Goal: Task Accomplishment & Management: Manage account settings

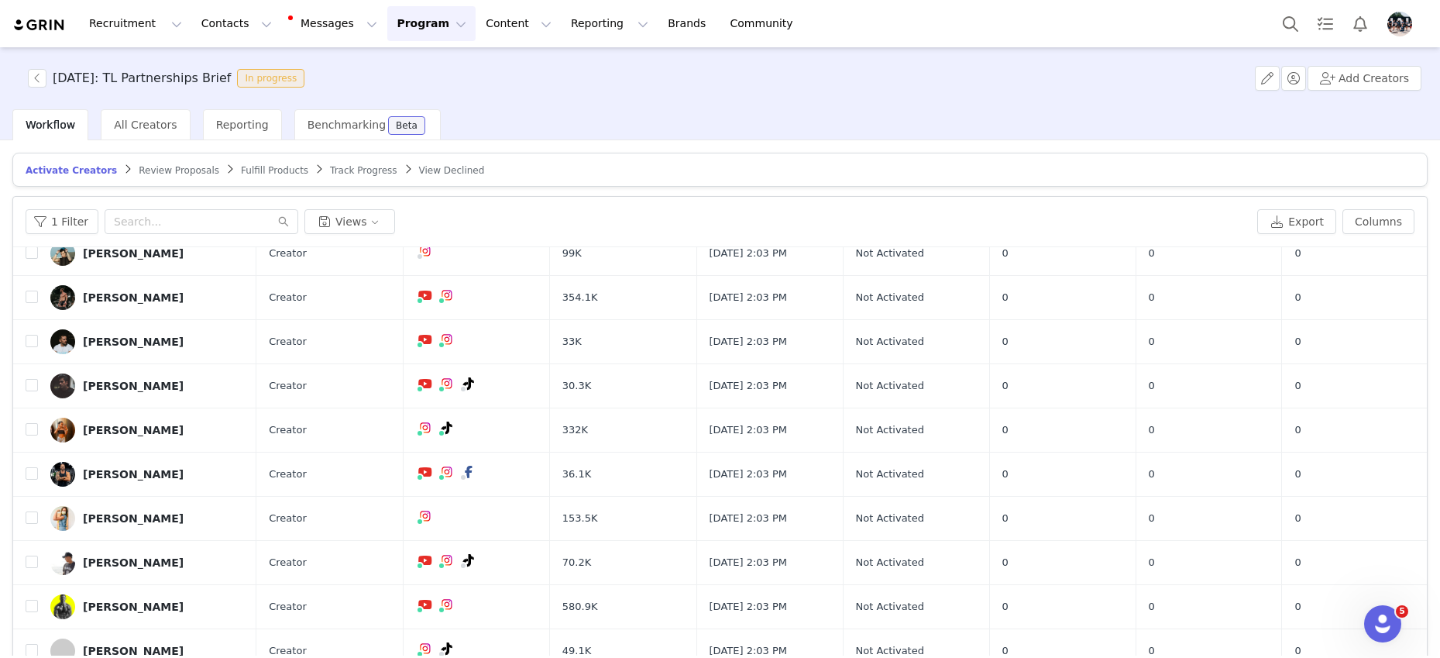
scroll to position [74, 0]
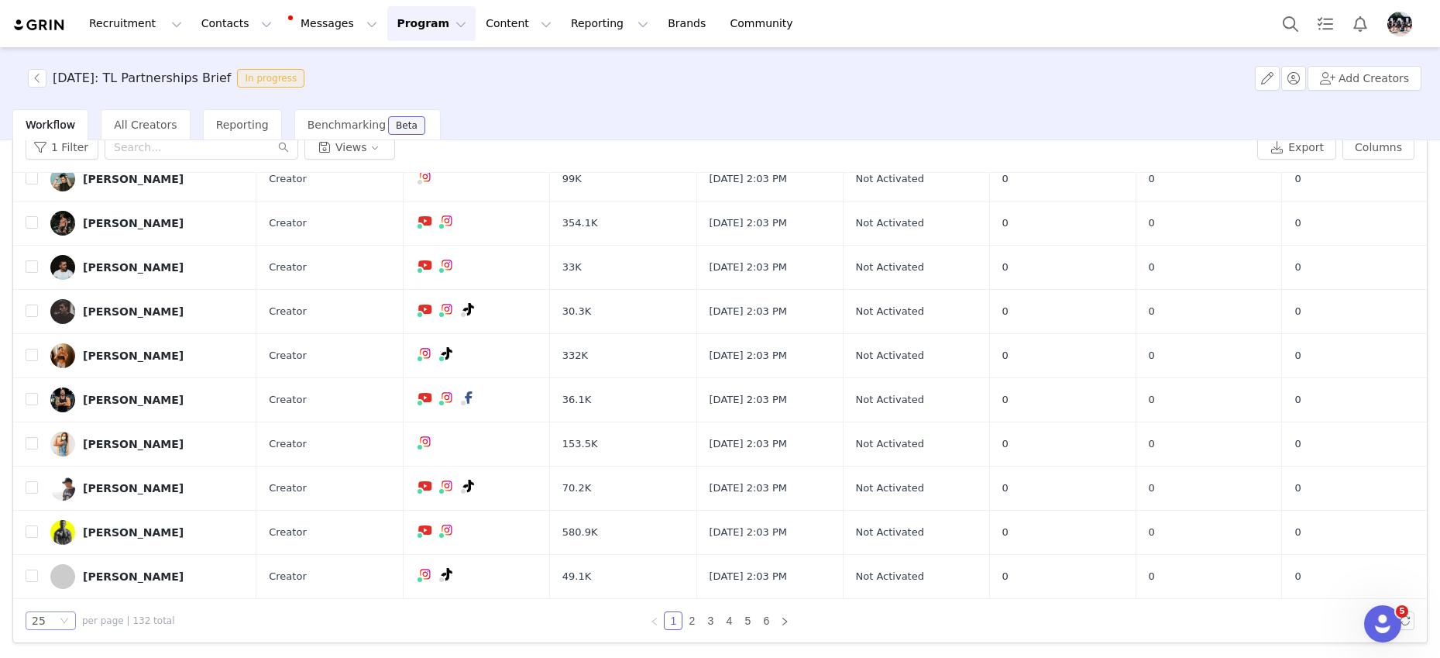
click at [57, 626] on div "25" at bounding box center [51, 620] width 50 height 19
click at [52, 596] on li "100" at bounding box center [51, 592] width 50 height 25
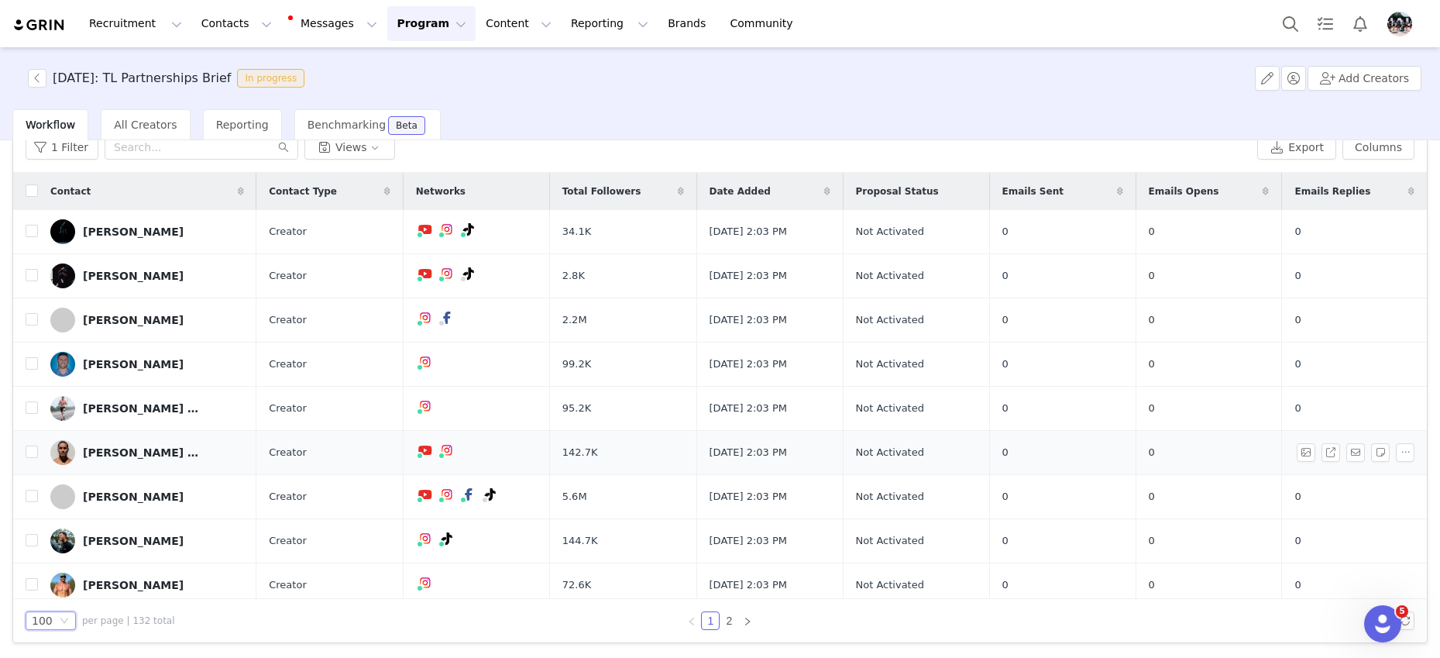
scroll to position [0, 0]
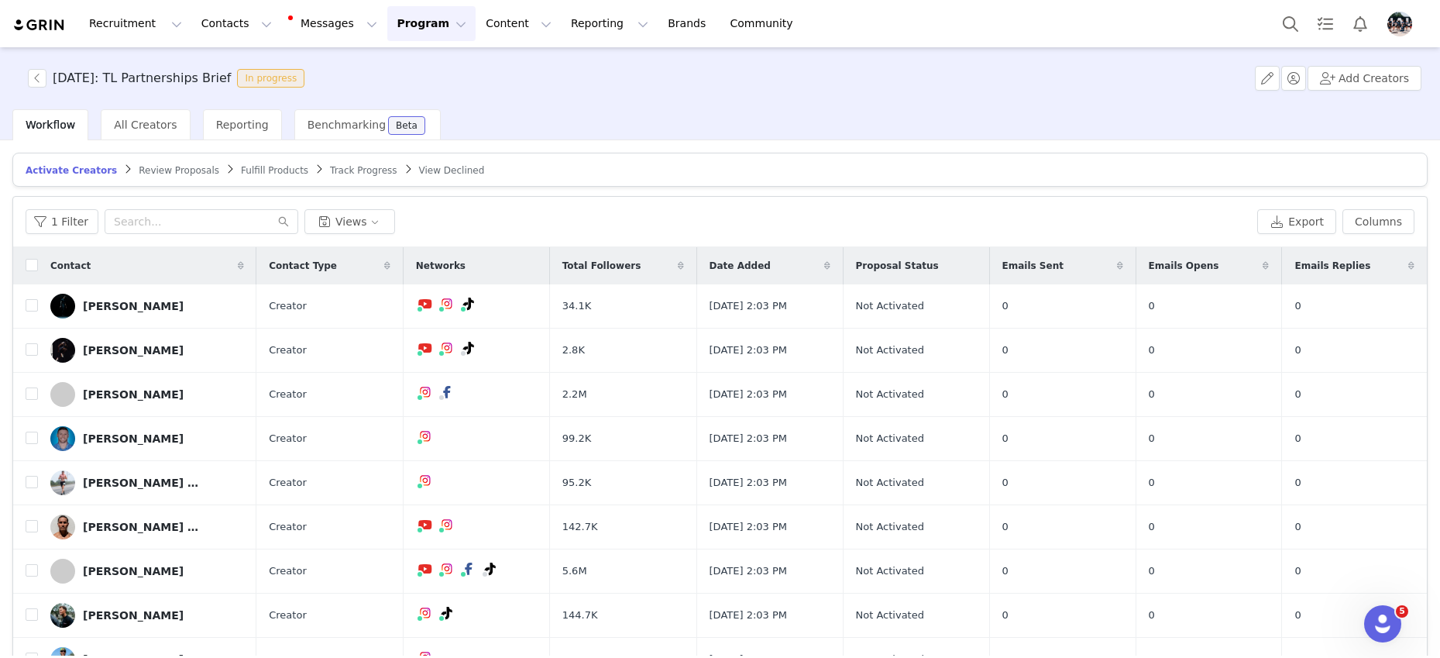
click at [424, 22] on button "Program Program" at bounding box center [431, 23] width 88 height 35
click at [407, 65] on p "Activations" at bounding box center [406, 68] width 60 height 16
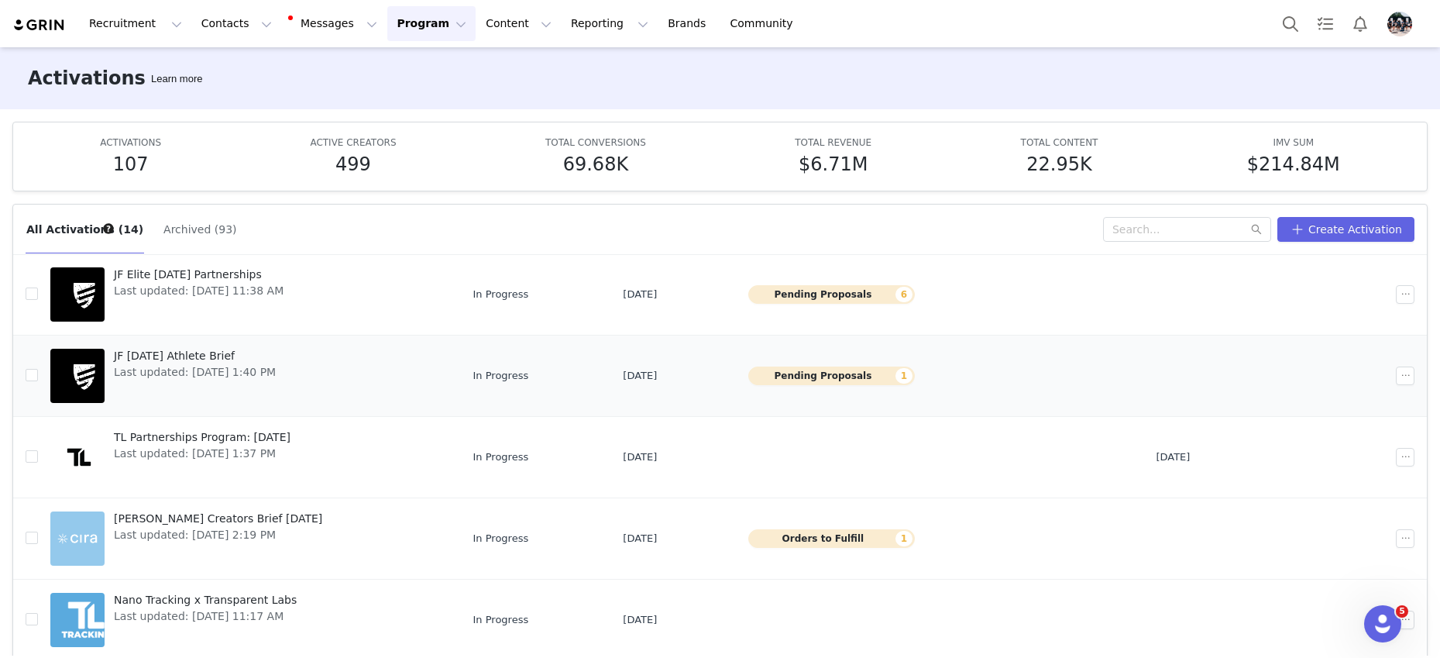
scroll to position [202, 0]
click at [1407, 457] on button "button" at bounding box center [1405, 456] width 19 height 19
click at [1317, 582] on span "Archive" at bounding box center [1317, 583] width 40 height 17
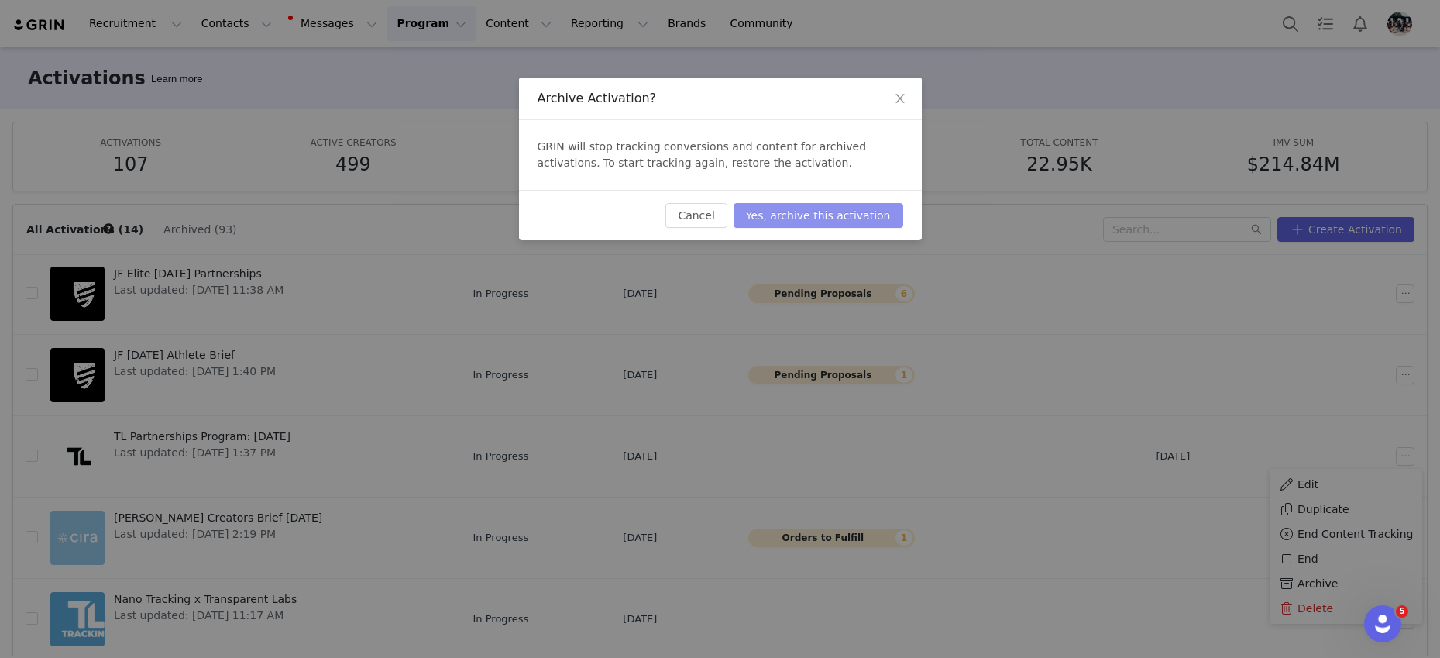
click at [843, 217] on button "Yes, archive this activation" at bounding box center [818, 215] width 170 height 25
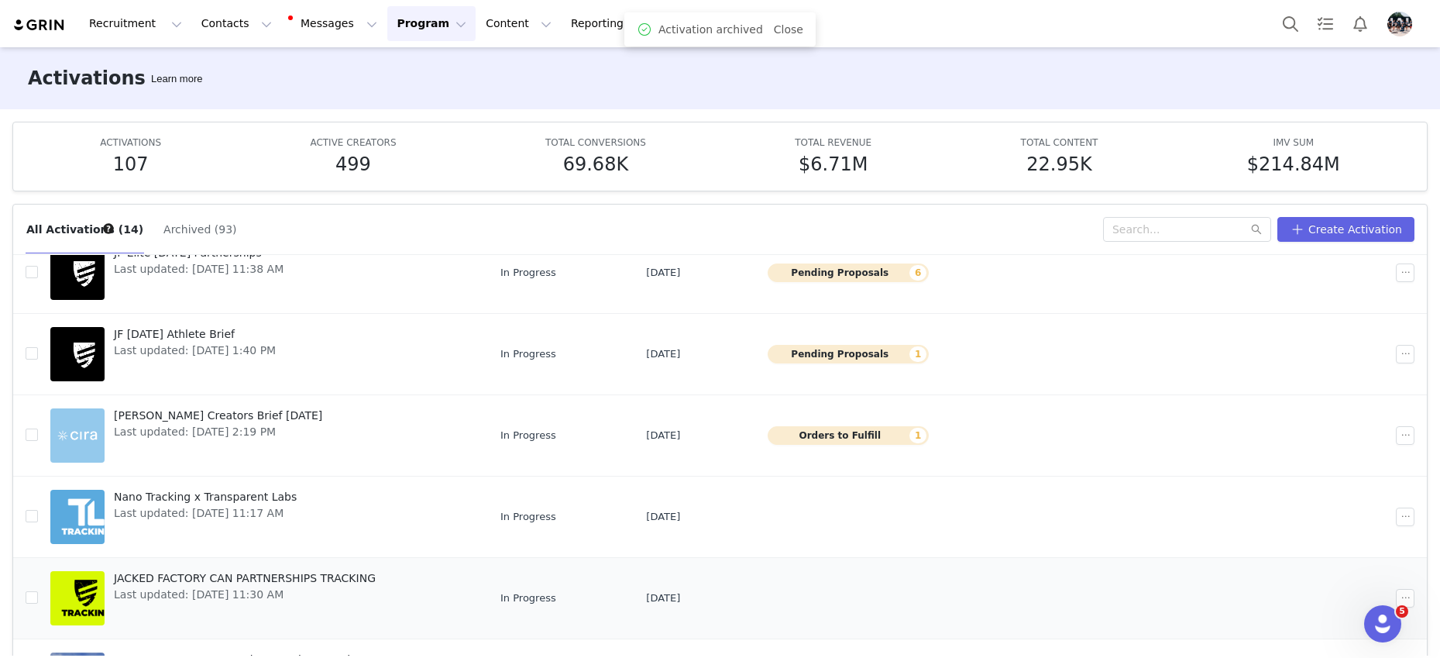
scroll to position [0, 0]
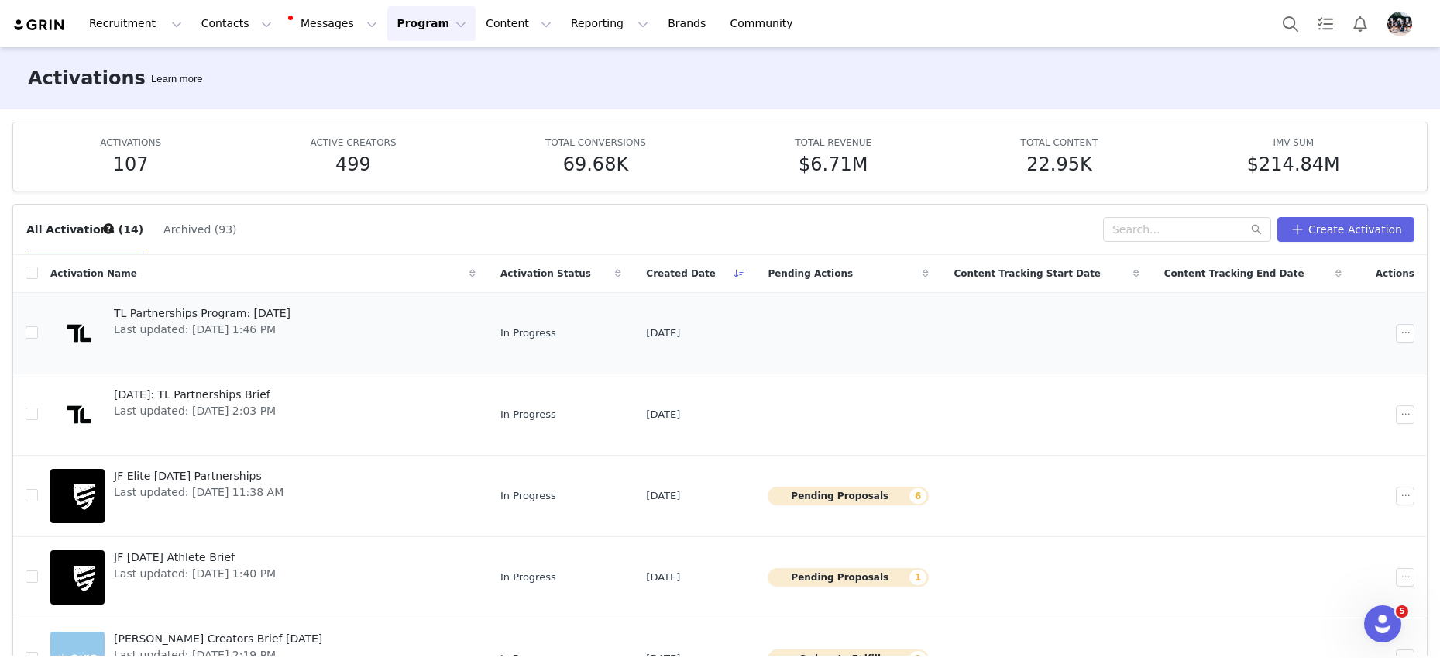
click at [206, 325] on span "Last updated: [DATE] 1:46 PM" at bounding box center [202, 329] width 177 height 16
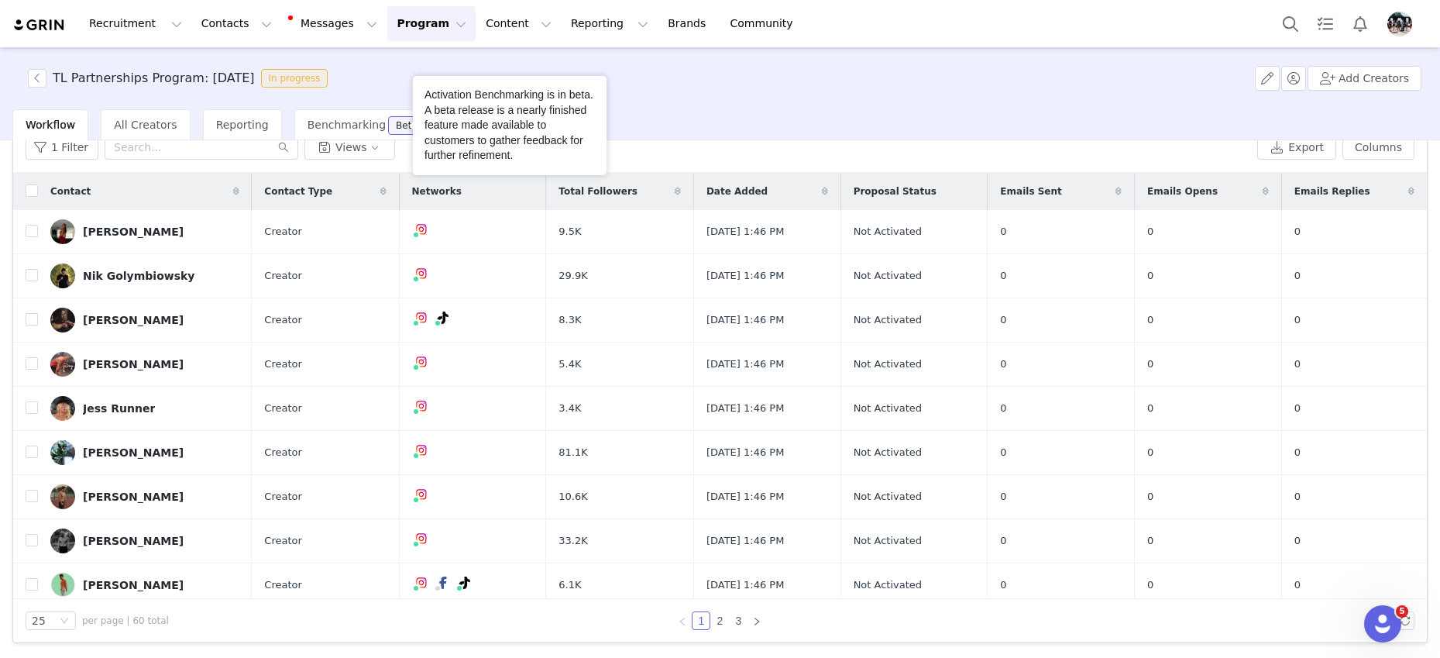
click at [398, 16] on button "Program Program" at bounding box center [431, 23] width 88 height 35
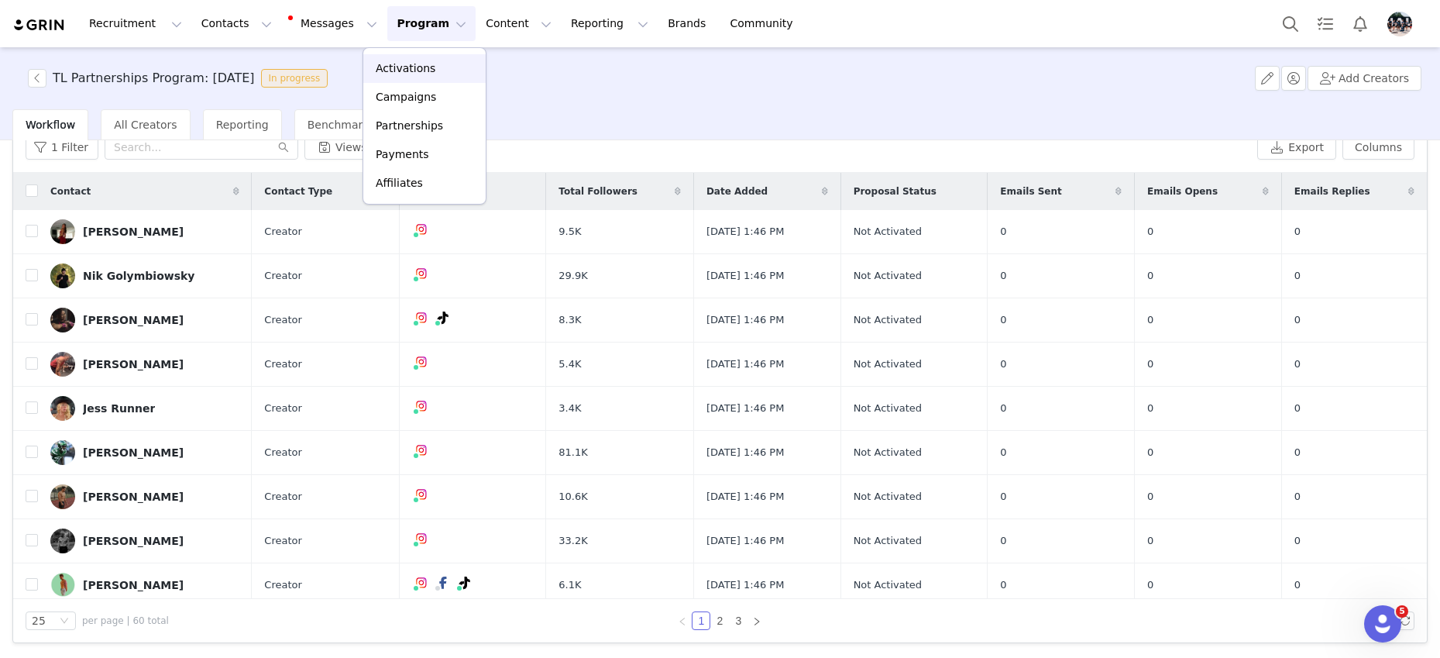
click at [398, 68] on p "Activations" at bounding box center [406, 68] width 60 height 16
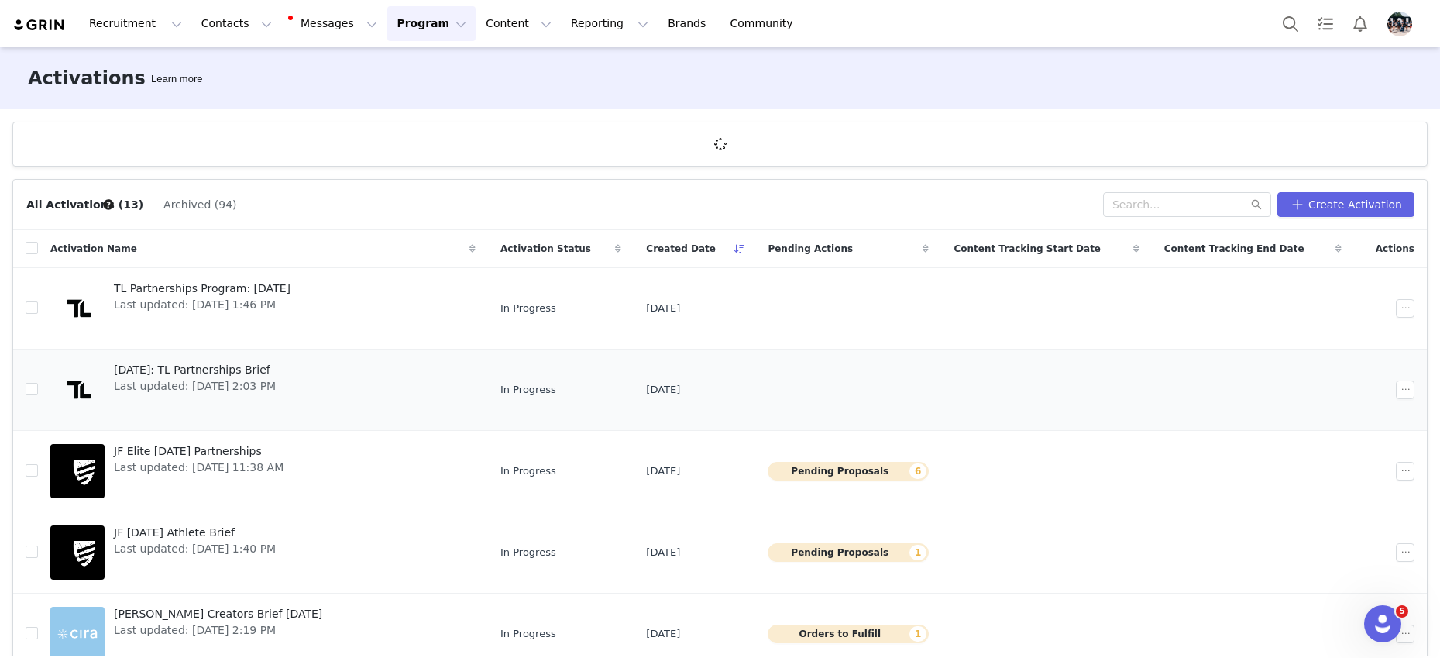
click at [202, 381] on span "Last updated: [DATE] 2:03 PM" at bounding box center [195, 386] width 162 height 16
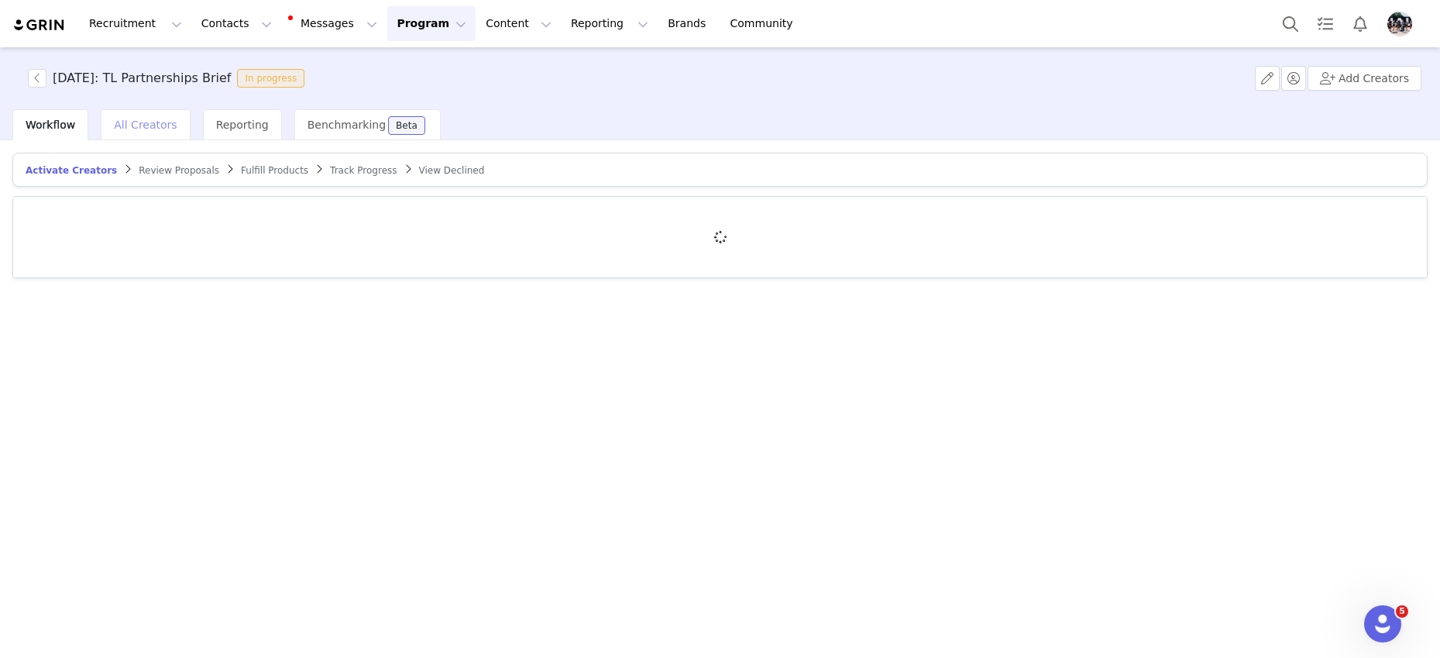
click at [134, 119] on span "All Creators" at bounding box center [145, 125] width 63 height 12
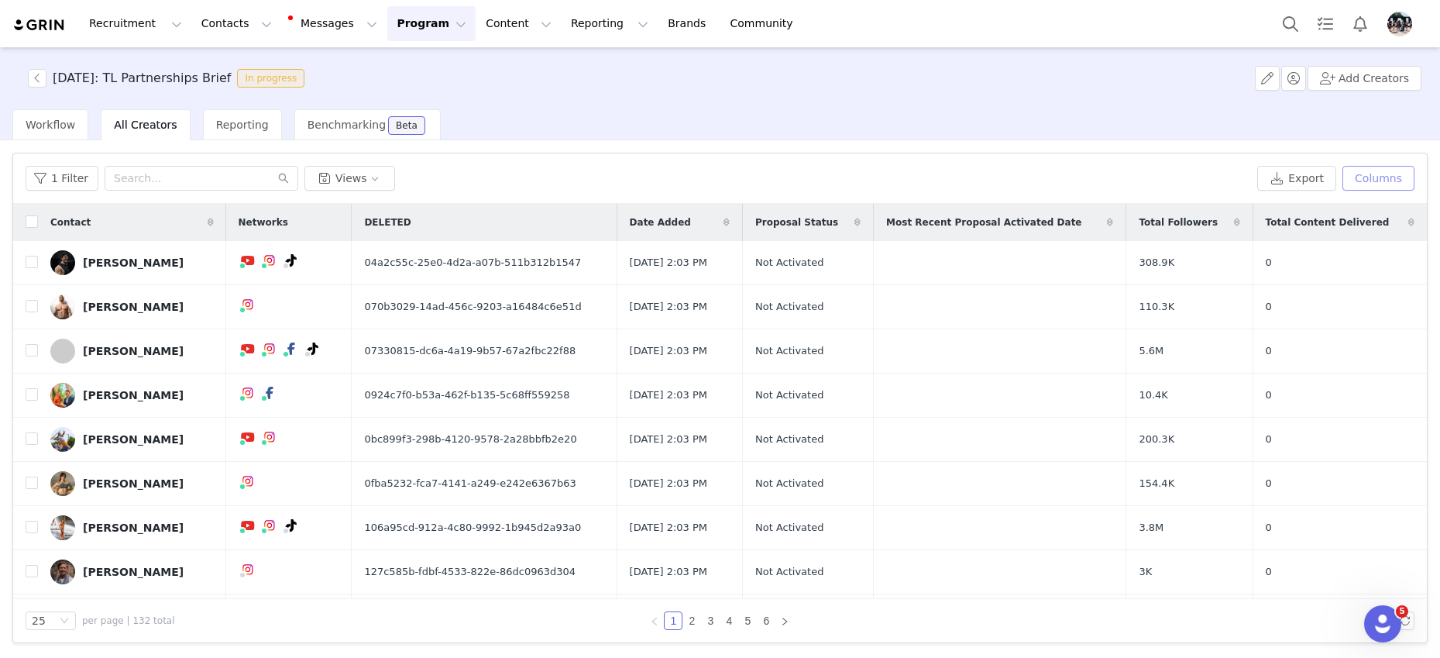
click at [1380, 177] on button "Columns" at bounding box center [1378, 178] width 72 height 25
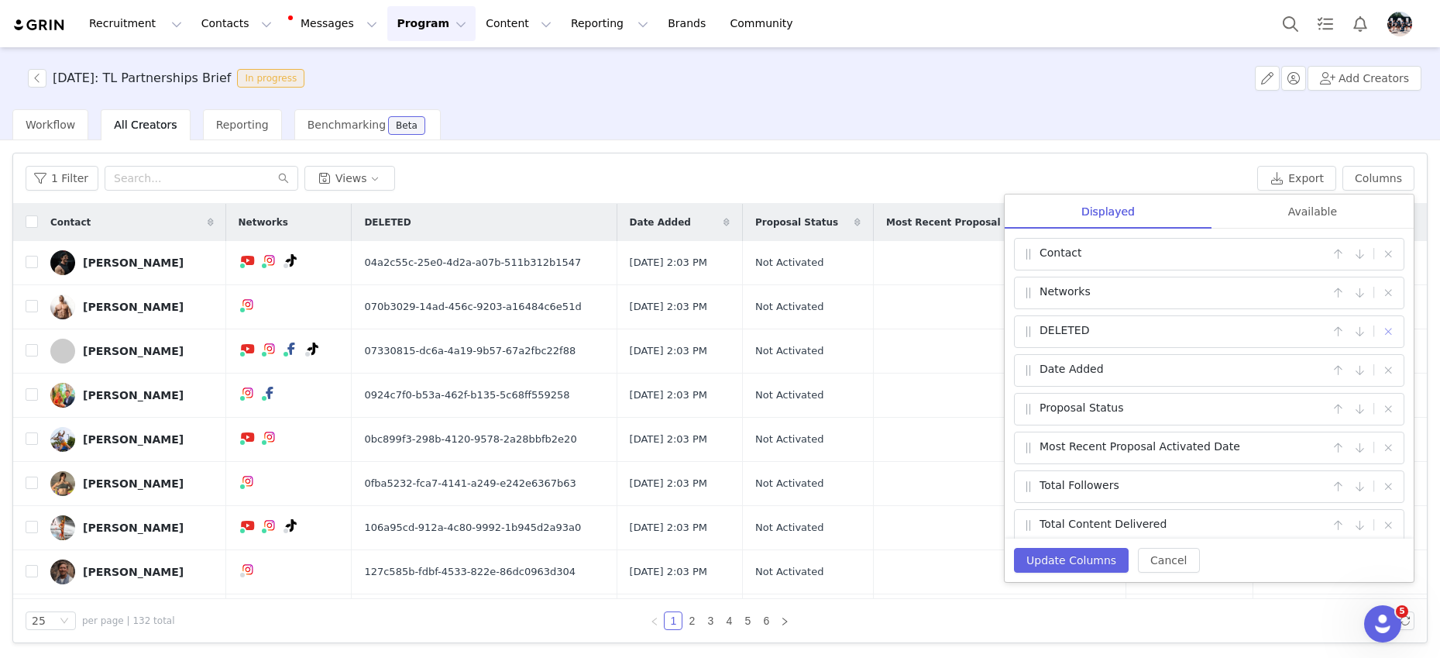
click at [1390, 332] on button "button" at bounding box center [1388, 331] width 19 height 19
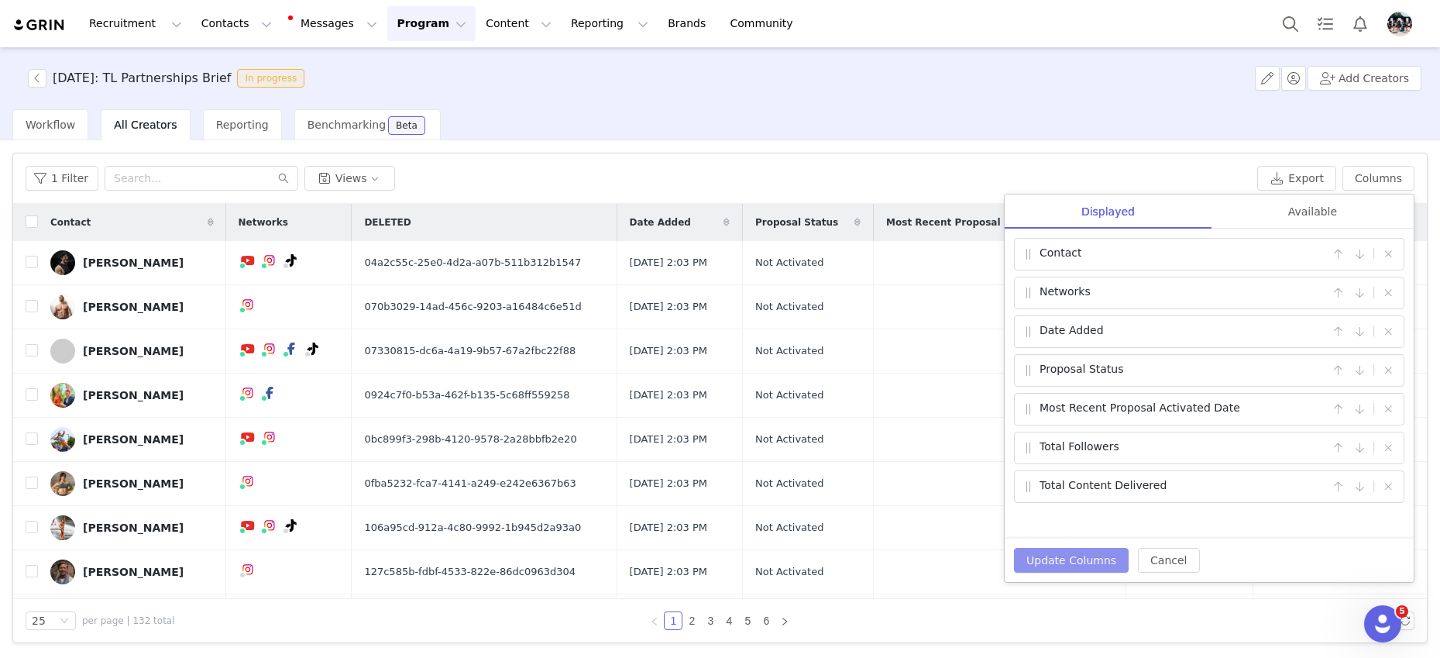
click at [1088, 559] on button "Update Columns" at bounding box center [1071, 560] width 115 height 25
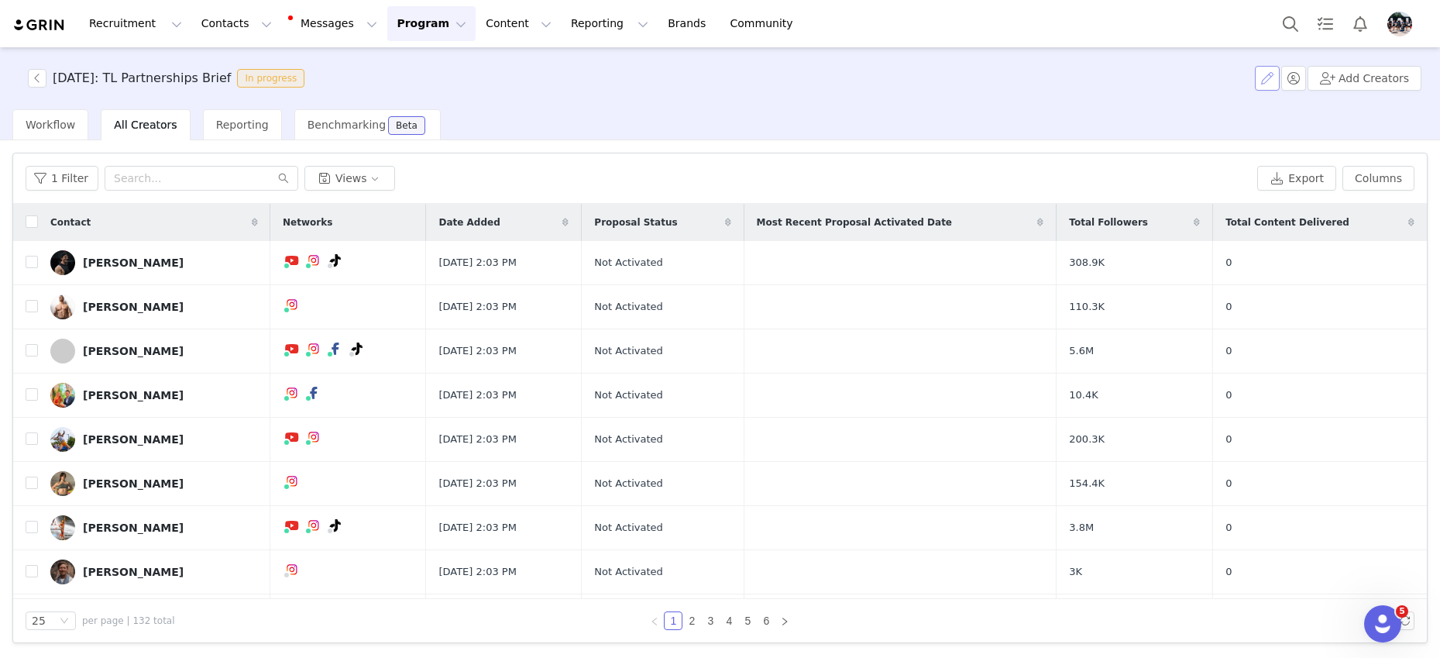
click at [1269, 80] on button "button" at bounding box center [1267, 78] width 25 height 25
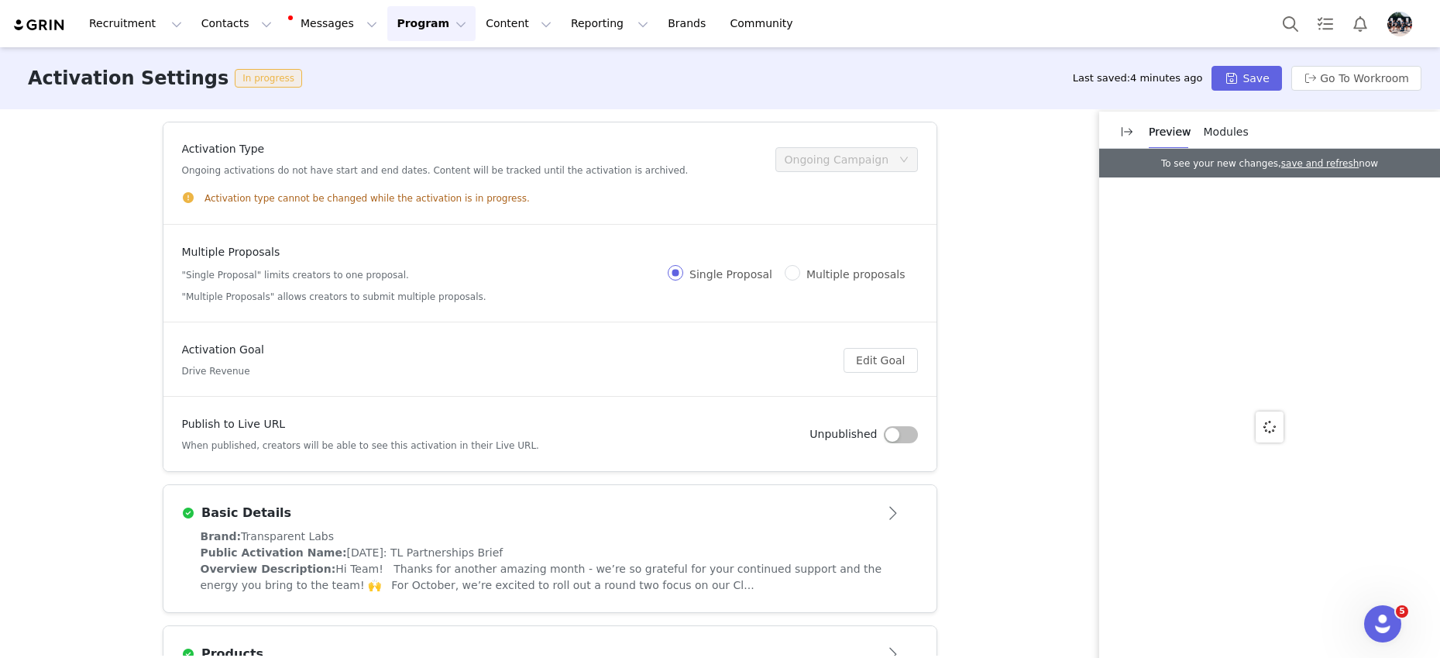
click at [898, 436] on button "button" at bounding box center [901, 434] width 34 height 17
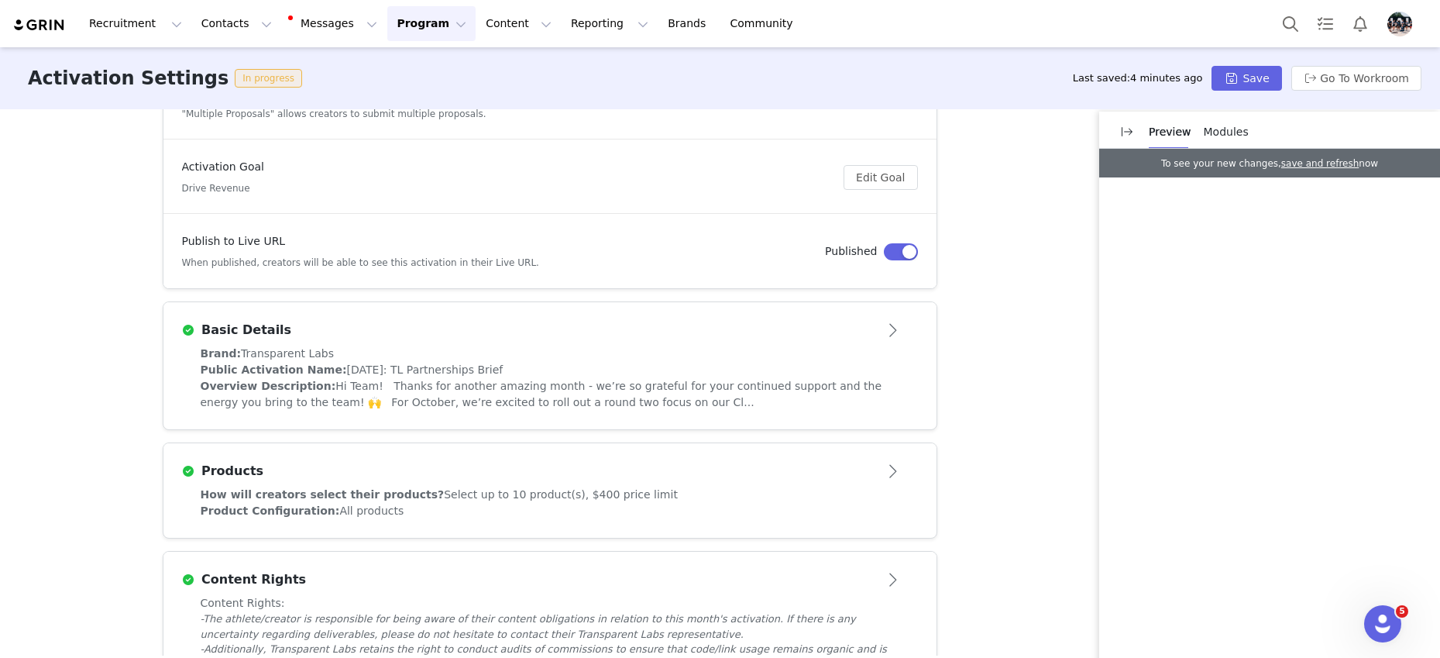
scroll to position [185, 0]
click at [587, 380] on span "Hi Team! Thanks for another amazing month - we’re so grateful for your continue…" at bounding box center [542, 391] width 682 height 29
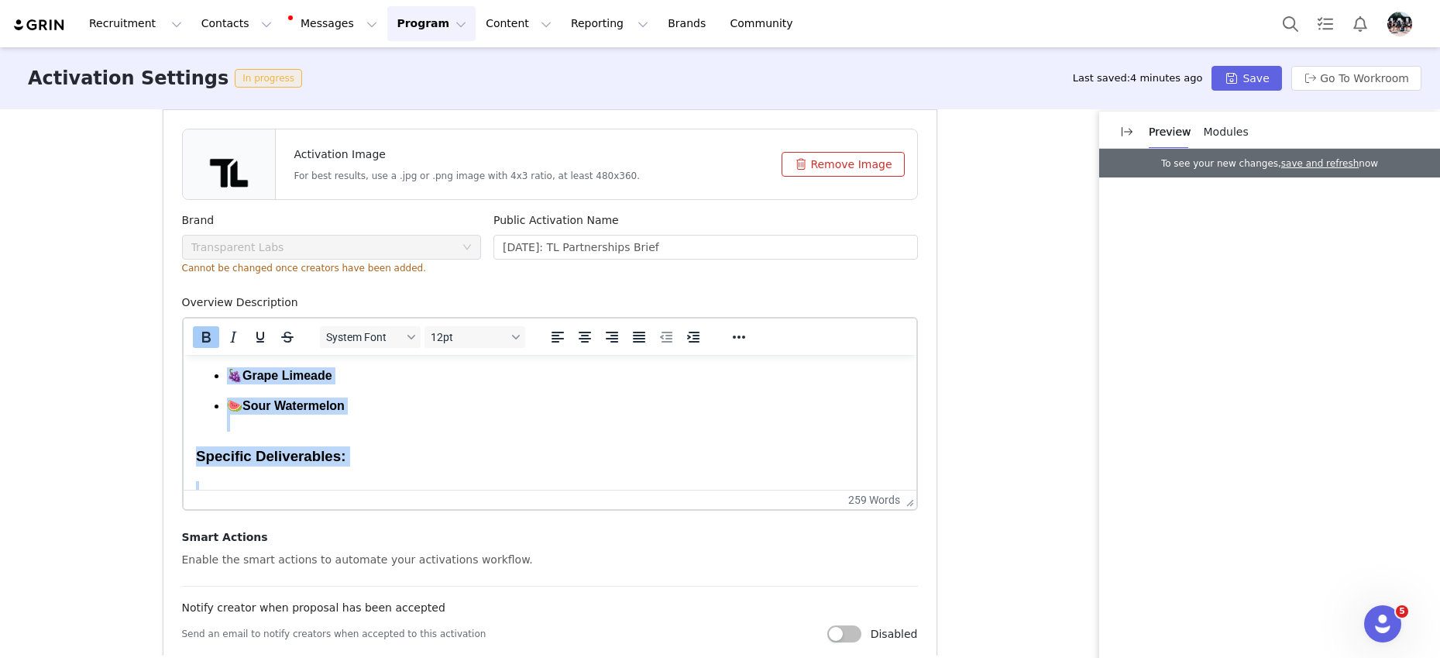
scroll to position [989, 0]
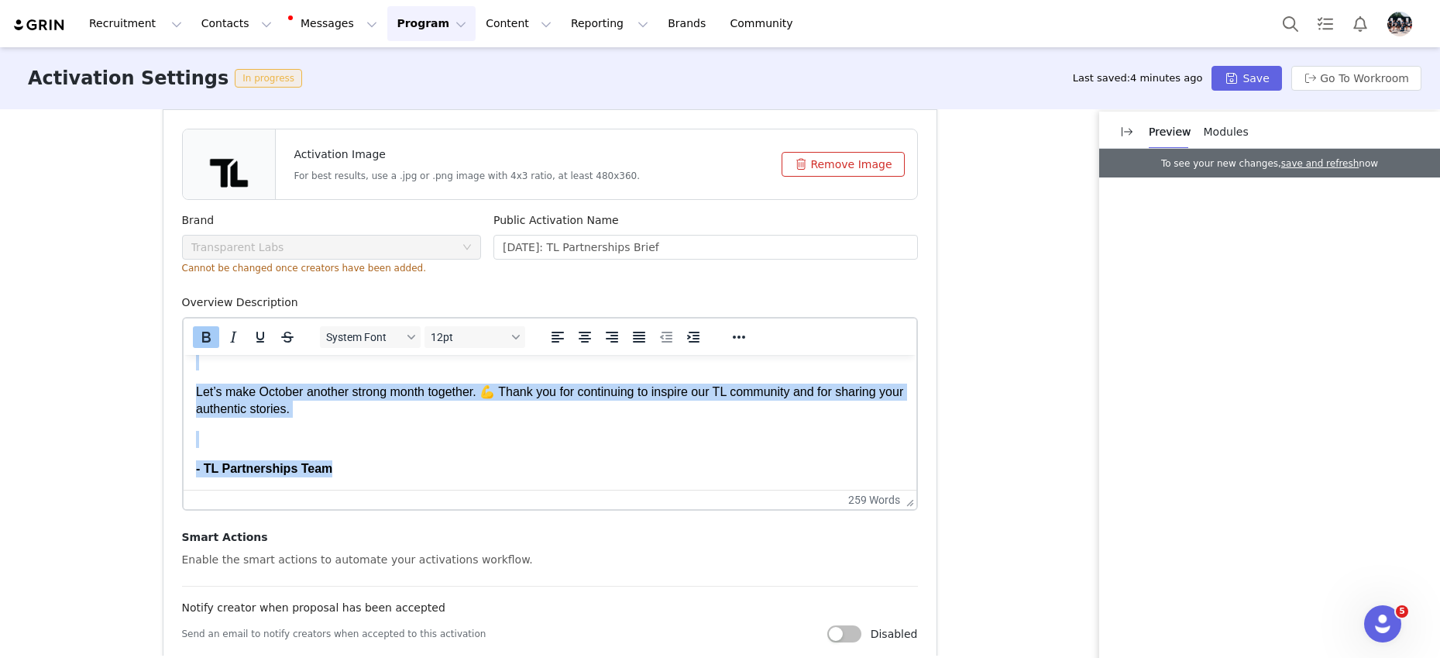
drag, startPoint x: 196, startPoint y: 376, endPoint x: 304, endPoint y: 555, distance: 208.1
copy body "Lo Ipsu! Dolors ame consect adipisc elits - do’ei te incididu utl etdo magnaali…"
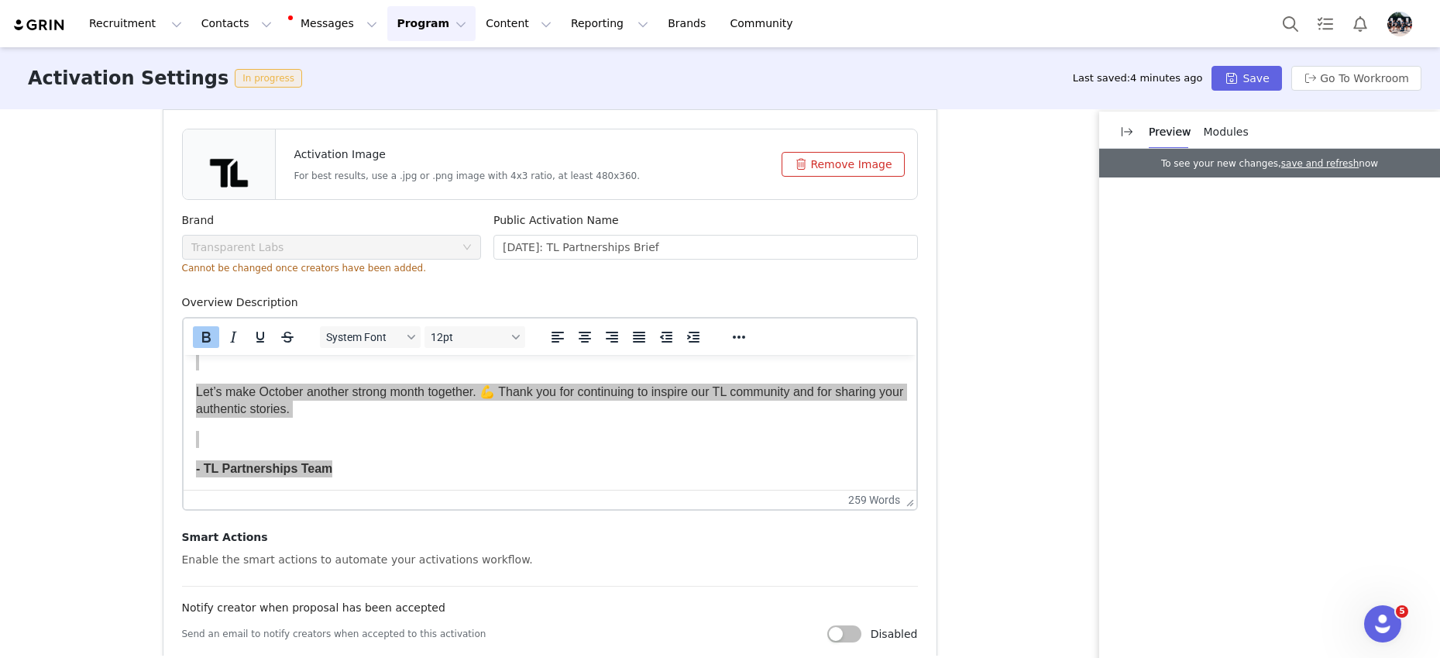
drag, startPoint x: 2, startPoint y: 114, endPoint x: 129, endPoint y: 443, distance: 352.8
click at [129, 443] on div "Activation Type Ongoing activations do not have start and end dates. Content wi…" at bounding box center [720, 382] width 1440 height 546
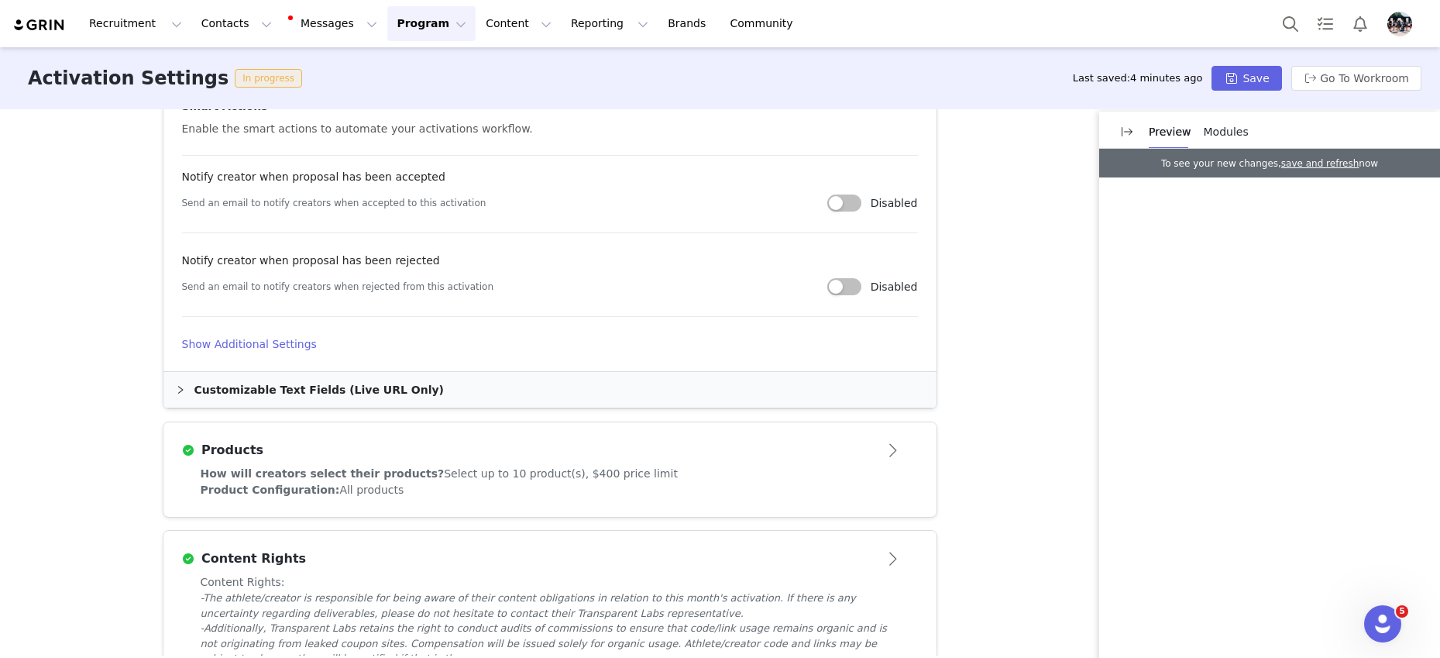
click at [712, 489] on div "Product Configuration: All products" at bounding box center [550, 490] width 699 height 16
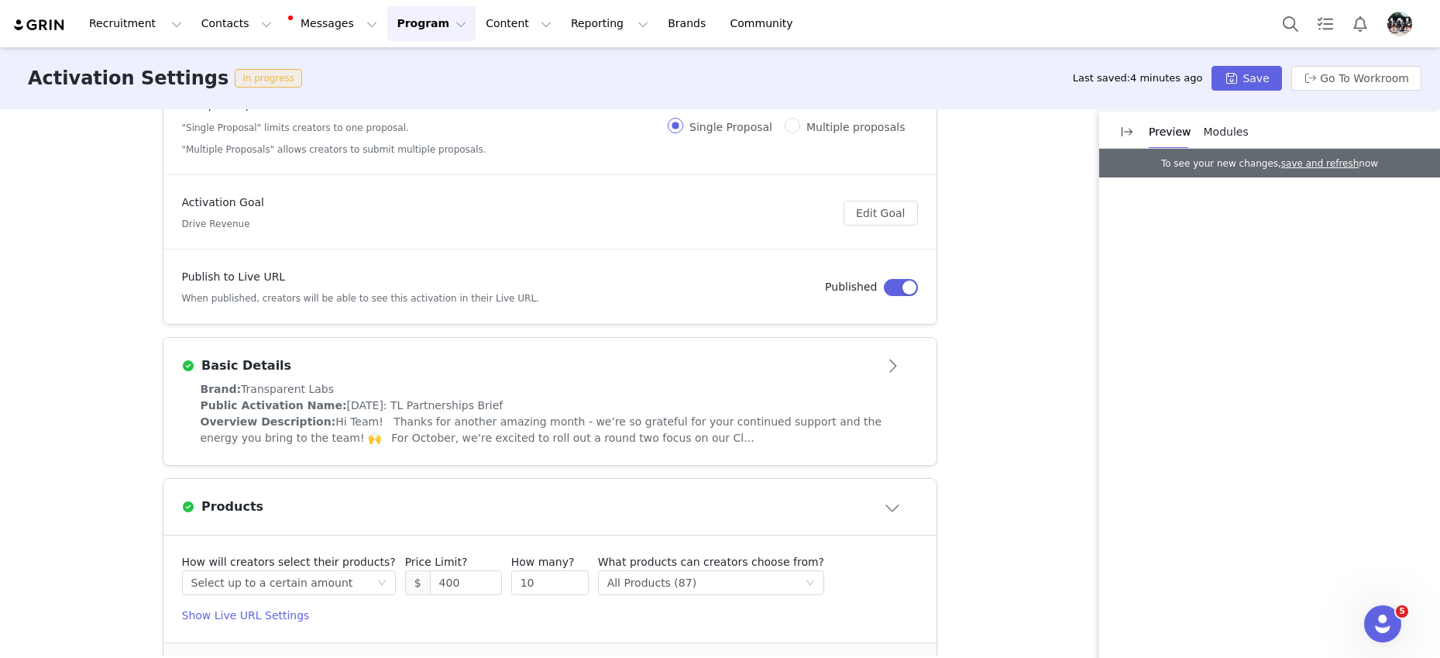
scroll to position [156, 0]
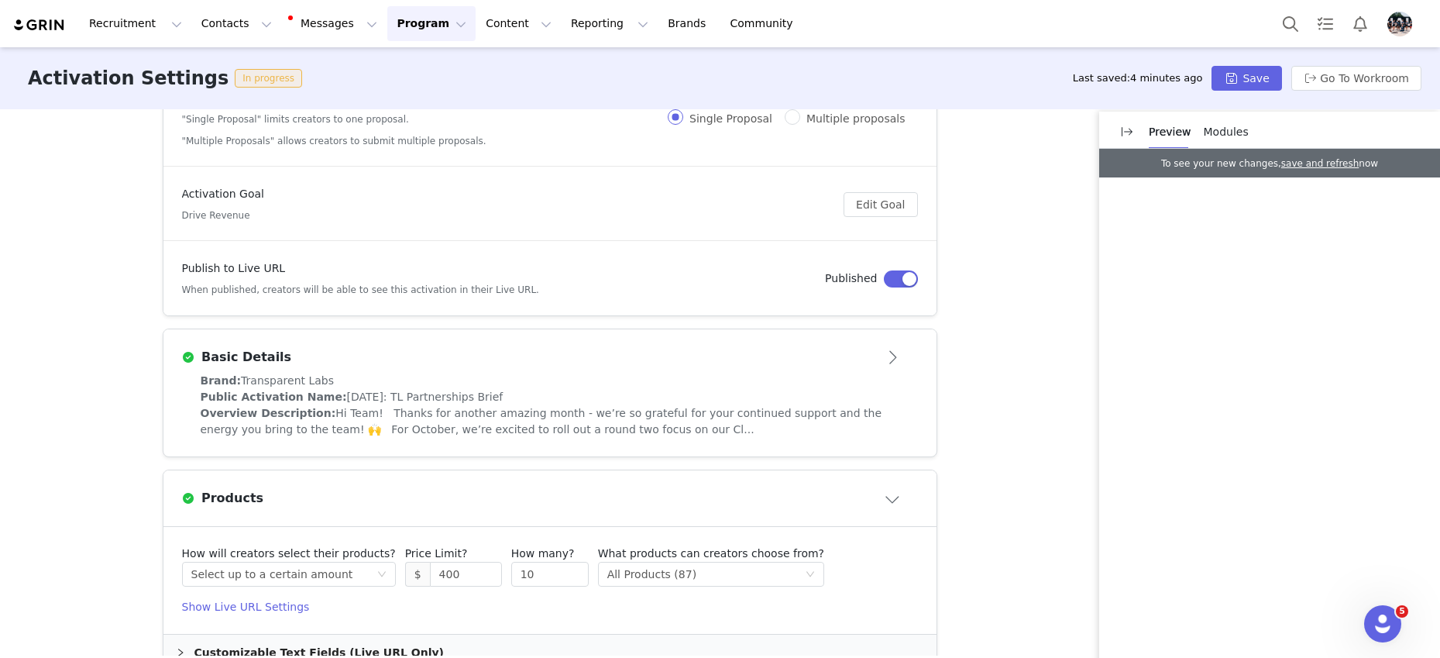
click at [737, 390] on div "Public Activation Name: [DATE]: TL Partnerships Brief" at bounding box center [550, 397] width 699 height 16
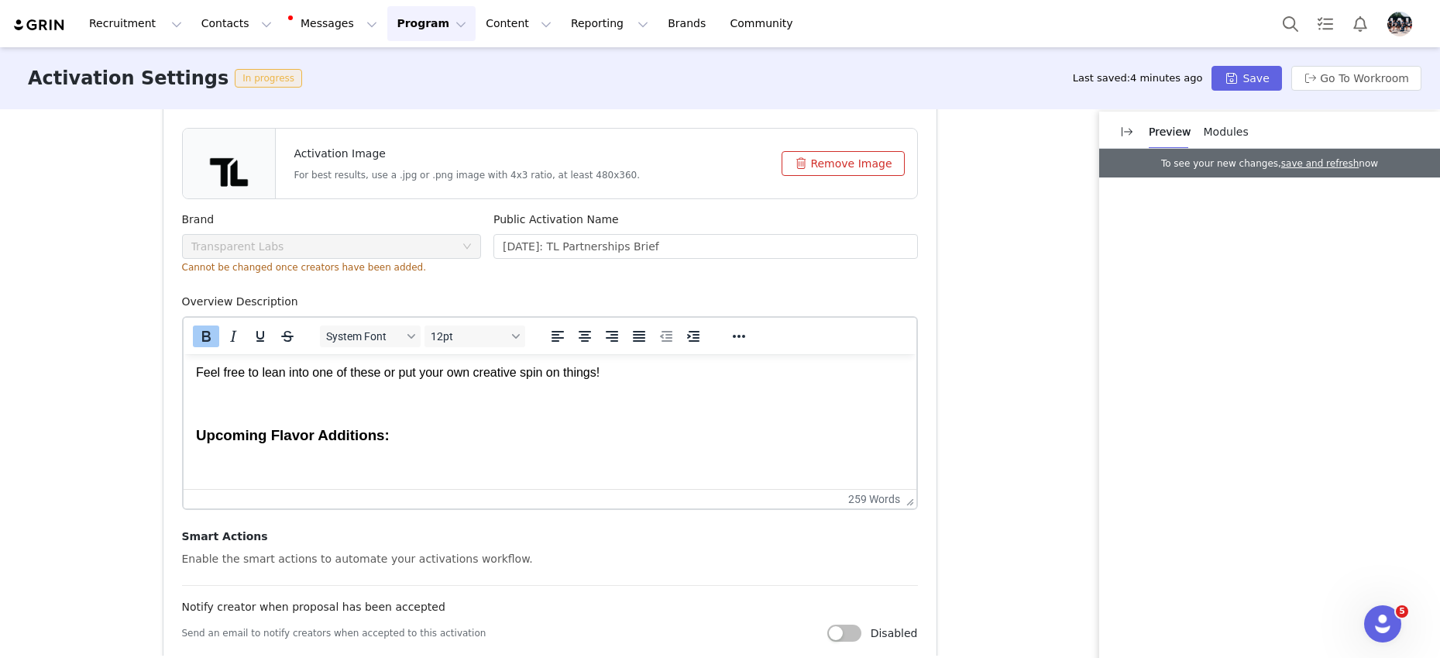
scroll to position [0, 0]
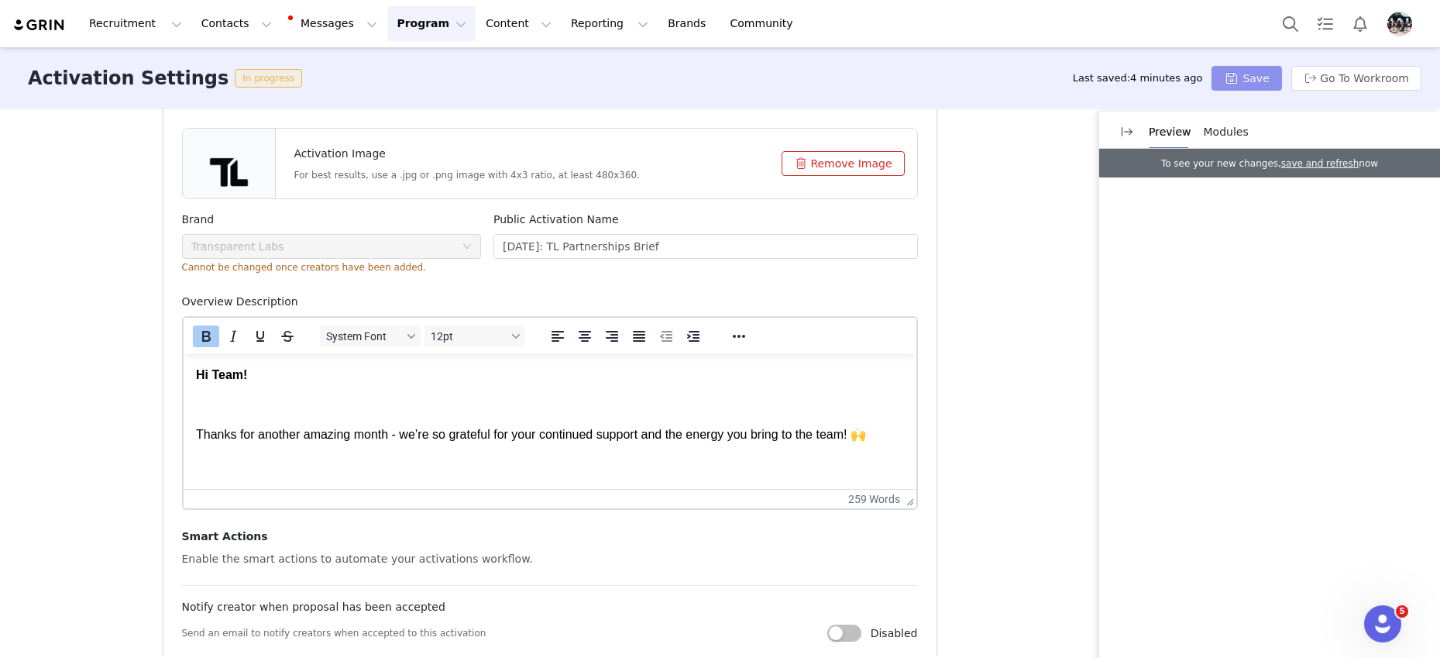
click at [1240, 80] on button "Save" at bounding box center [1246, 78] width 70 height 25
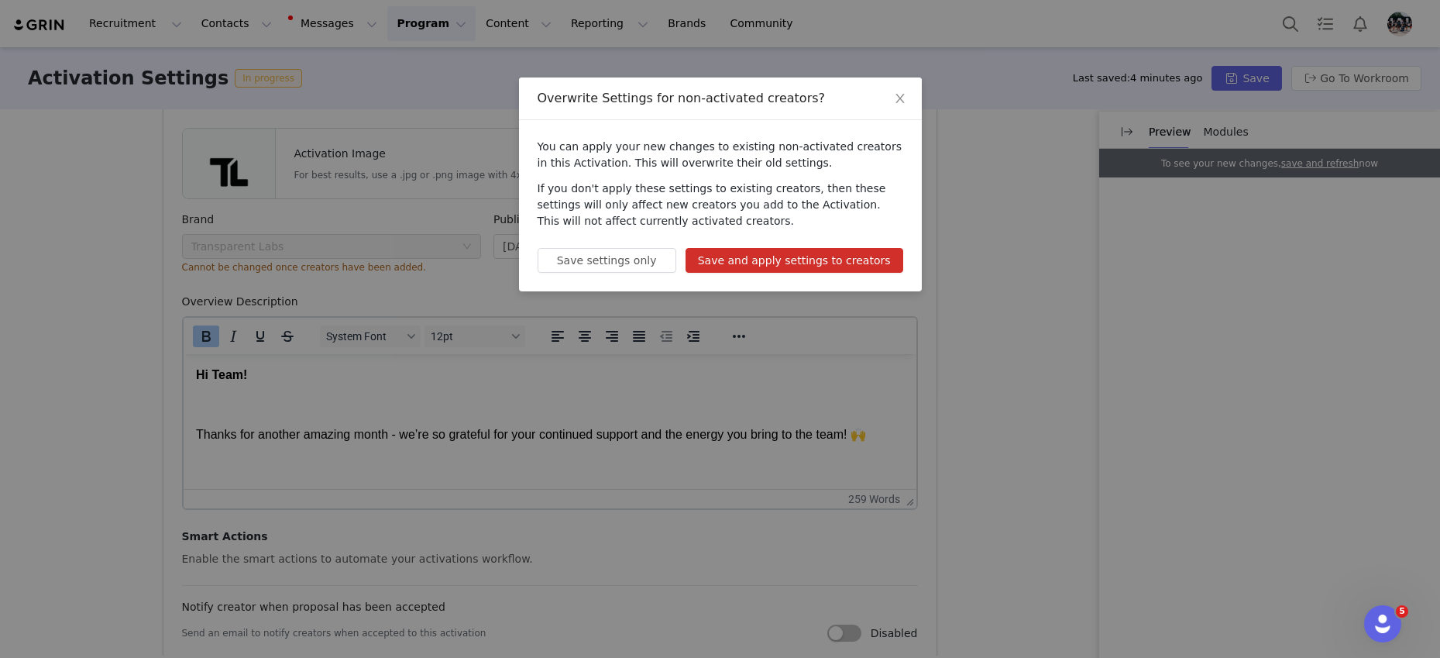
click at [830, 263] on button "Save and apply settings to creators" at bounding box center [794, 260] width 218 height 25
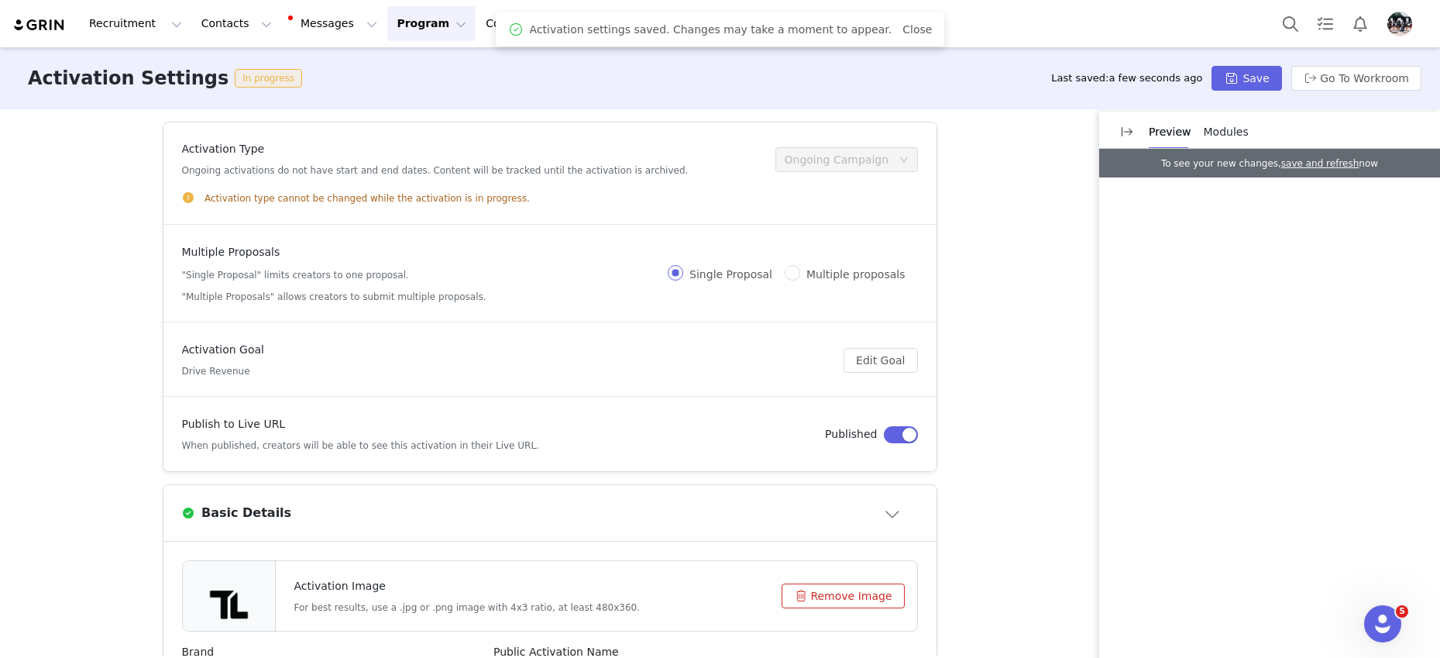
click at [400, 24] on button "Program Program" at bounding box center [431, 23] width 88 height 35
click at [391, 70] on p "Activations" at bounding box center [406, 68] width 60 height 16
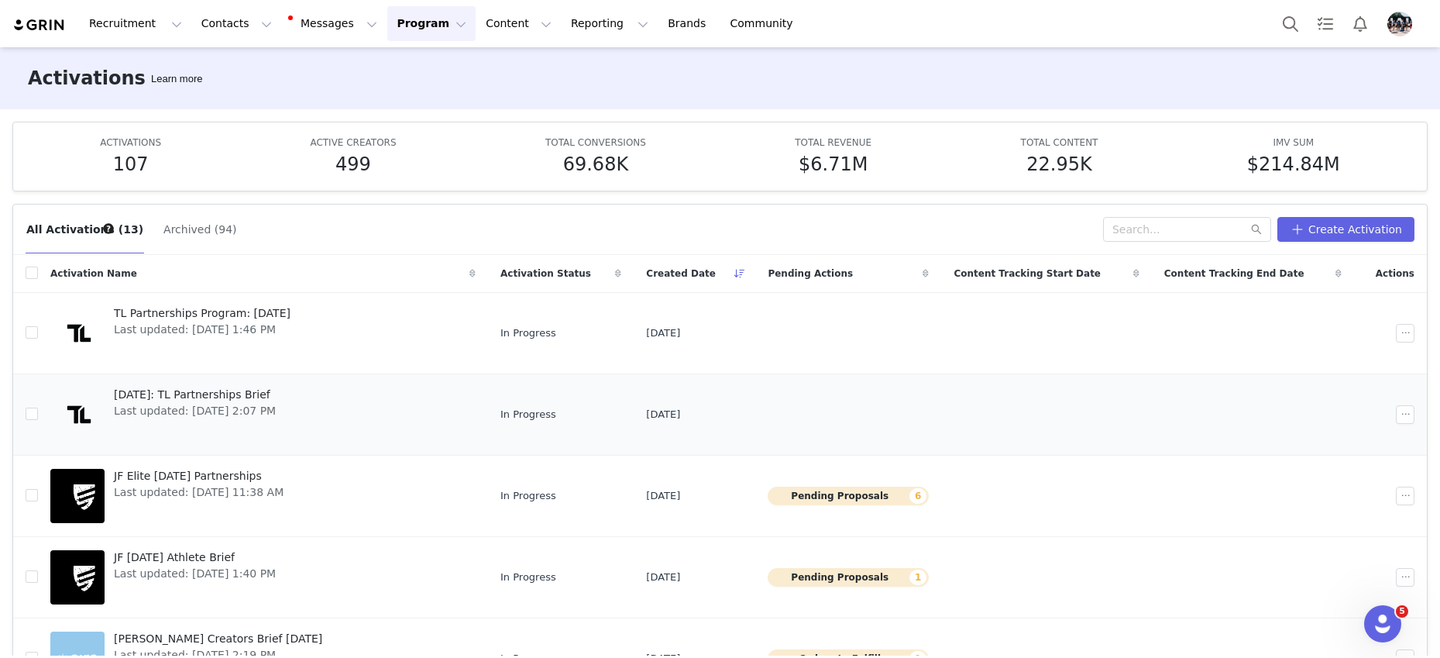
click at [229, 409] on span "Last updated: [DATE] 2:07 PM" at bounding box center [195, 411] width 162 height 16
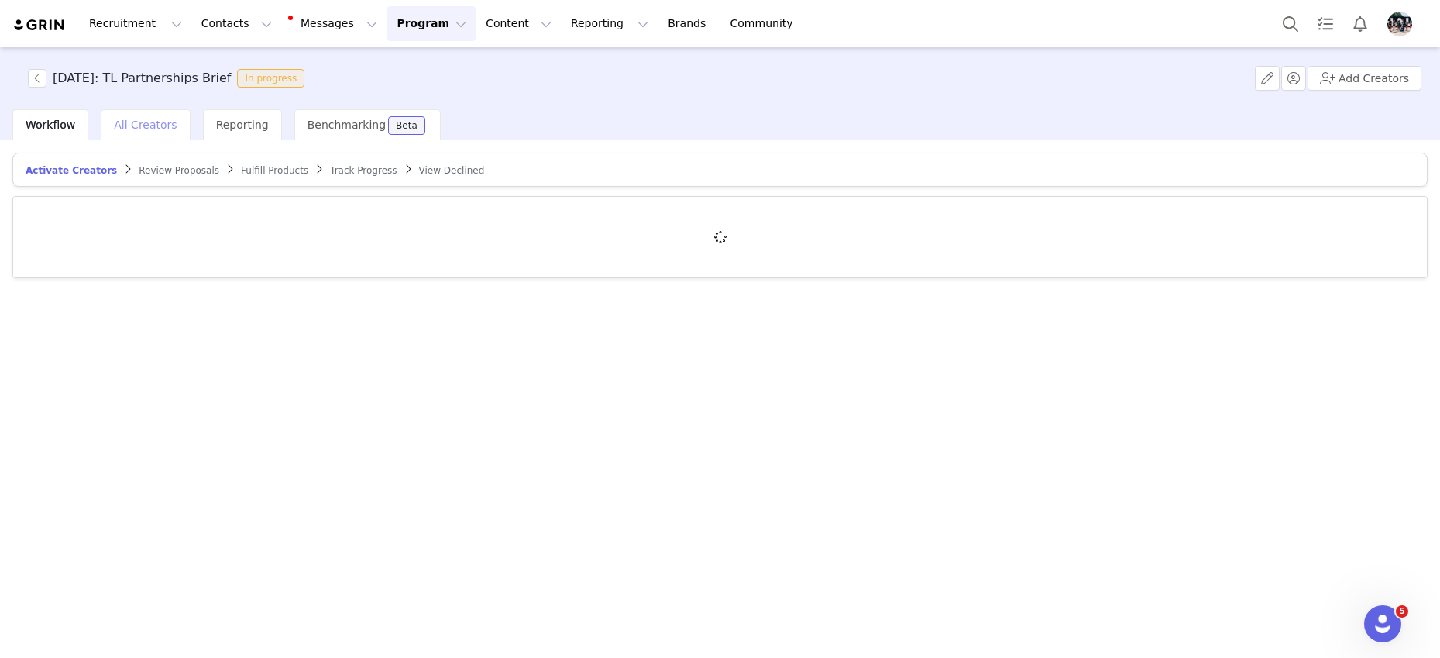
click at [166, 125] on span "All Creators" at bounding box center [145, 125] width 63 height 12
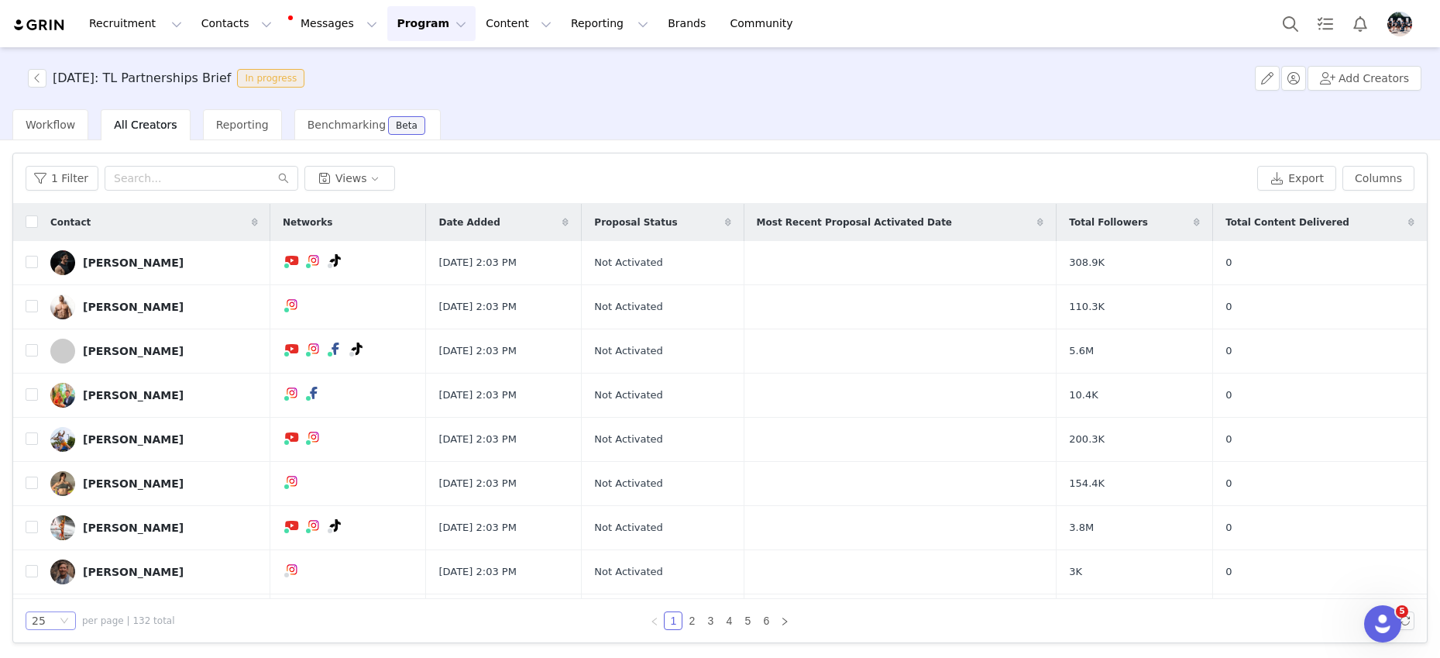
click at [40, 620] on div "25" at bounding box center [39, 620] width 14 height 17
click at [58, 594] on li "100" at bounding box center [51, 592] width 50 height 25
click at [28, 221] on input "checkbox" at bounding box center [32, 221] width 12 height 12
checkbox input "true"
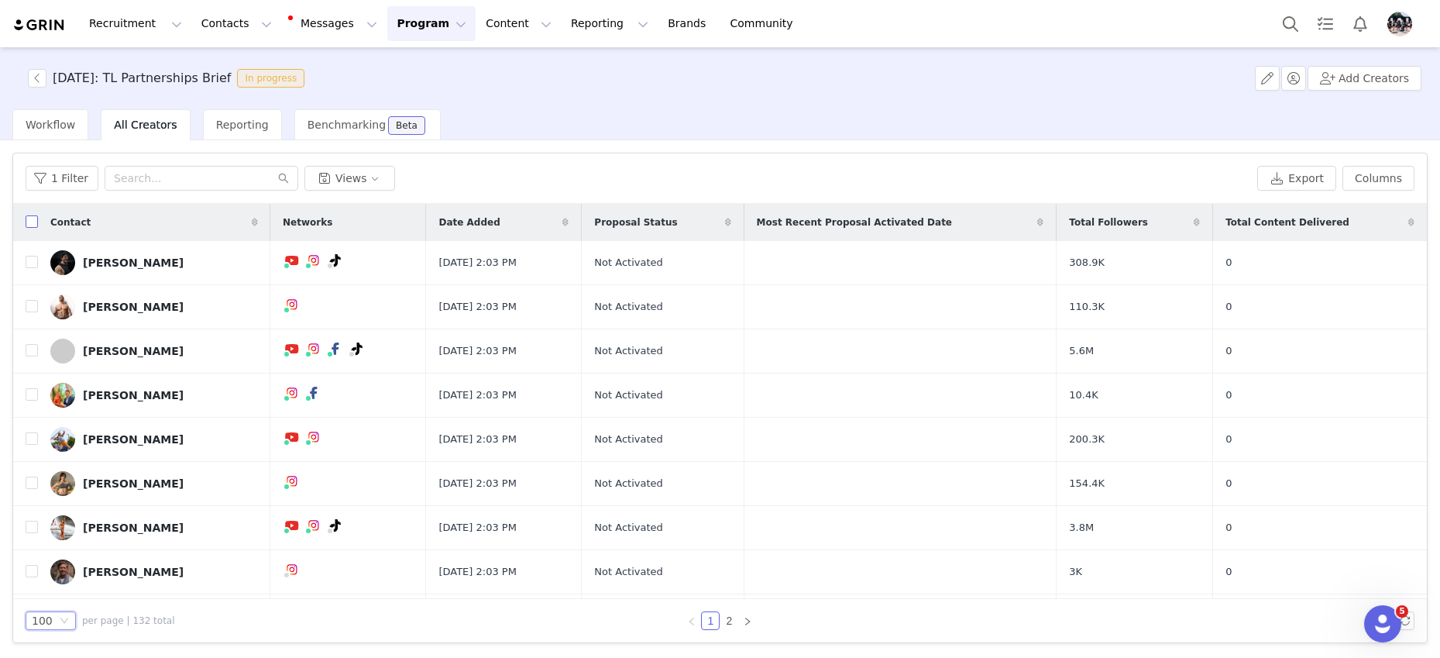
checkbox input "true"
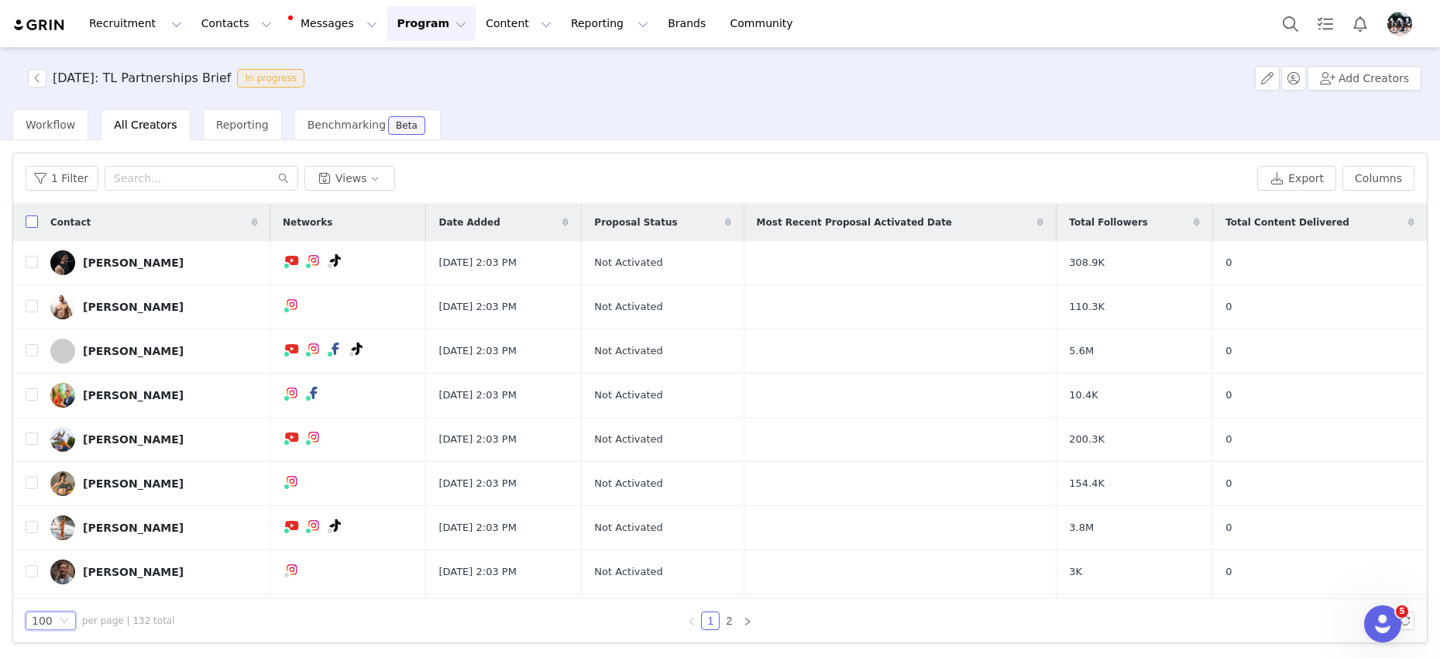
checkbox input "true"
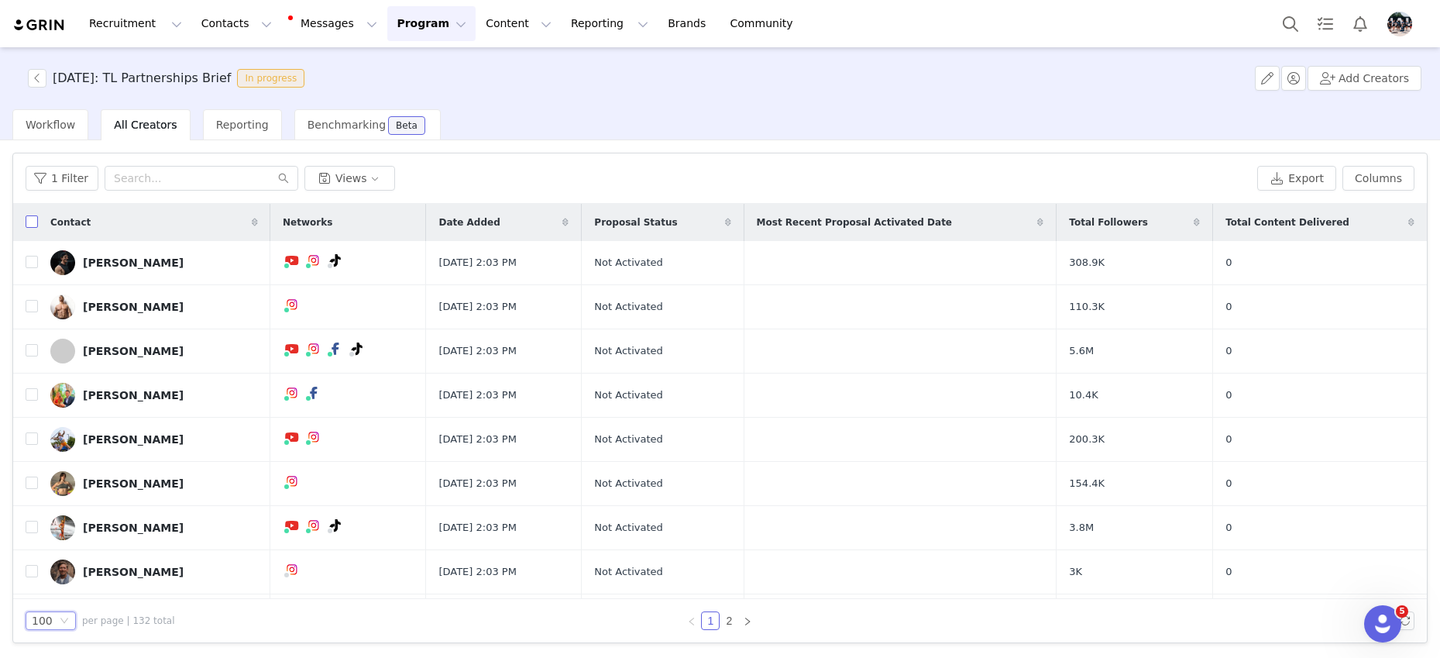
checkbox input "true"
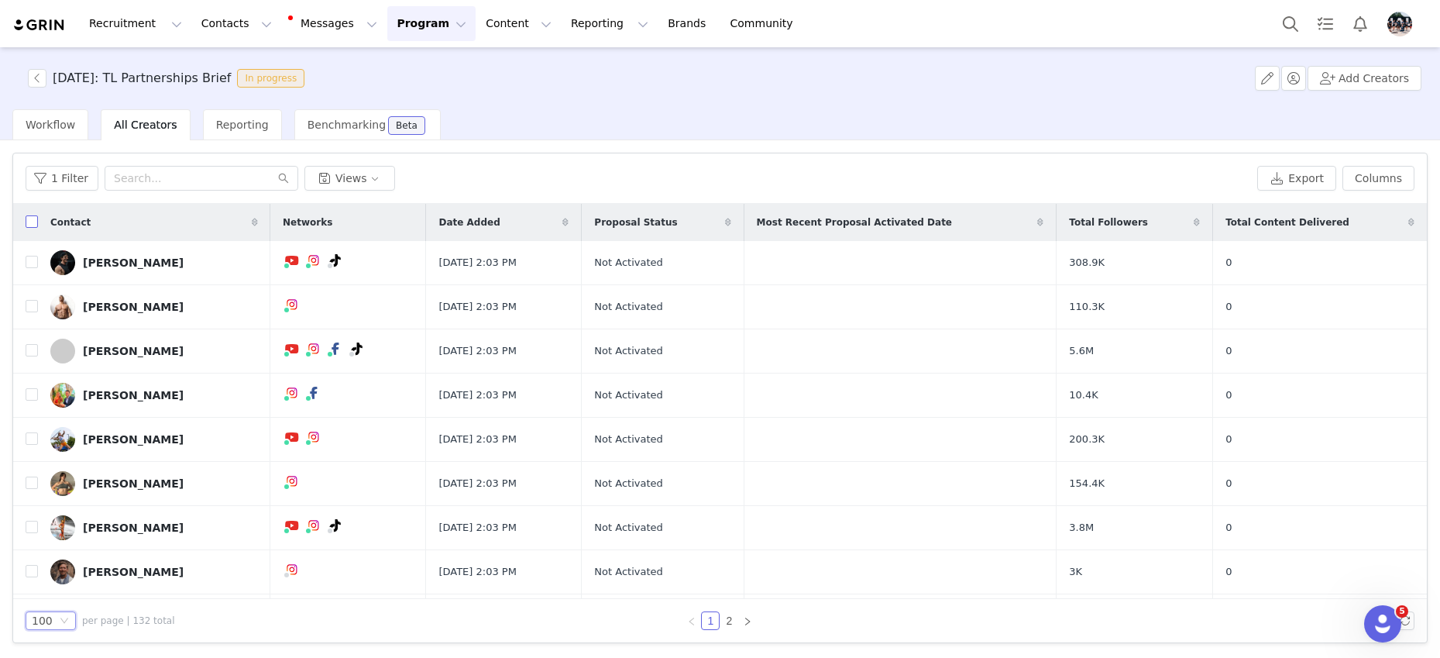
checkbox input "true"
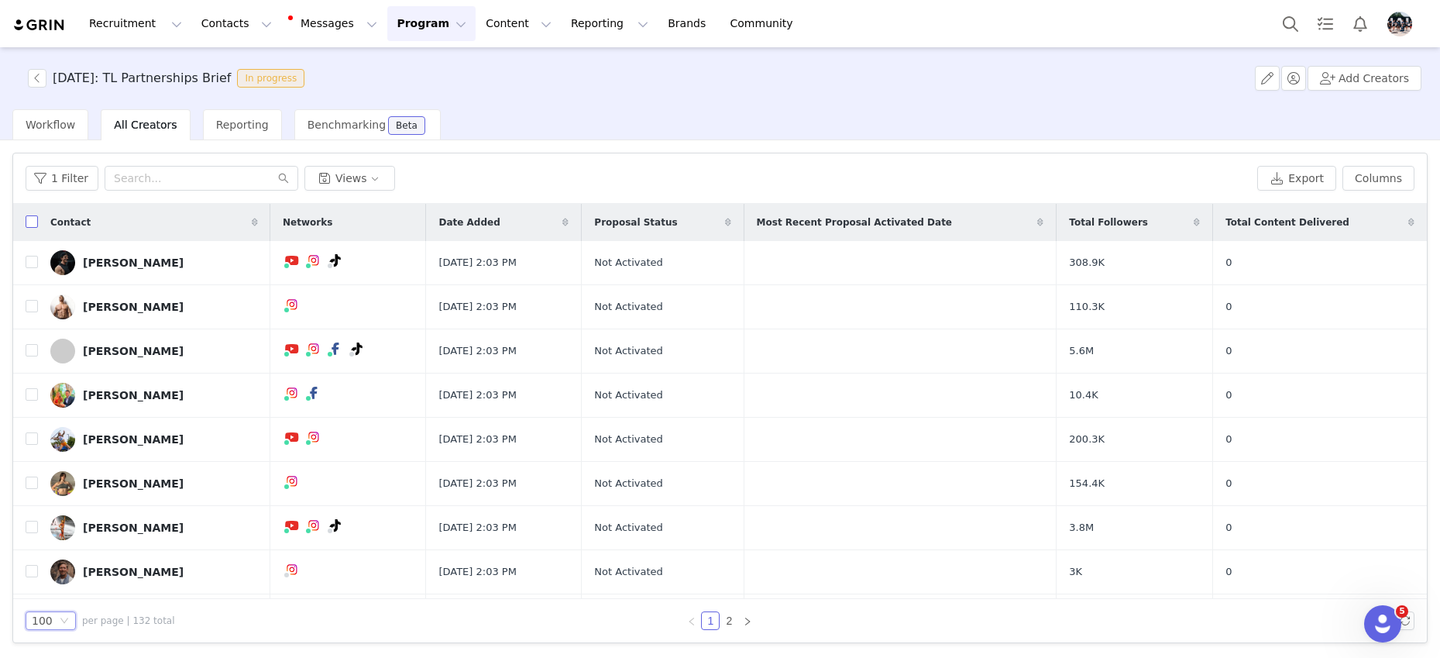
checkbox input "true"
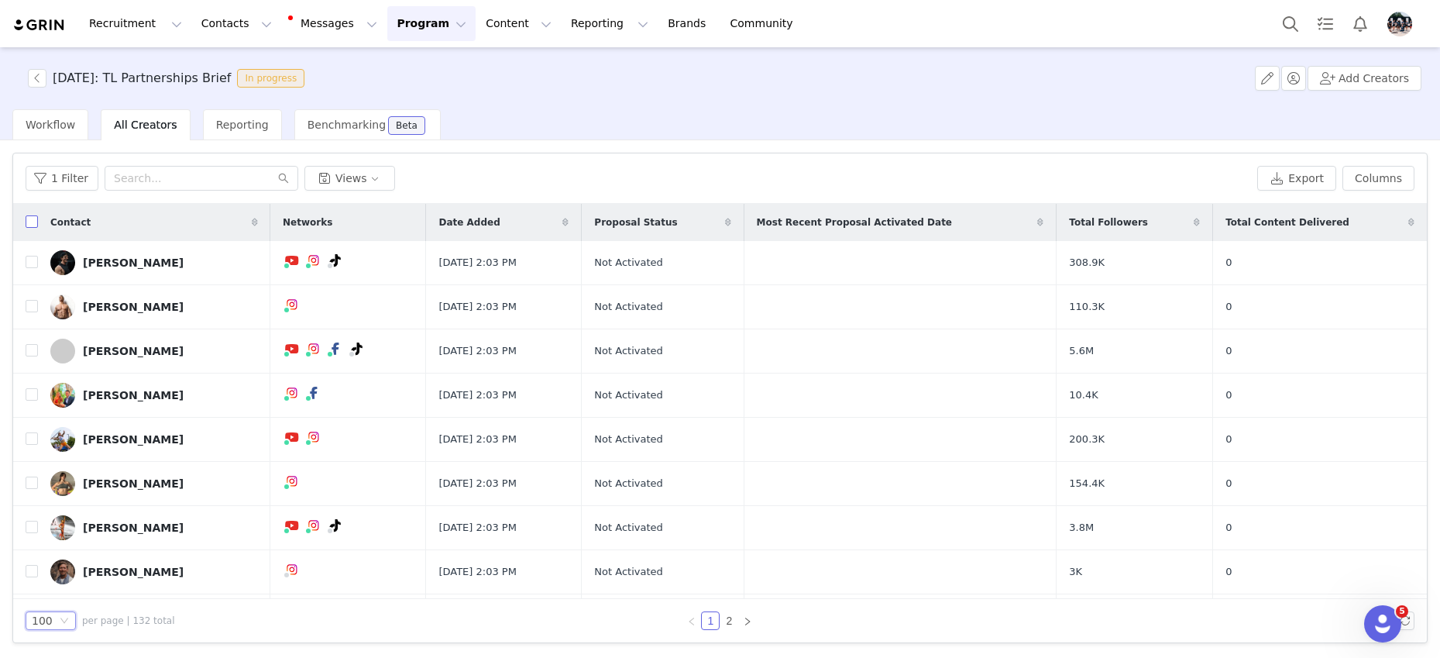
checkbox input "true"
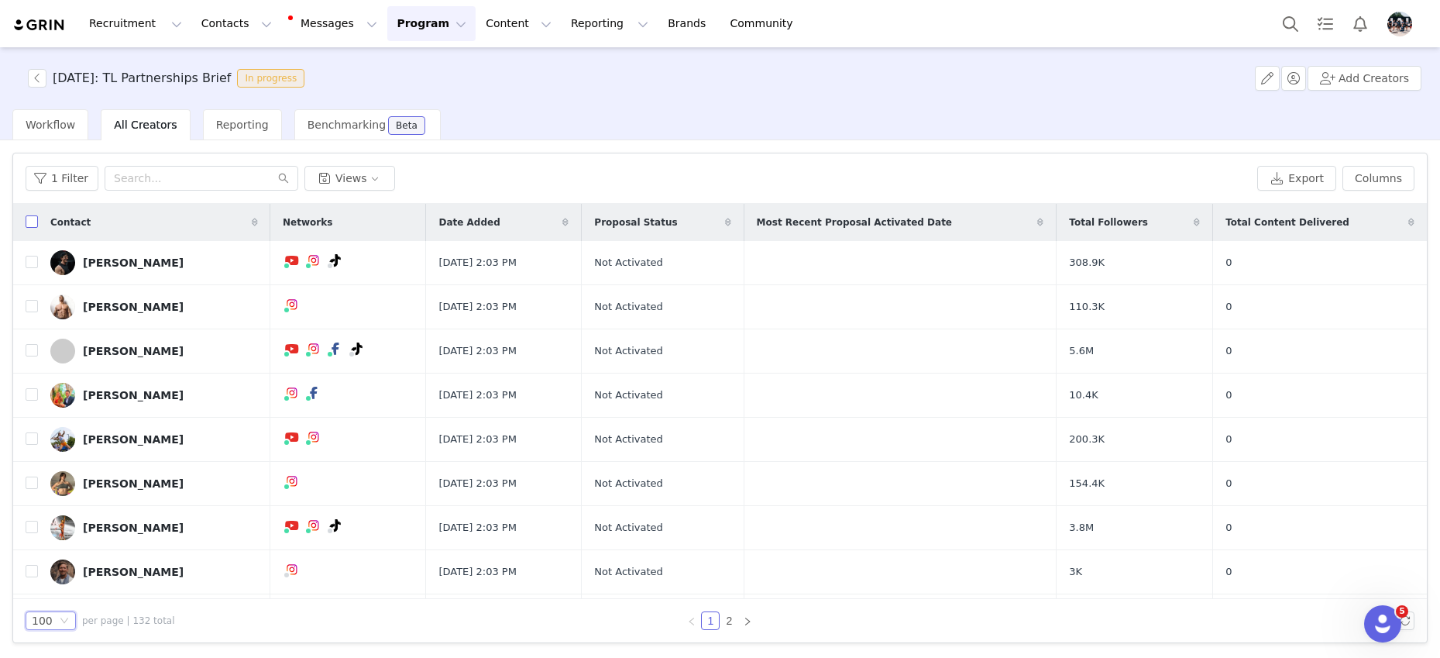
checkbox input "true"
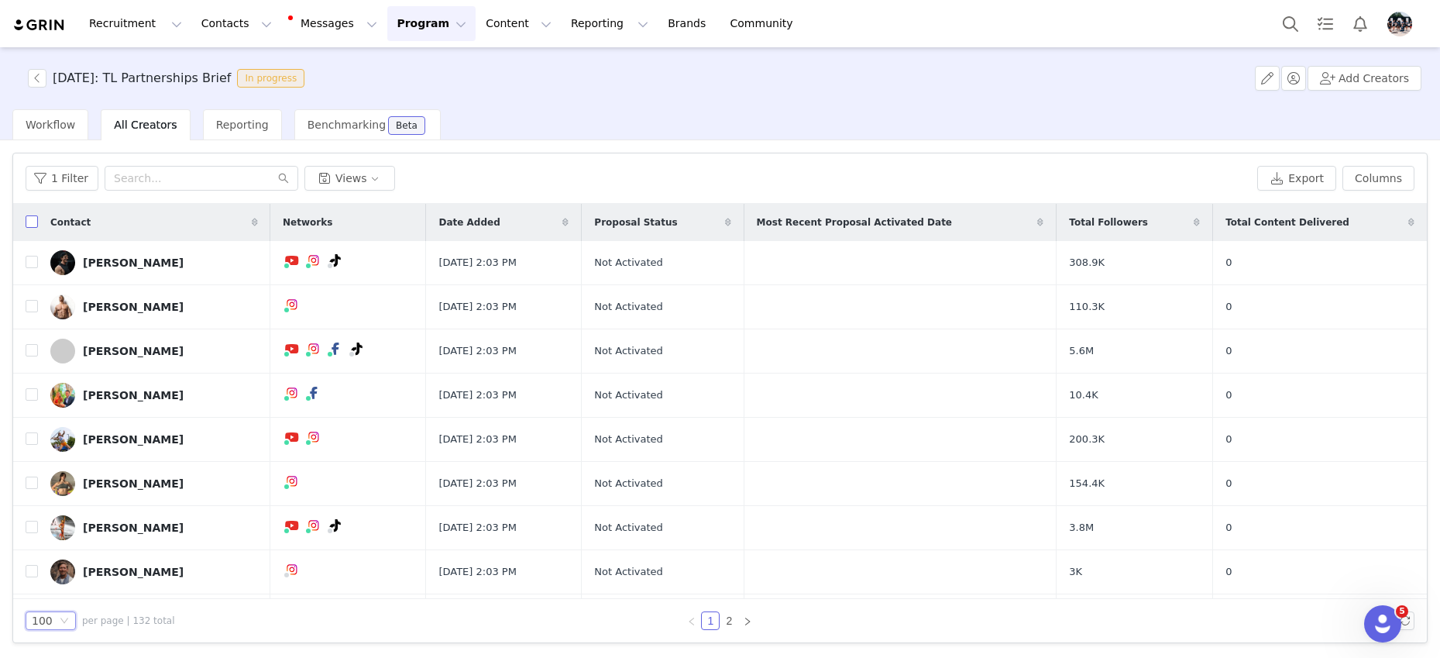
checkbox input "true"
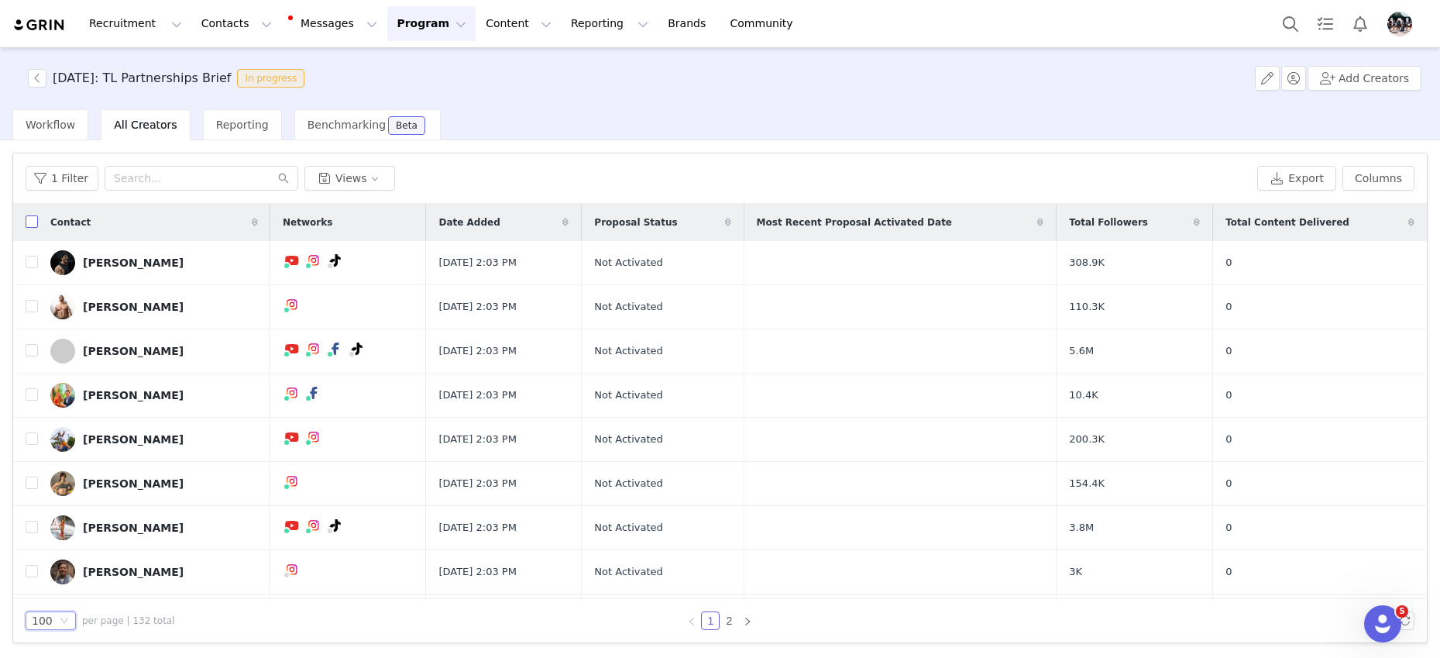
checkbox input "true"
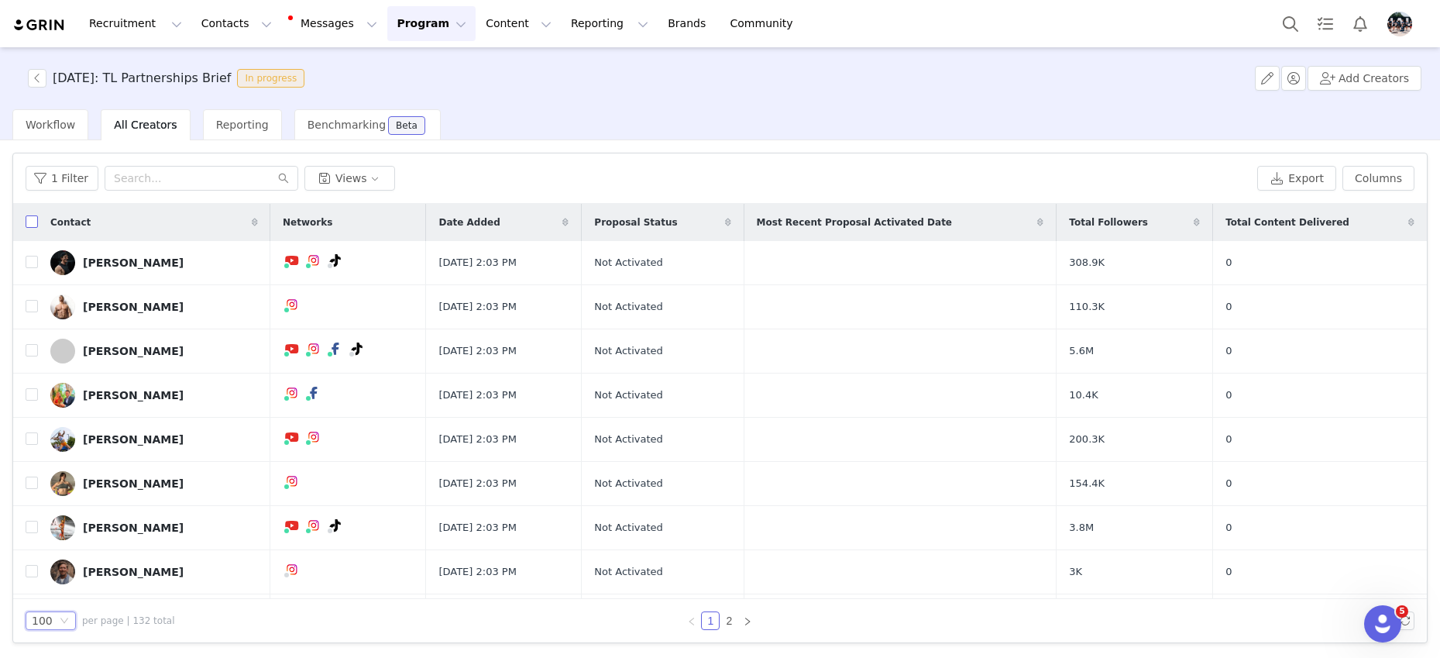
checkbox input "true"
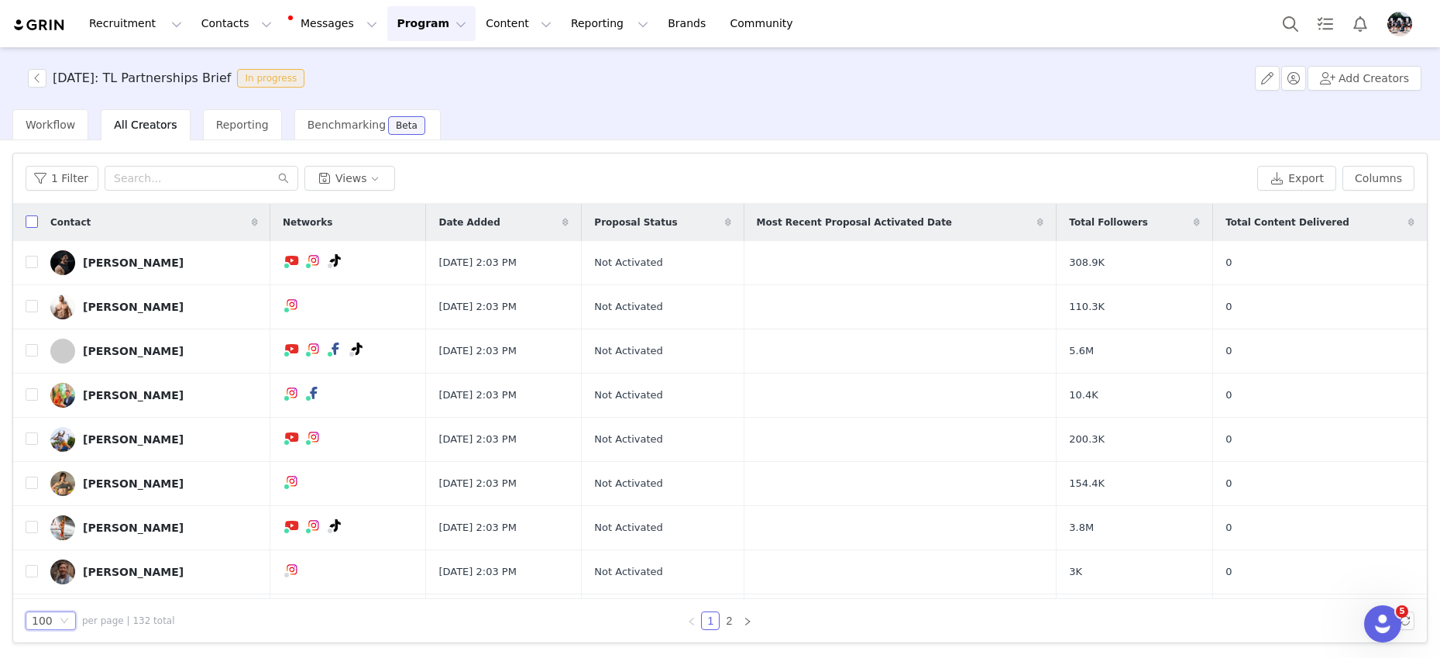
checkbox input "true"
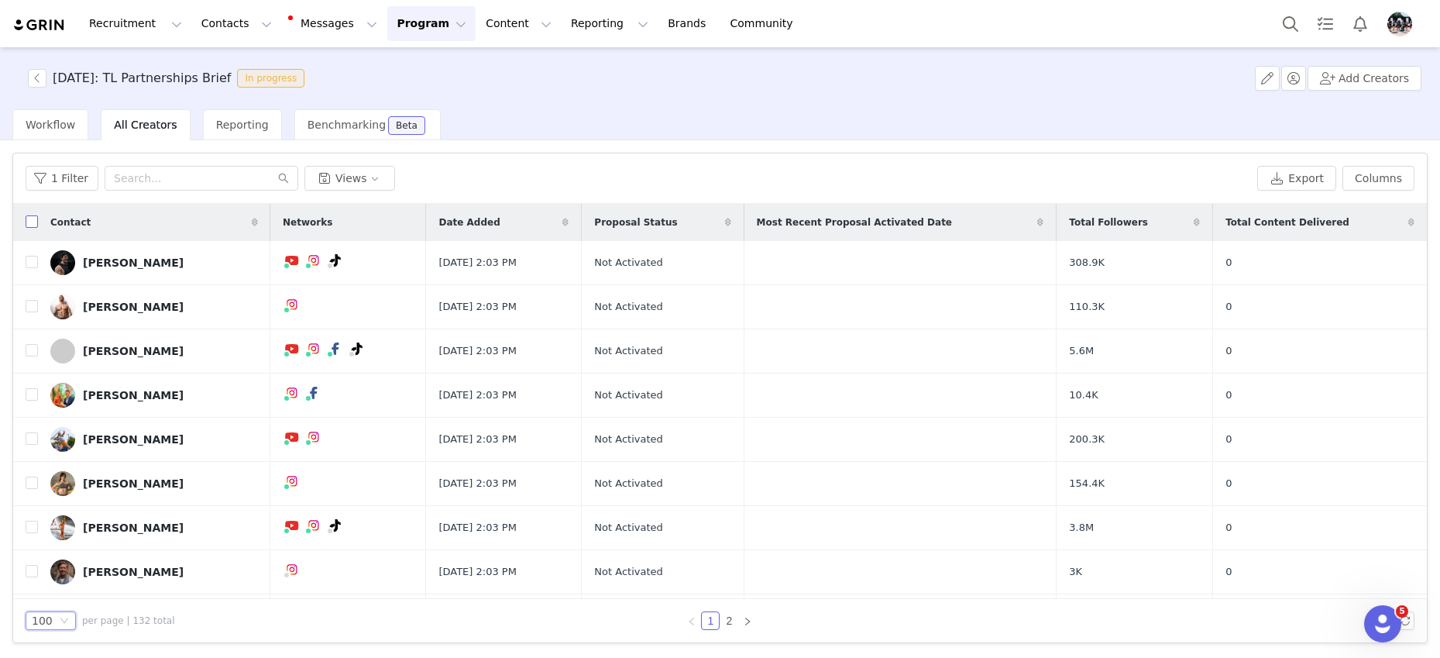
checkbox input "true"
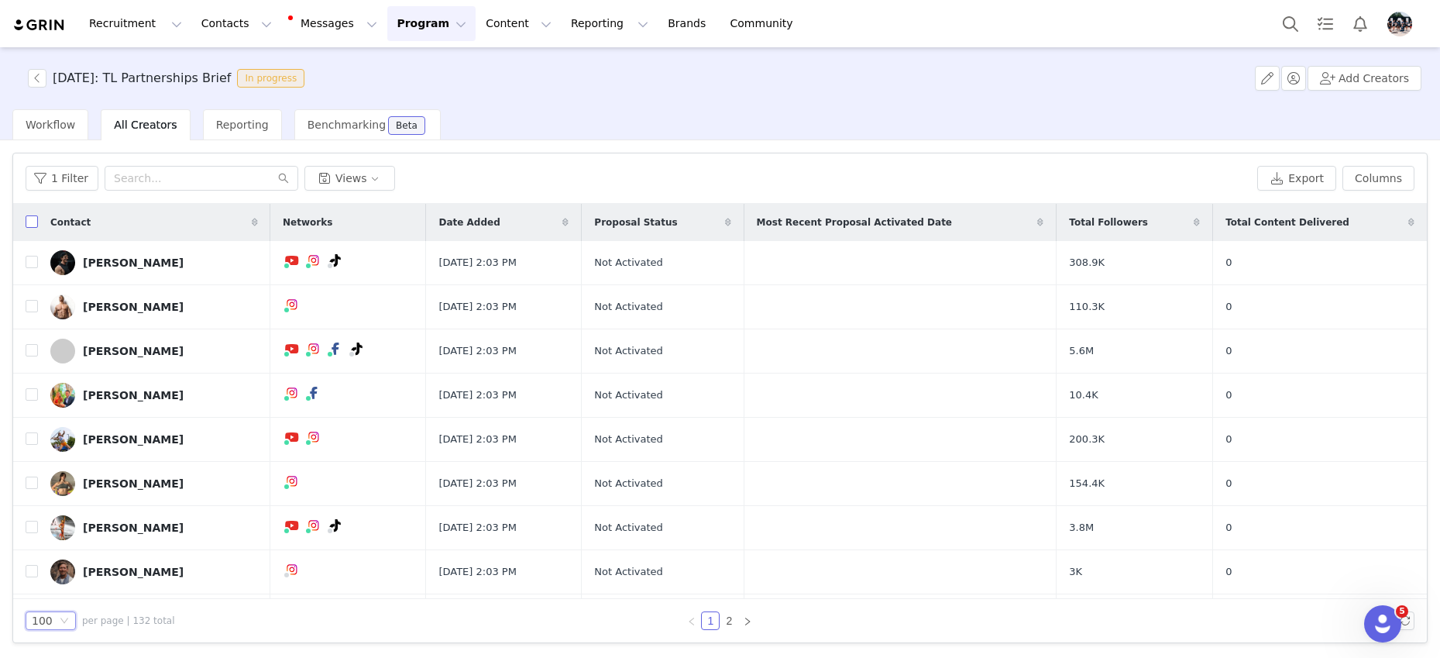
checkbox input "true"
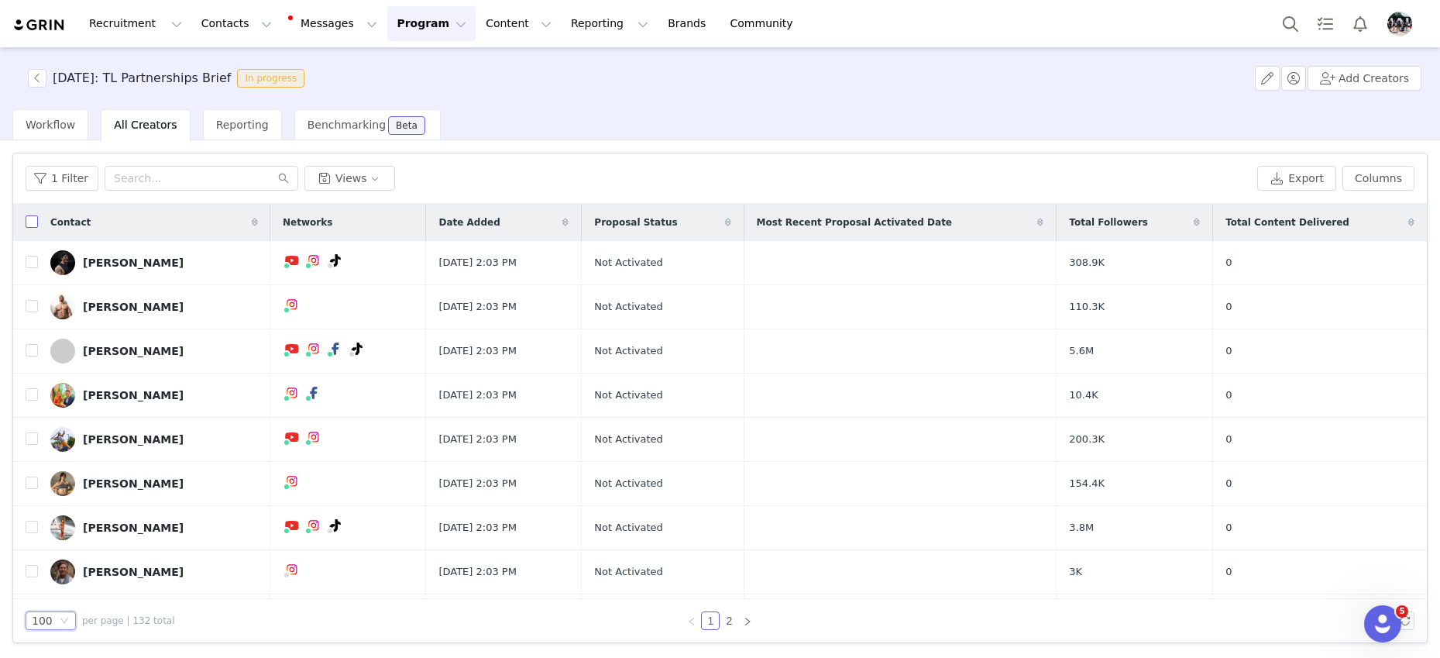
checkbox input "true"
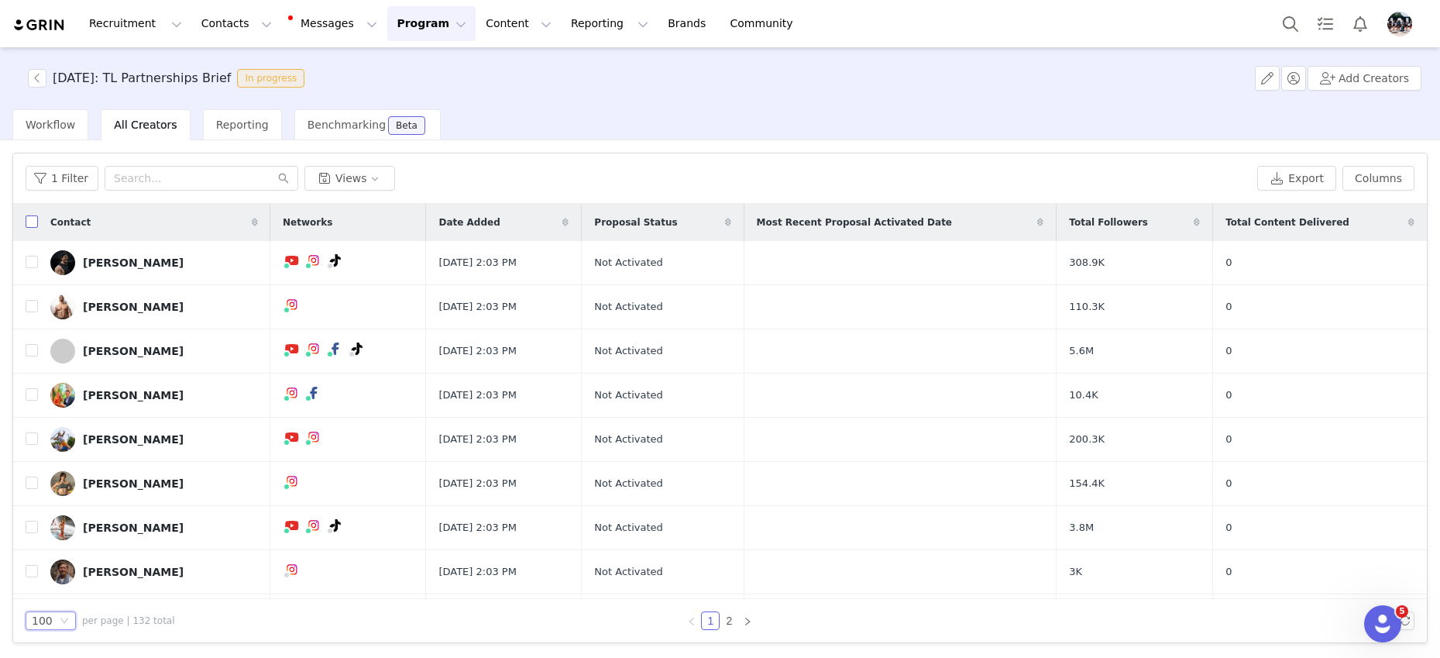
checkbox input "true"
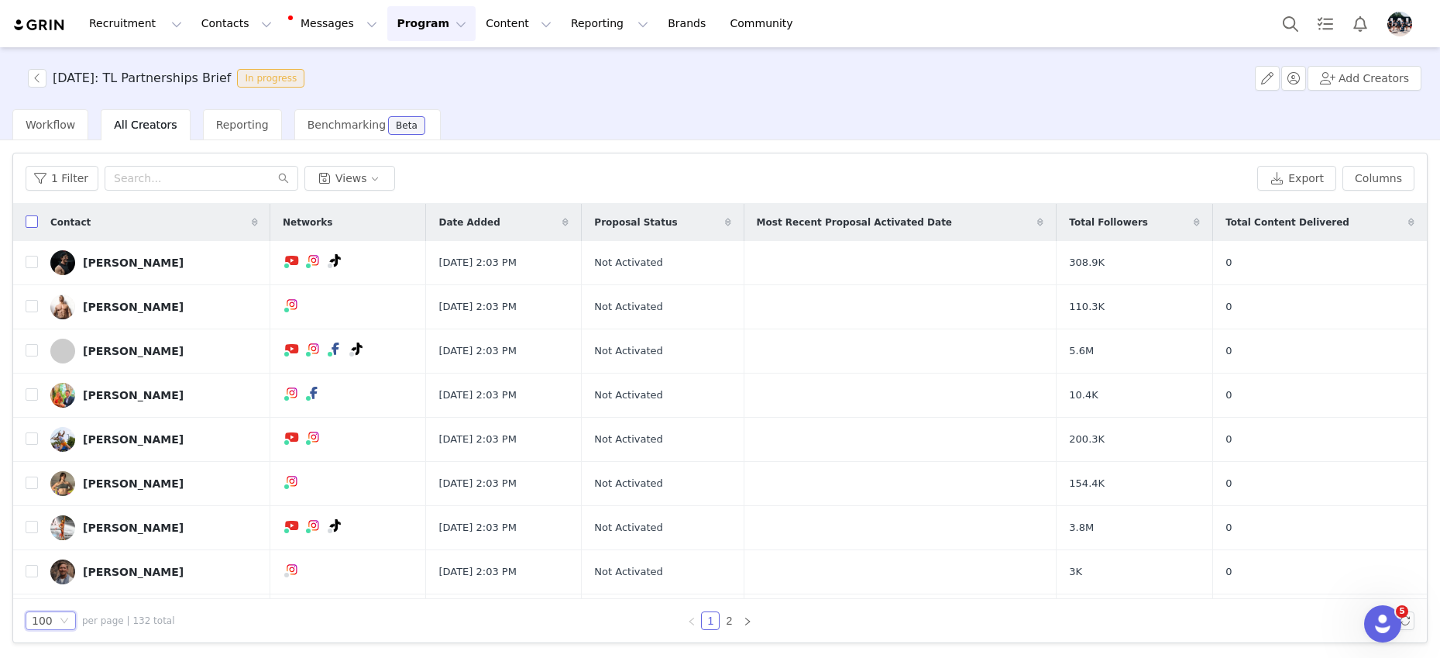
checkbox input "true"
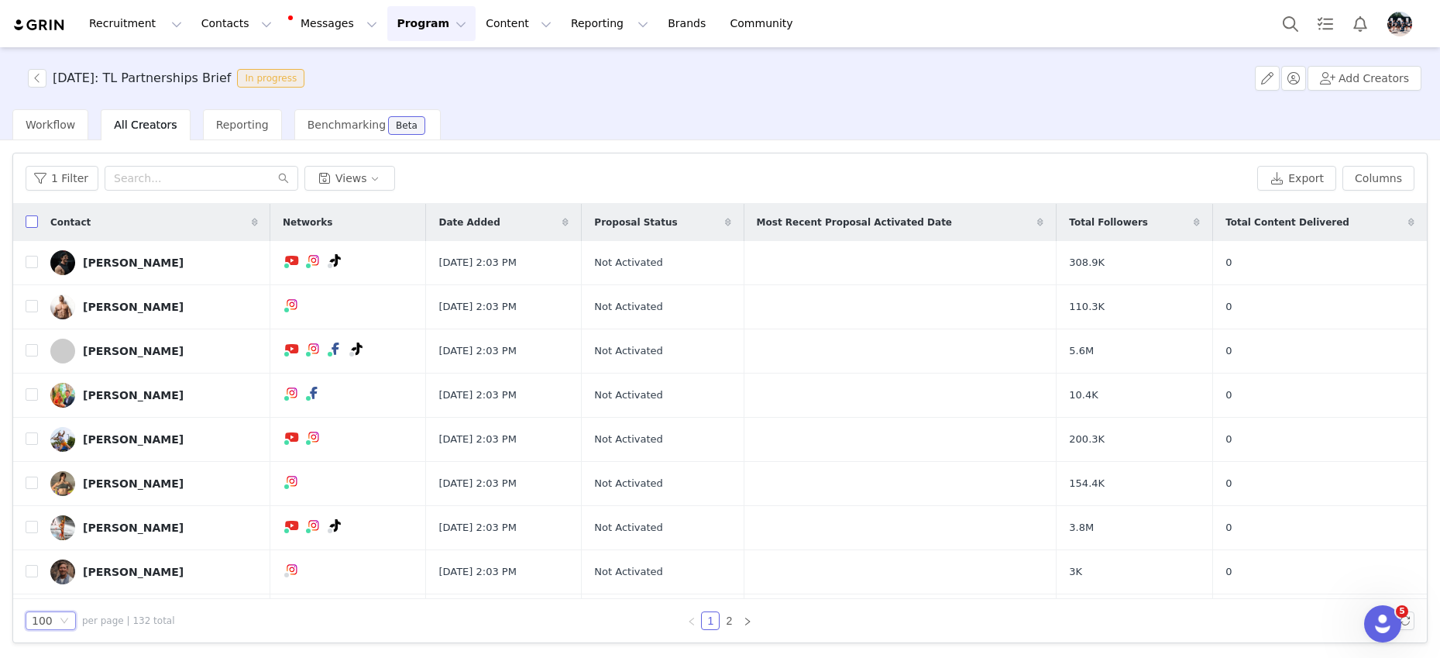
checkbox input "true"
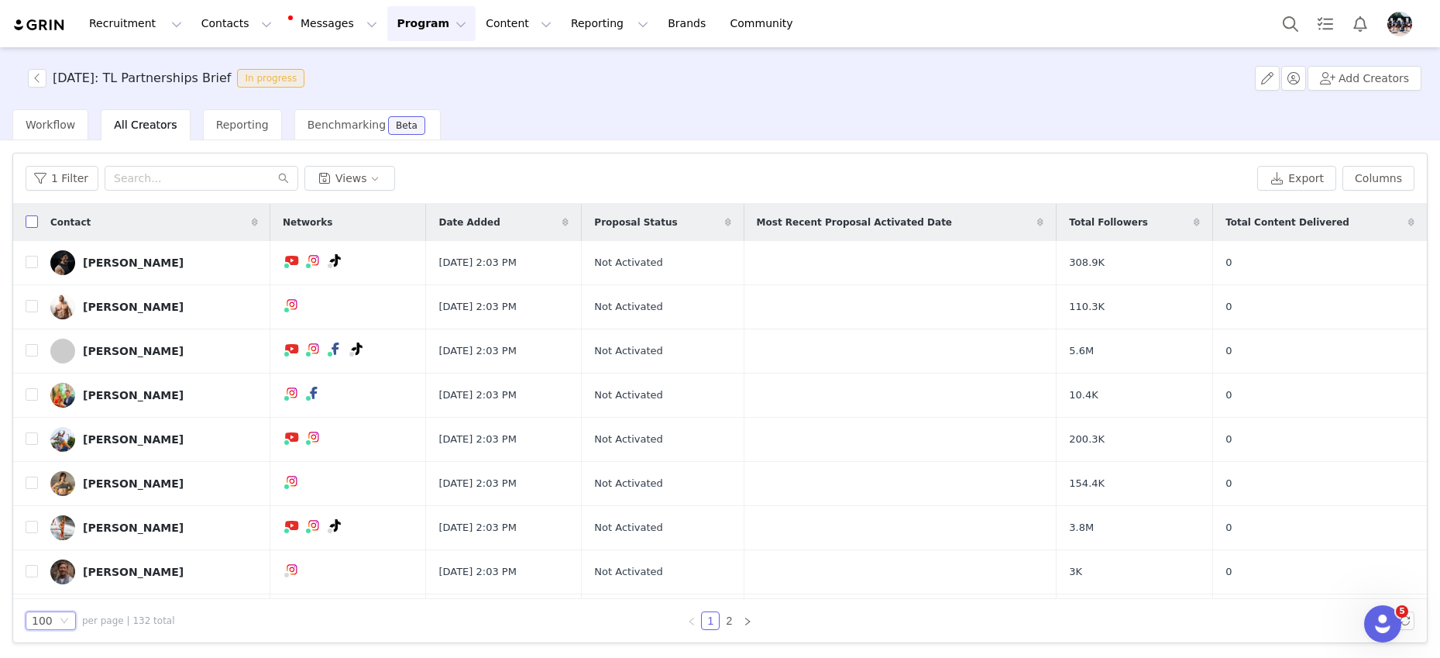
checkbox input "true"
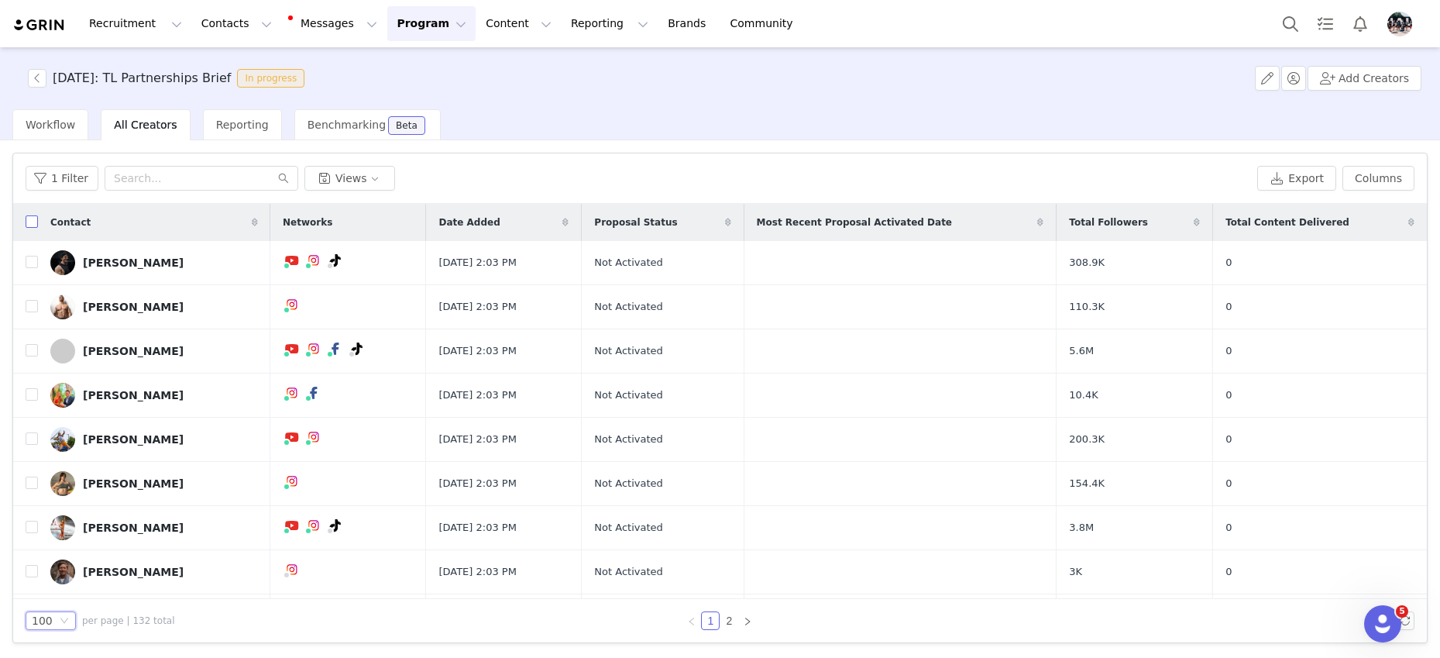
checkbox input "true"
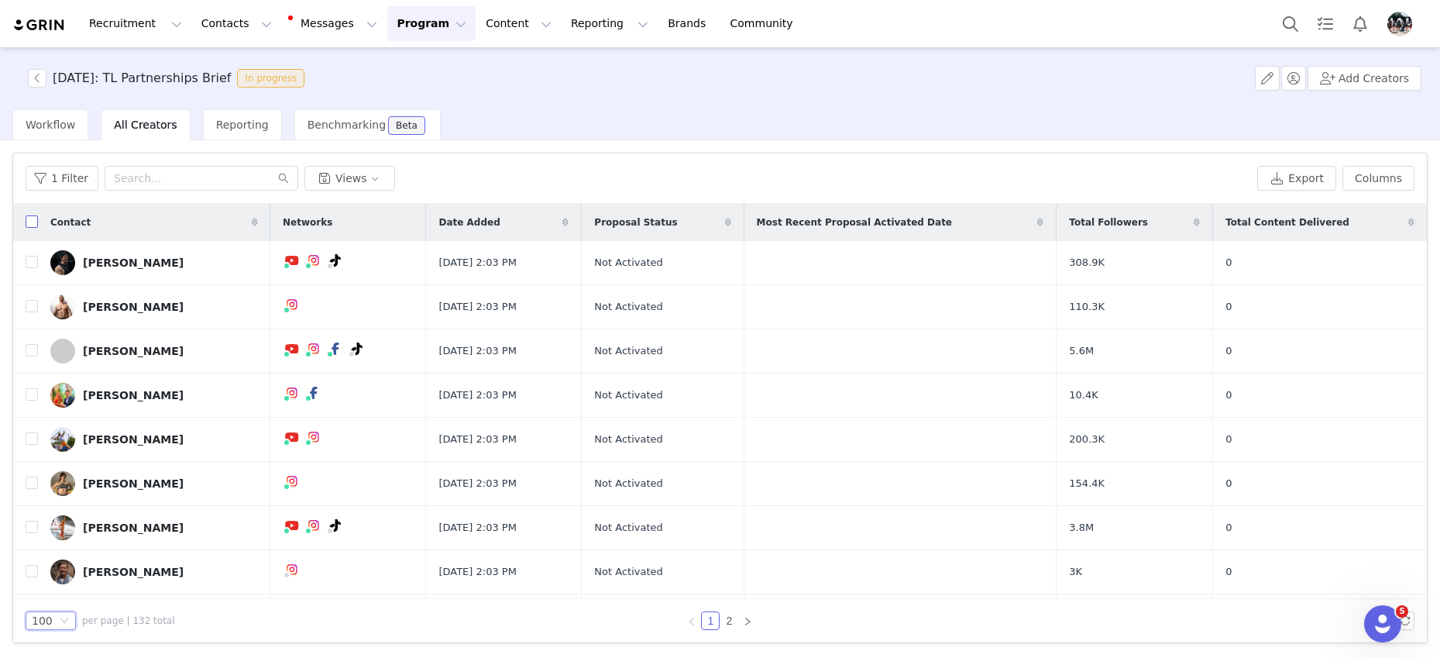
checkbox input "true"
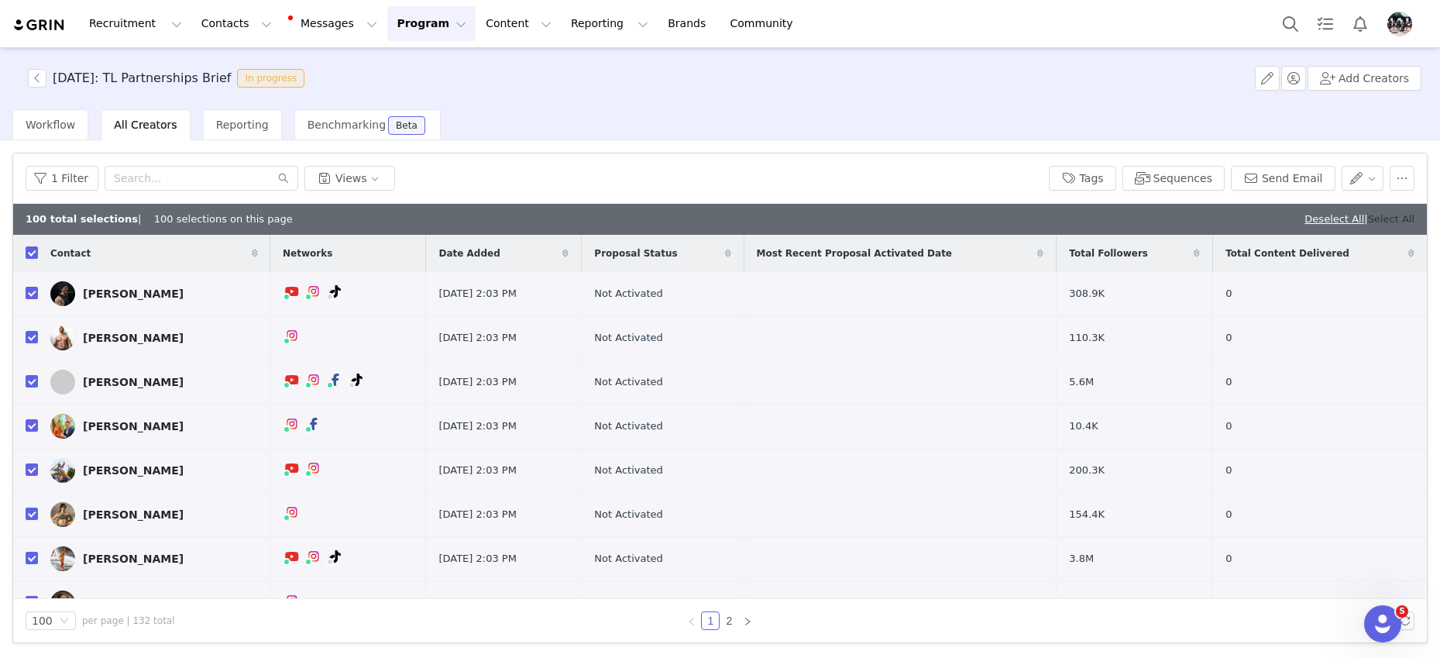
click at [1392, 220] on link "Select All" at bounding box center [1391, 219] width 46 height 12
click at [1269, 176] on button "Send Email" at bounding box center [1283, 178] width 105 height 25
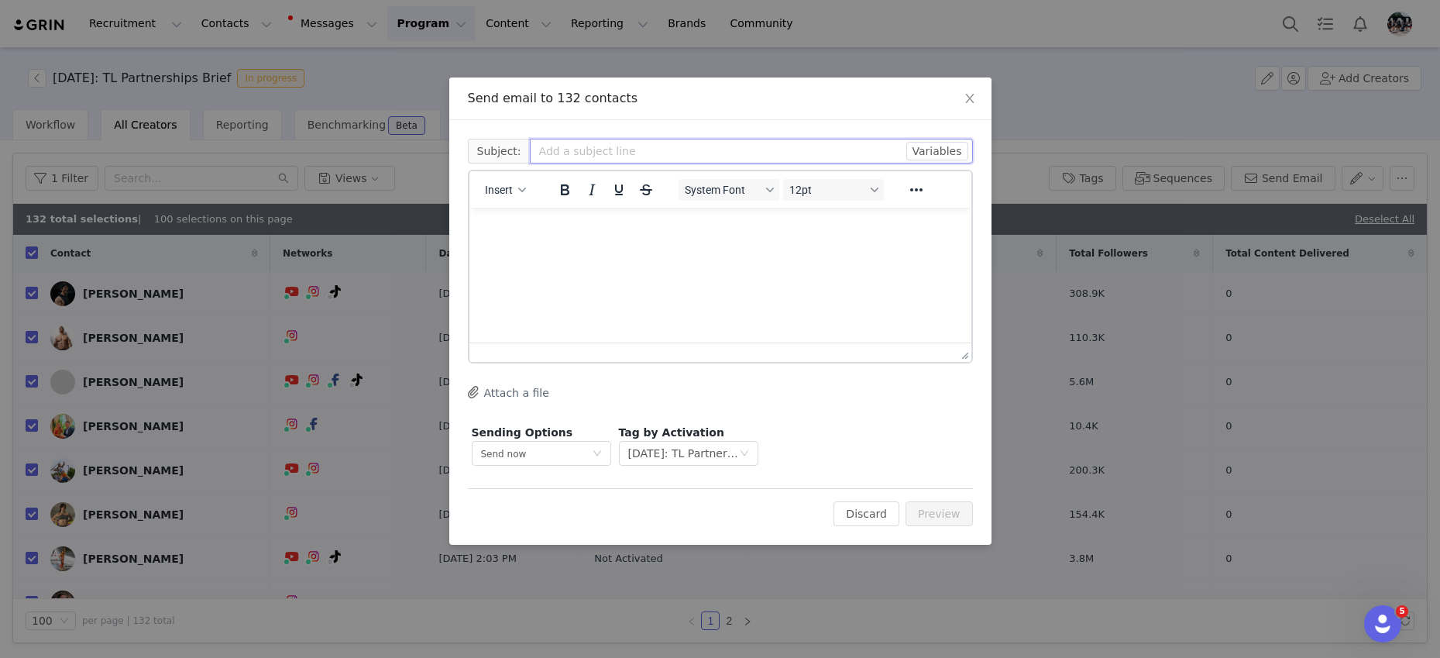
click at [573, 149] on input "text" at bounding box center [751, 151] width 443 height 25
type input "O"
click at [916, 191] on icon "Reveal or hide additional toolbar items" at bounding box center [915, 189] width 12 height 3
click at [905, 223] on icon "Emojis" at bounding box center [904, 220] width 19 height 19
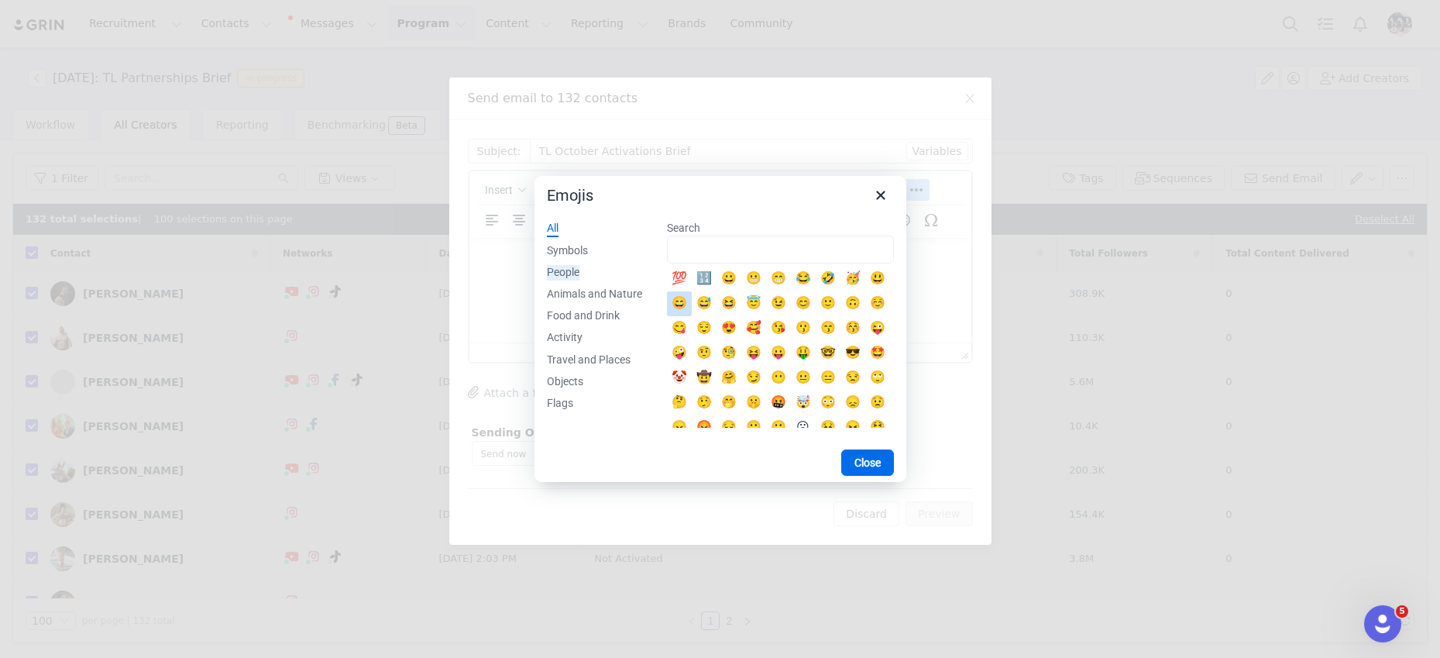
click at [560, 269] on div "People" at bounding box center [563, 272] width 33 height 15
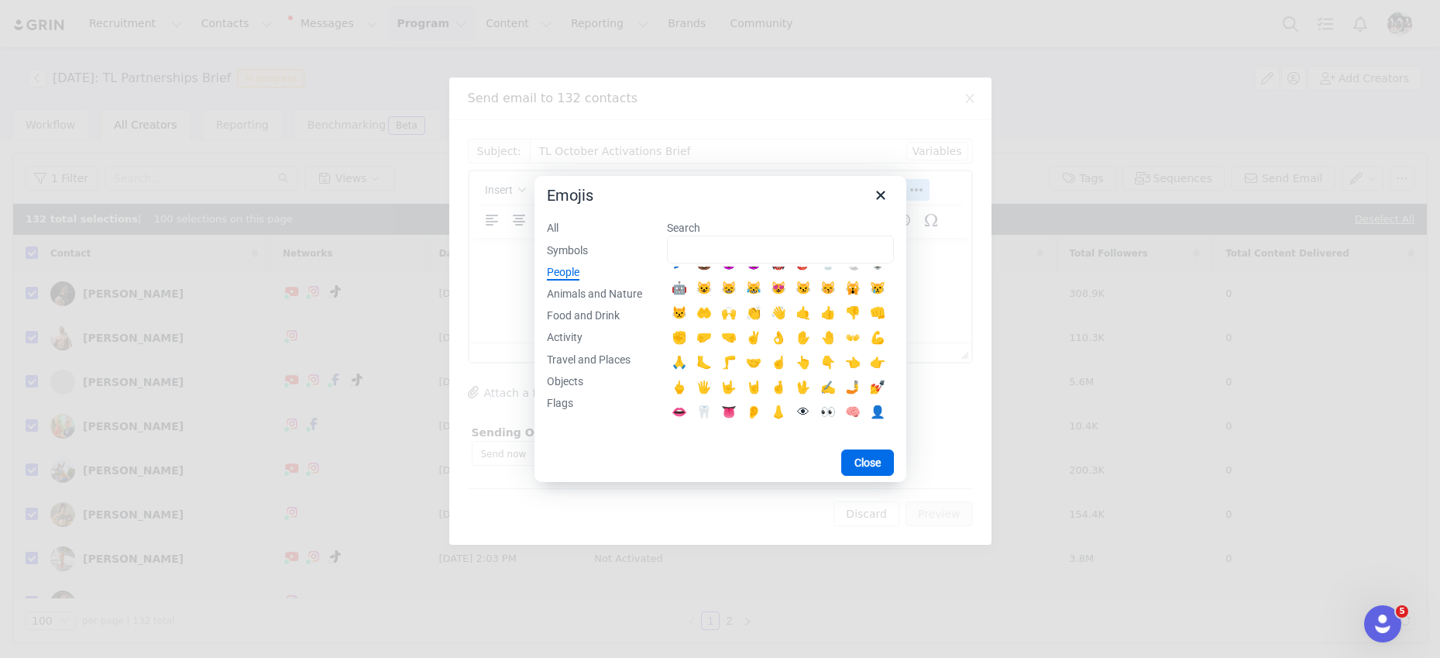
scroll to position [263, 0]
click at [878, 337] on div "💪" at bounding box center [877, 337] width 19 height 19
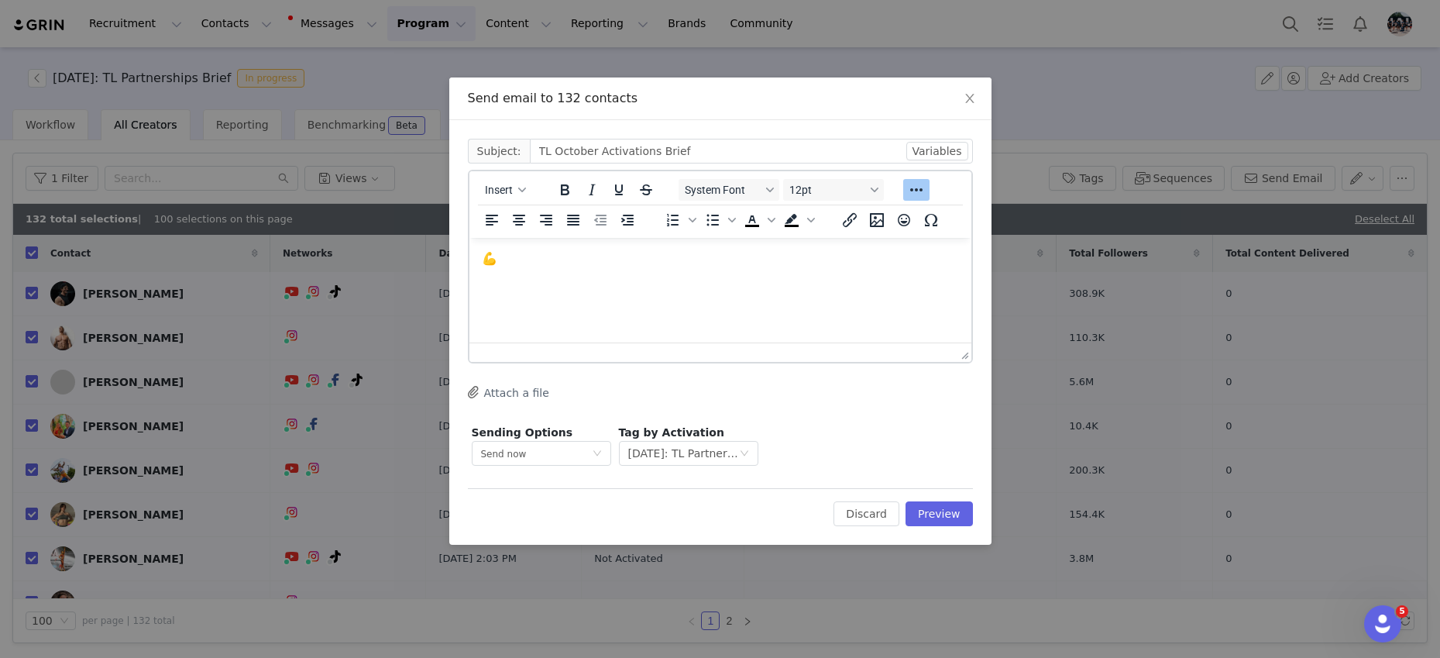
click at [878, 280] on html "💪" at bounding box center [720, 259] width 502 height 42
click at [516, 259] on p "💪" at bounding box center [719, 258] width 477 height 17
drag, startPoint x: 505, startPoint y: 258, endPoint x: 462, endPoint y: 258, distance: 43.4
click at [469, 258] on html "💪" at bounding box center [720, 259] width 502 height 42
copy p "💪"
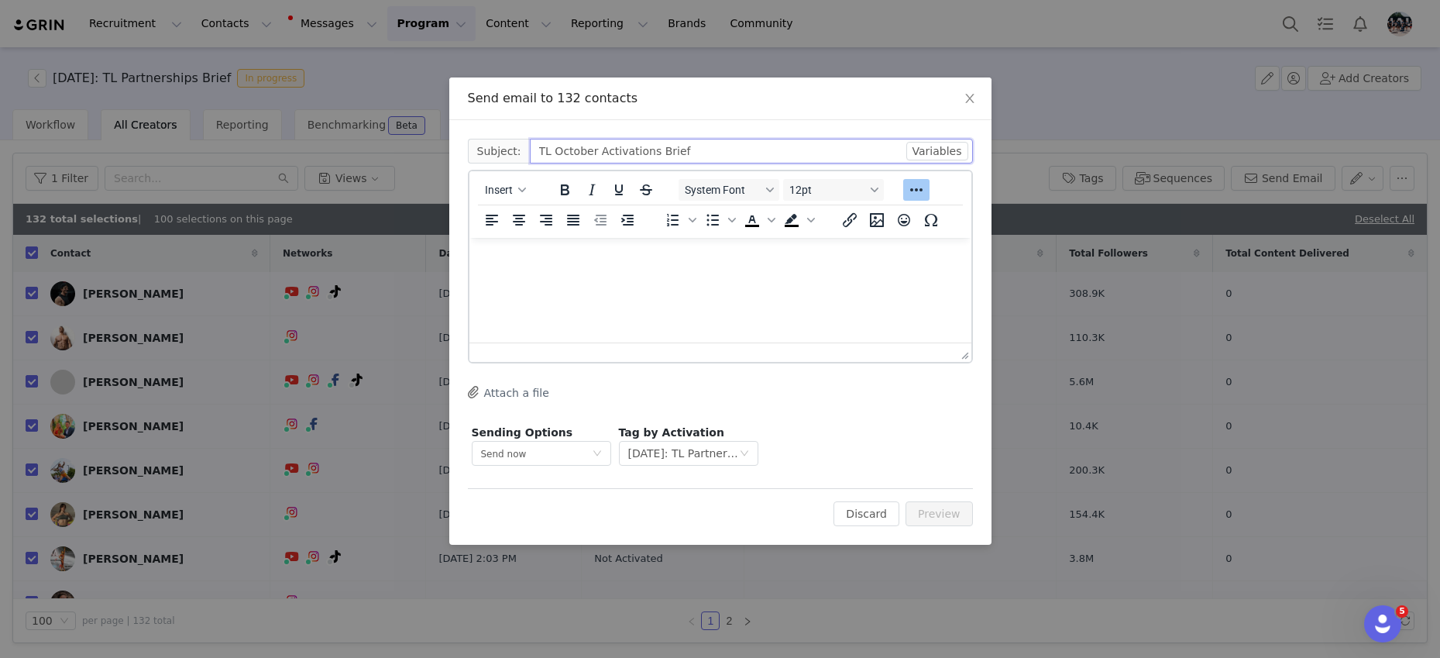
click at [698, 143] on input "TL October Activations Brief" at bounding box center [751, 151] width 443 height 25
click at [701, 157] on input "TL October Activations Brief" at bounding box center [751, 151] width 443 height 25
paste input "💪"
type input "TL October Activations Brief 💪"
click at [553, 278] on html at bounding box center [720, 259] width 502 height 42
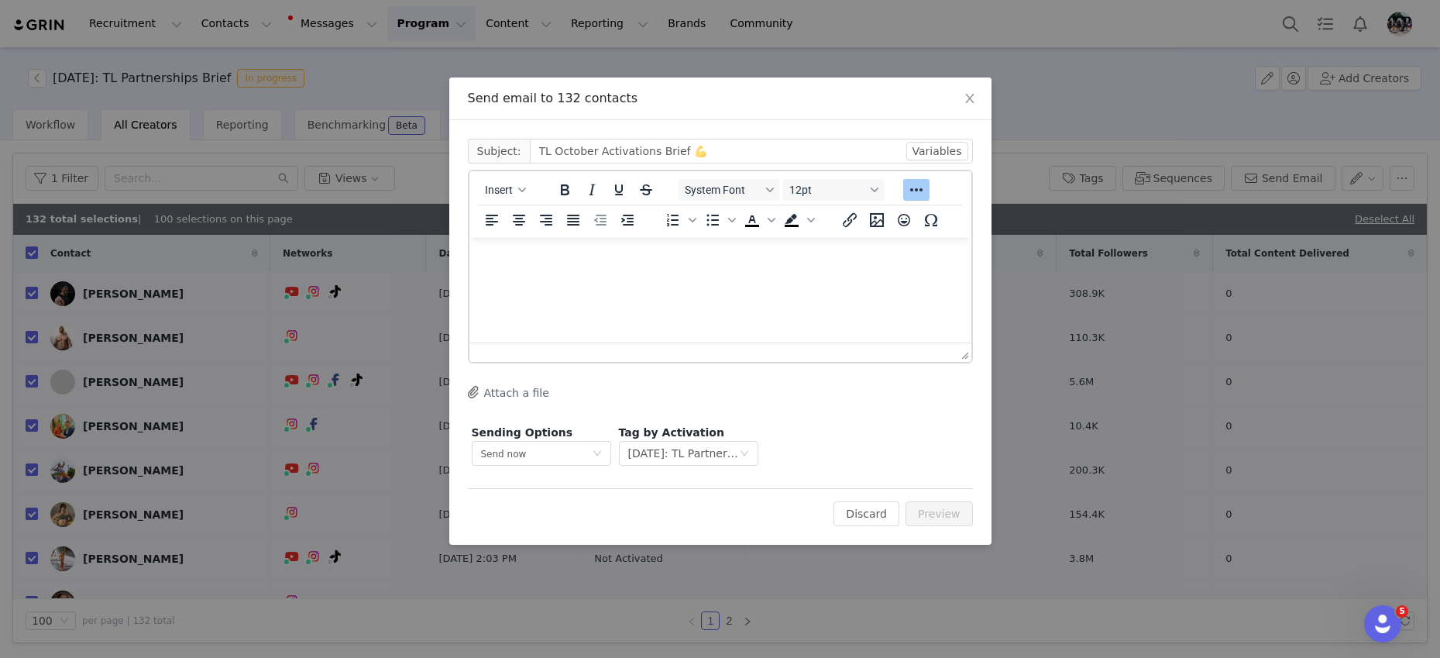
paste body "Rich Text Area. Press ALT-0 for help."
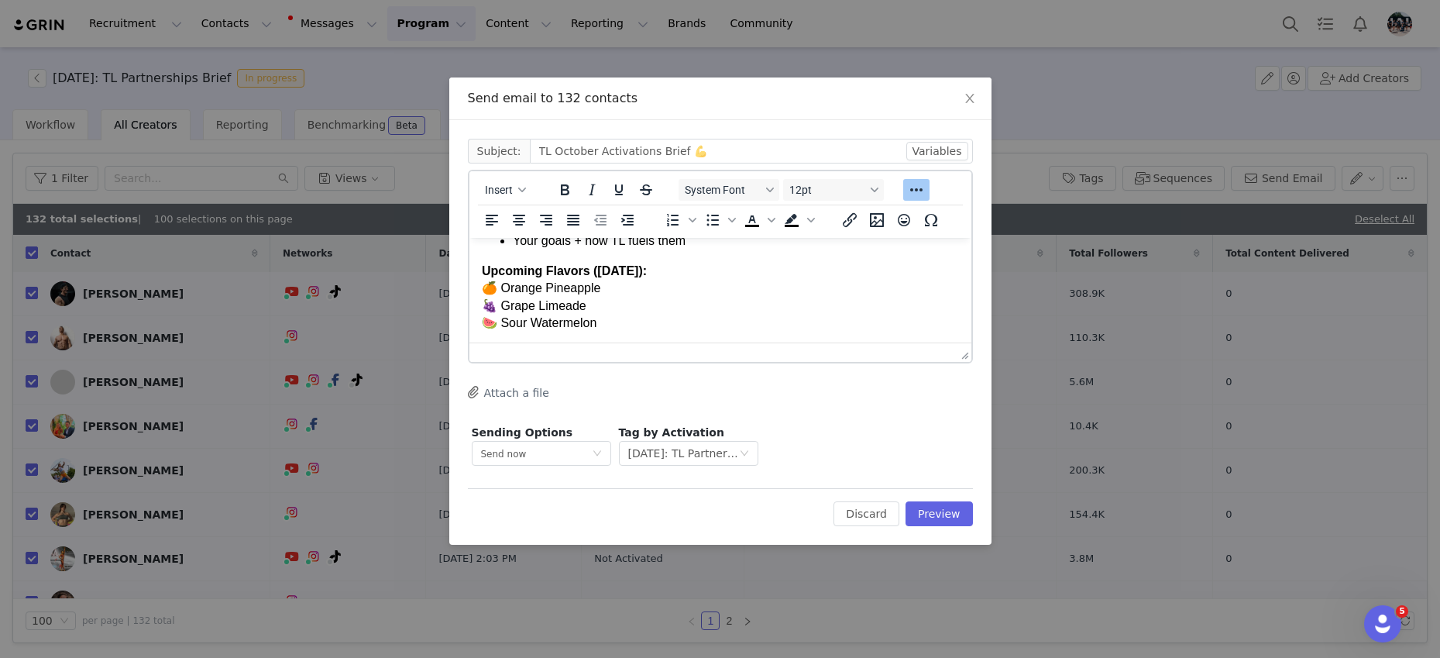
scroll to position [0, 0]
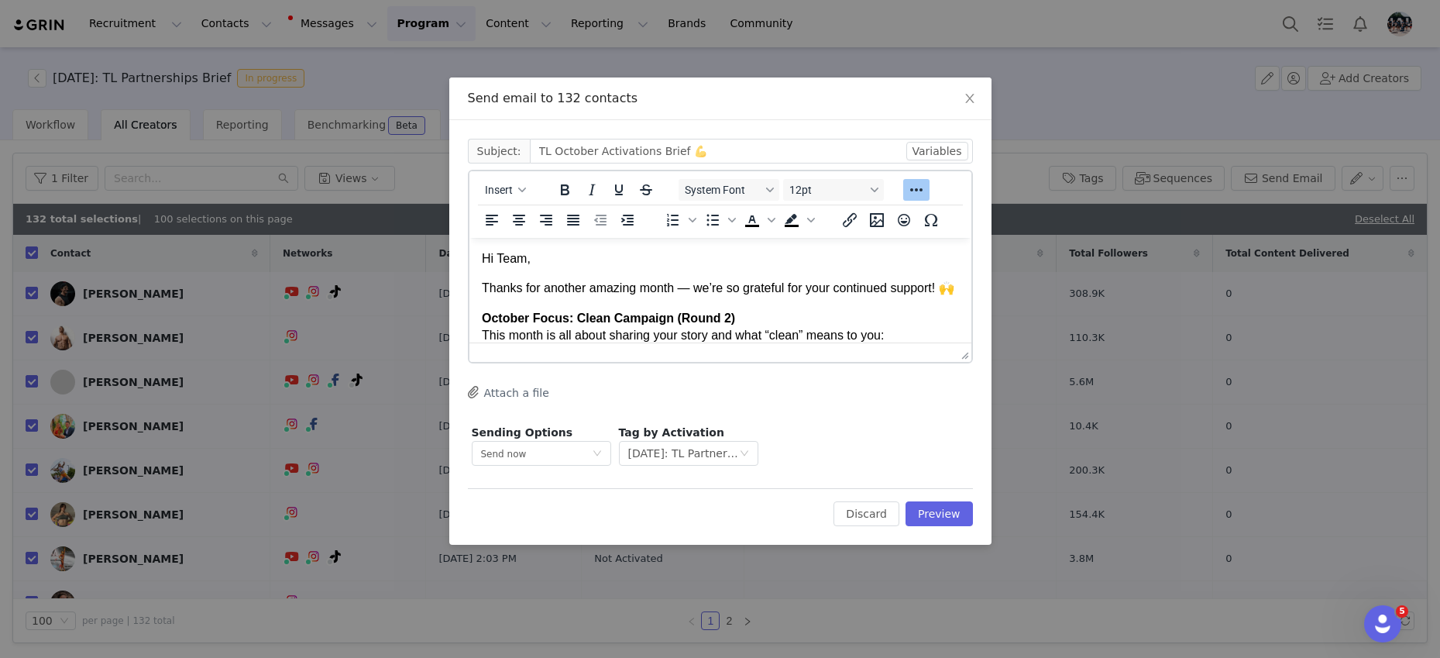
click at [689, 288] on p "Thanks for another amazing month — we’re so grateful for your continued support…" at bounding box center [719, 288] width 477 height 17
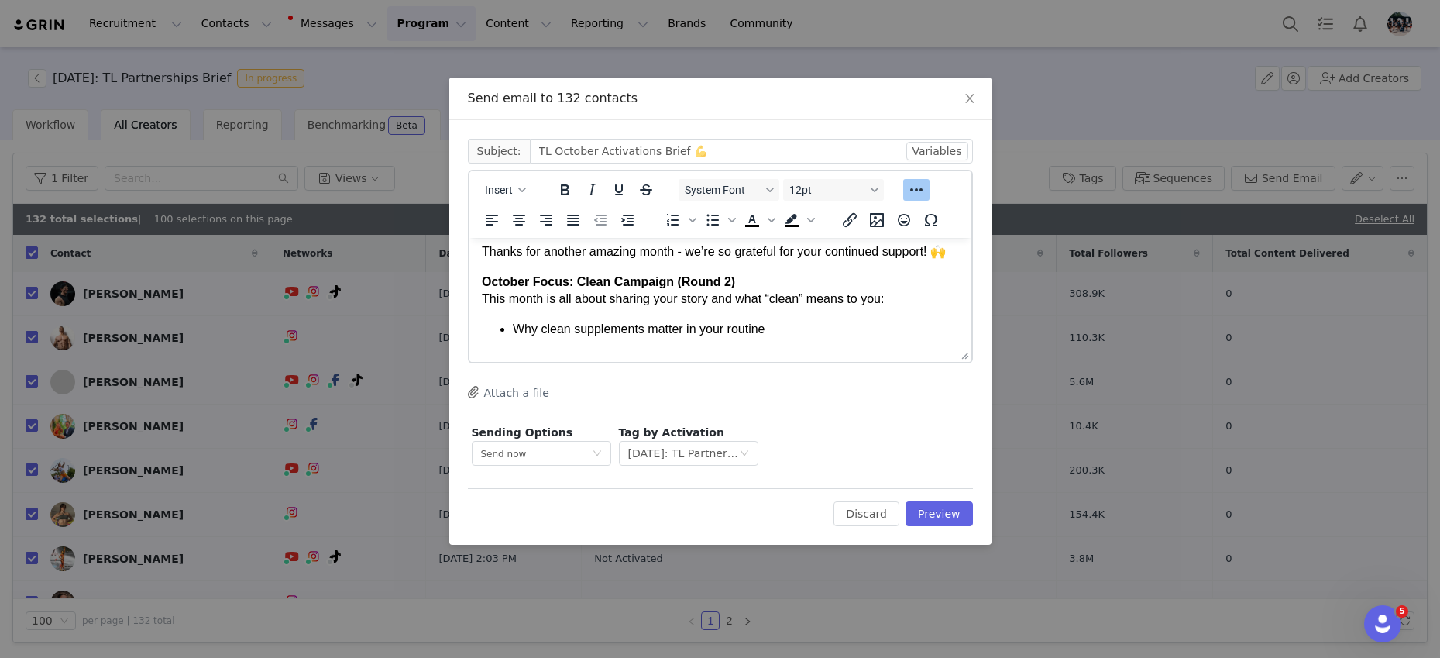
scroll to position [7, 0]
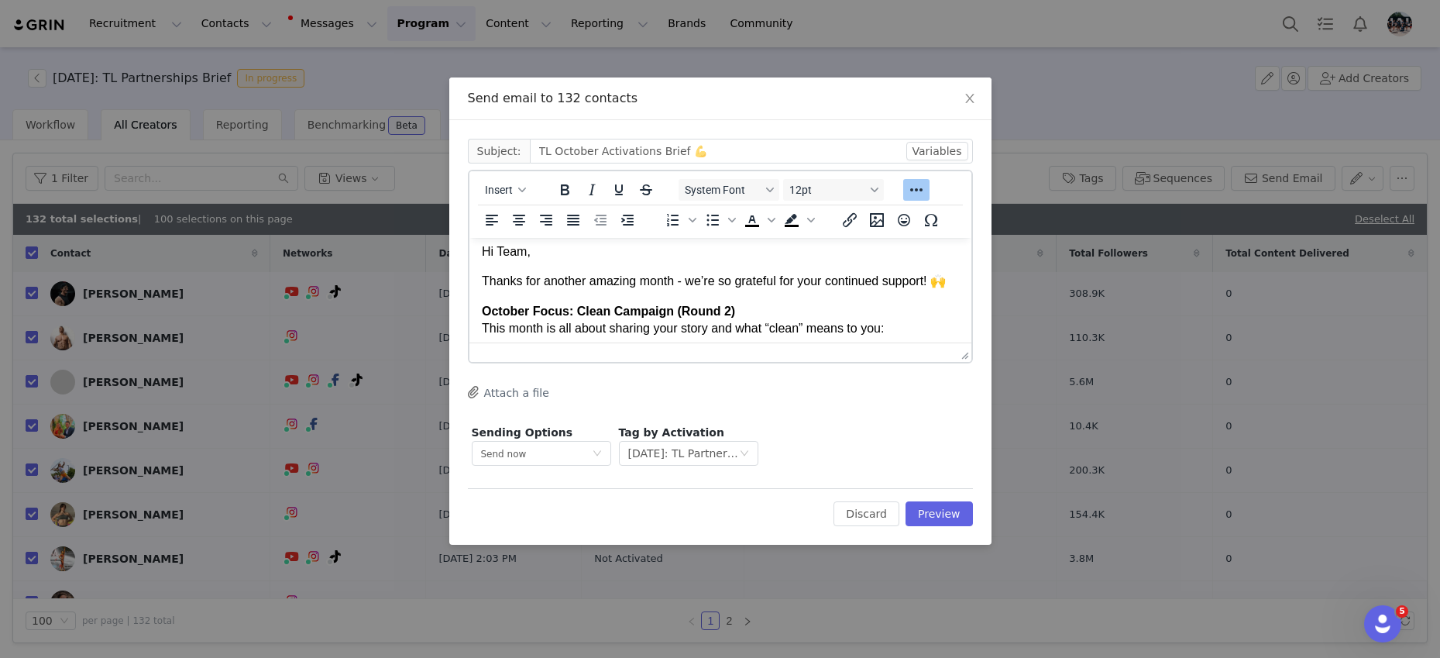
click at [605, 280] on p "Thanks for another amazing month - we’re so grateful for your continued support…" at bounding box center [719, 281] width 477 height 17
click at [645, 314] on strong "October Focus: Clean Campaign (Round 2)" at bounding box center [607, 310] width 253 height 13
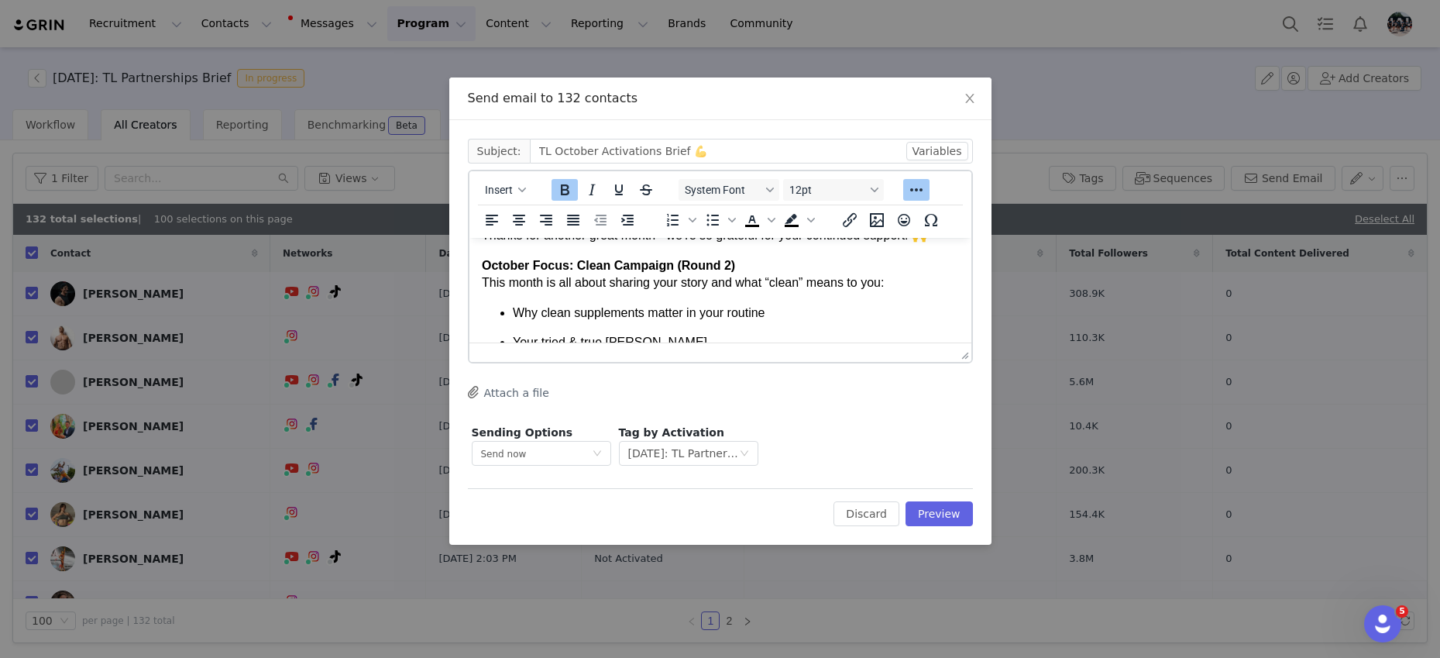
scroll to position [36, 0]
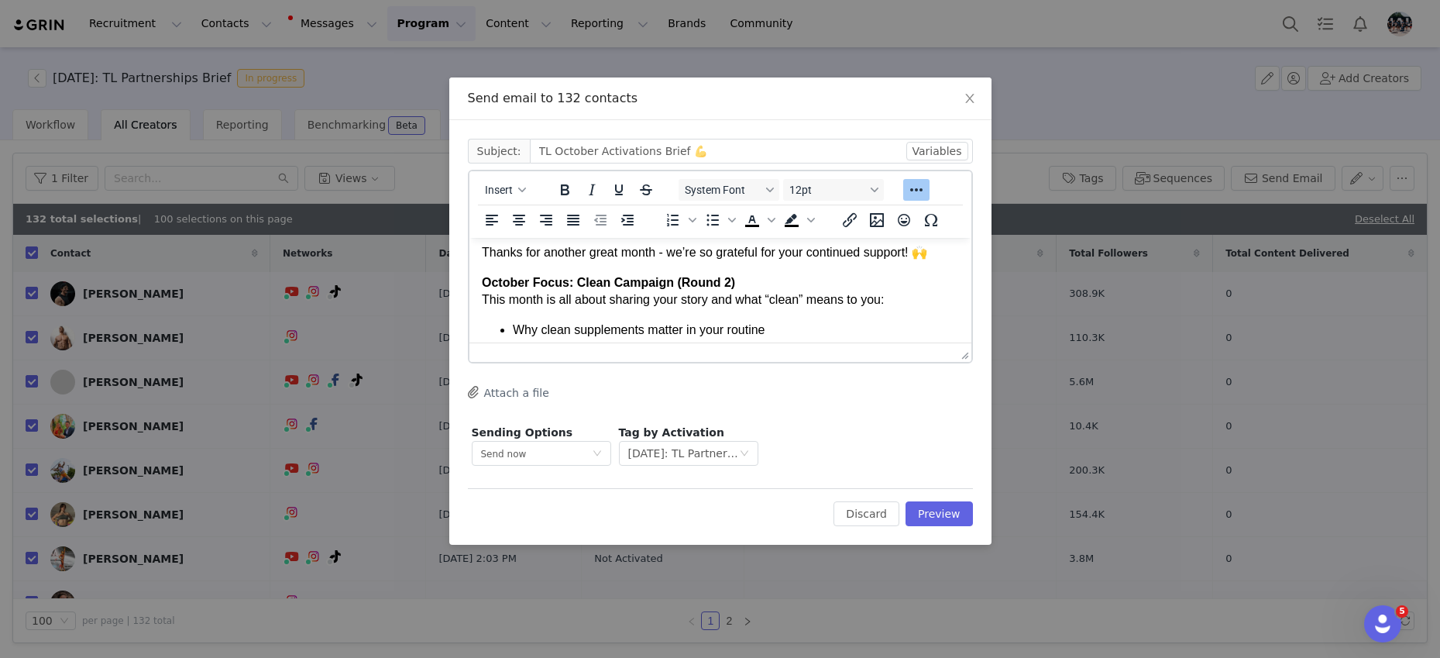
click at [891, 300] on p "October Focus: Clean Campaign (Round 2) This month is all about sharing your st…" at bounding box center [719, 291] width 477 height 35
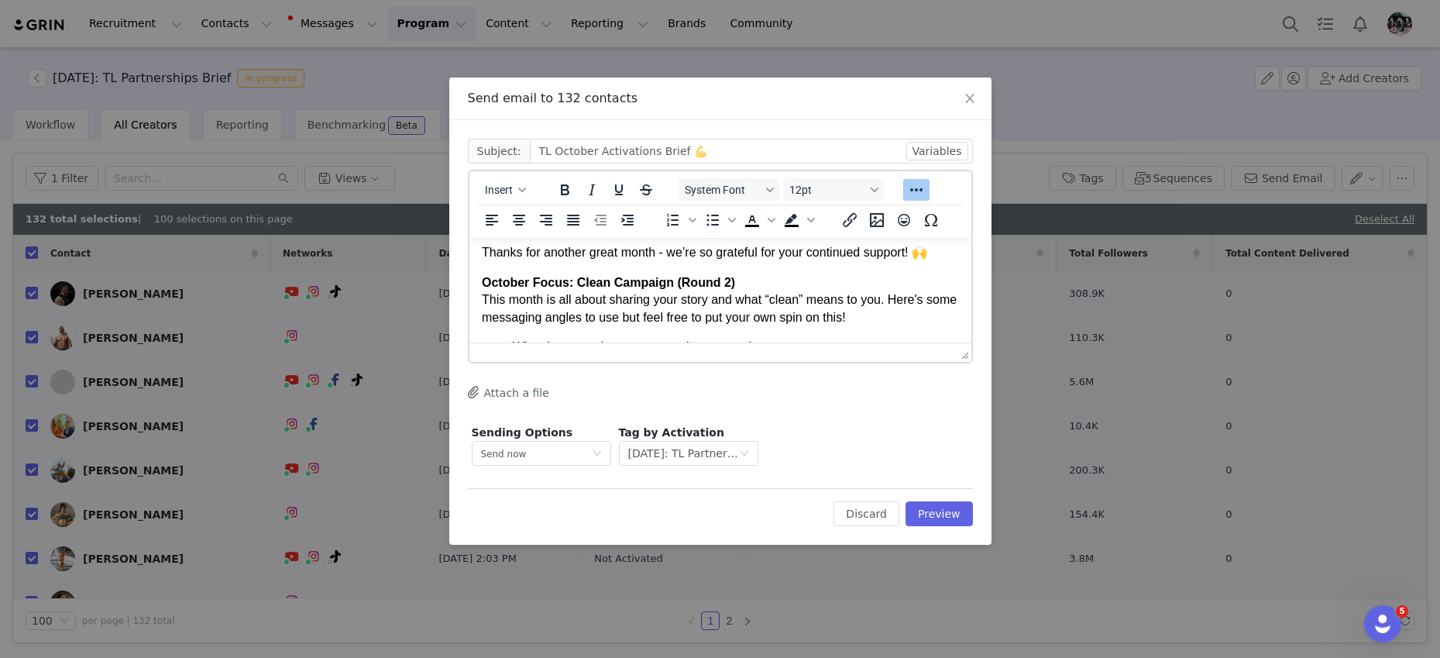
click at [830, 309] on p "October Focus: Clean Campaign (Round 2) This month is all about sharing your st…" at bounding box center [719, 300] width 477 height 52
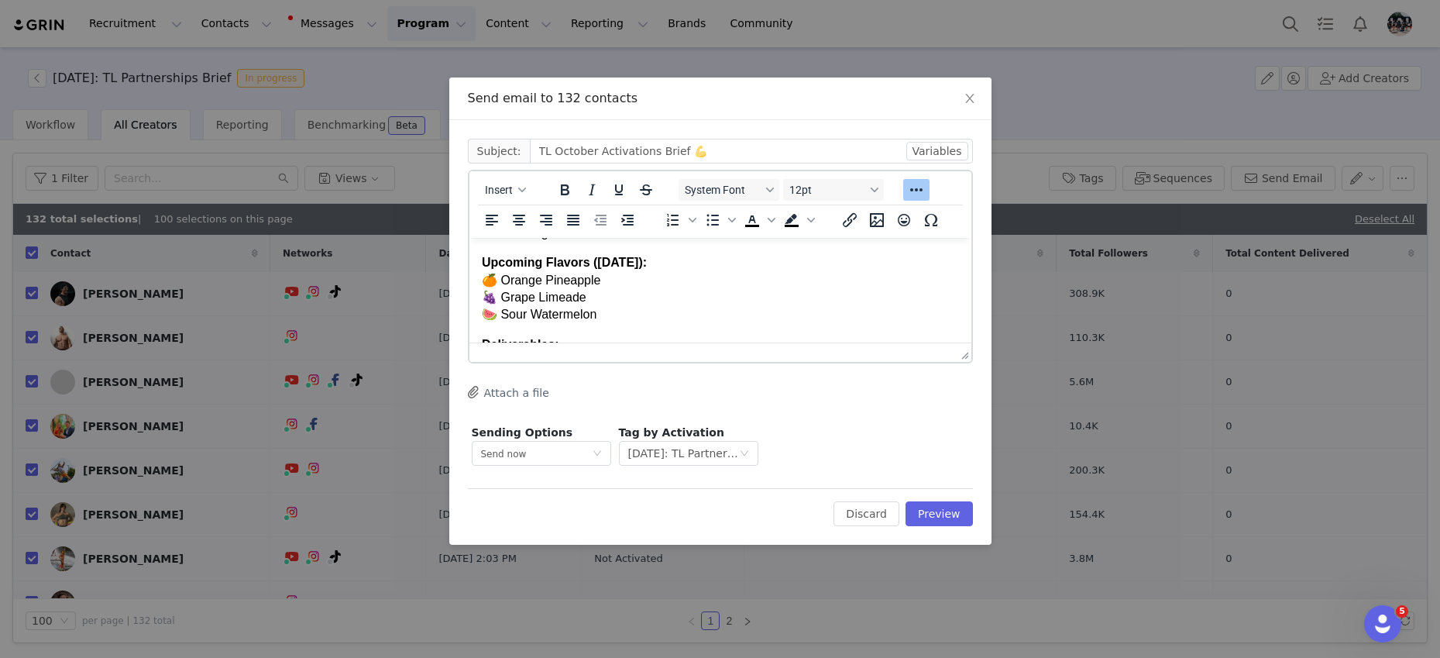
scroll to position [211, 0]
click at [548, 260] on strong "Upcoming Flavors ([DATE]):" at bounding box center [563, 260] width 165 height 13
click at [696, 263] on strong "Upcoming Stim-Free Flavors ([DATE]):" at bounding box center [593, 260] width 225 height 13
click at [723, 263] on p "Upcoming Stim-Free Flavors ([DATE]): 🍊 Orange Pineapple 🍇 Grape Limeade 🍉 Sour …" at bounding box center [719, 287] width 477 height 70
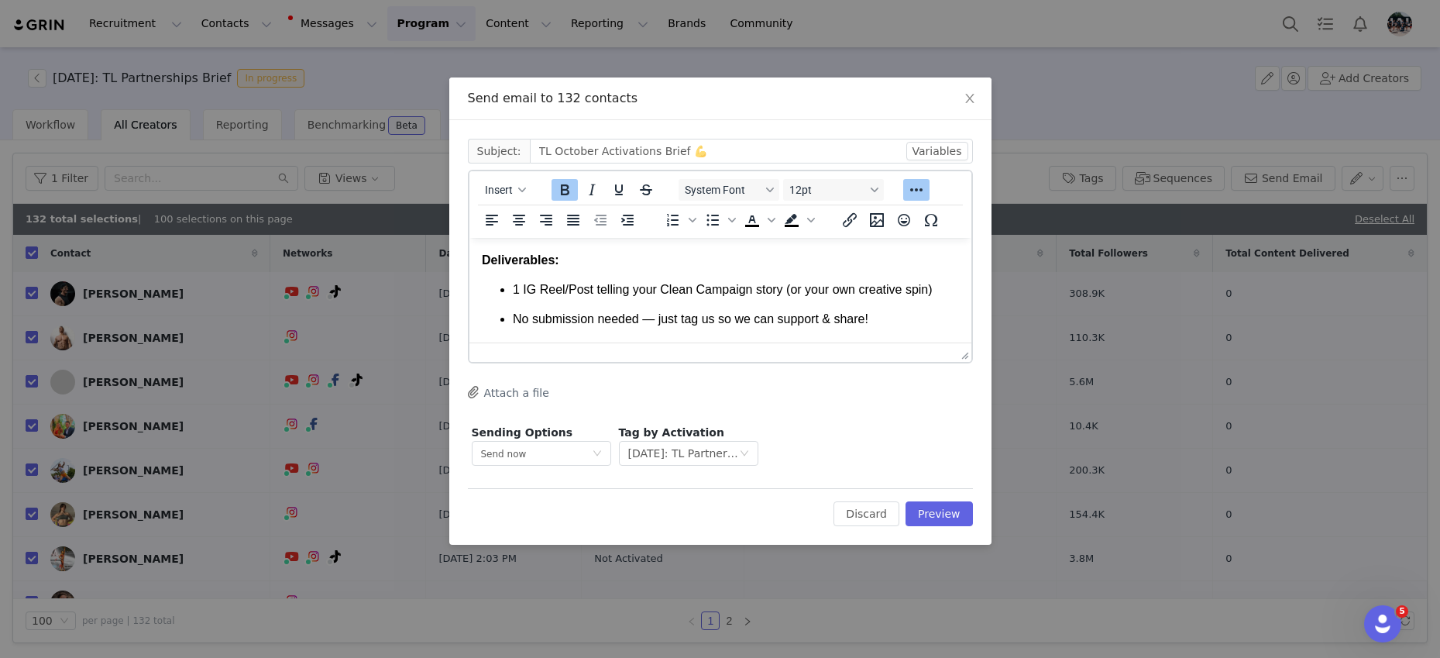
scroll to position [291, 0]
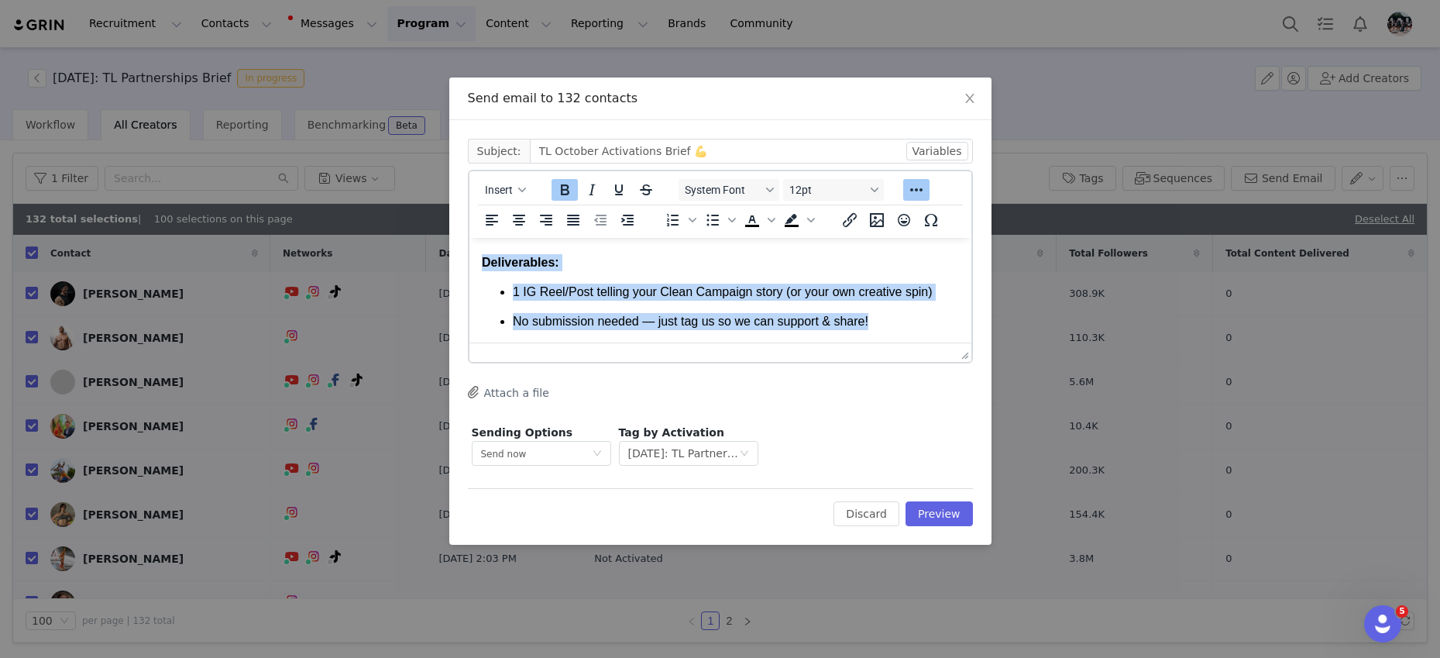
drag, startPoint x: 876, startPoint y: 323, endPoint x: 469, endPoint y: 263, distance: 411.7
click at [469, 263] on html "Hi Team, Thanks for another great month - we’re so grateful for your continued …" at bounding box center [720, 257] width 502 height 620
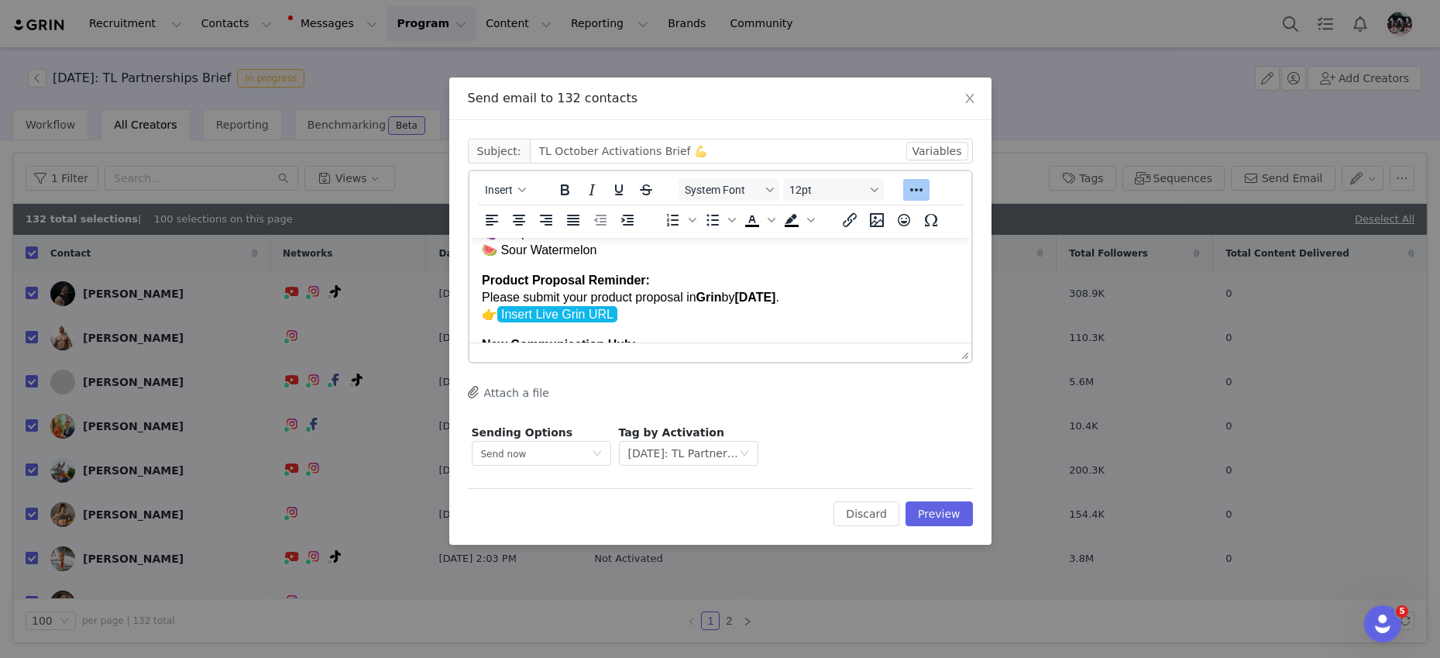
scroll to position [287, 0]
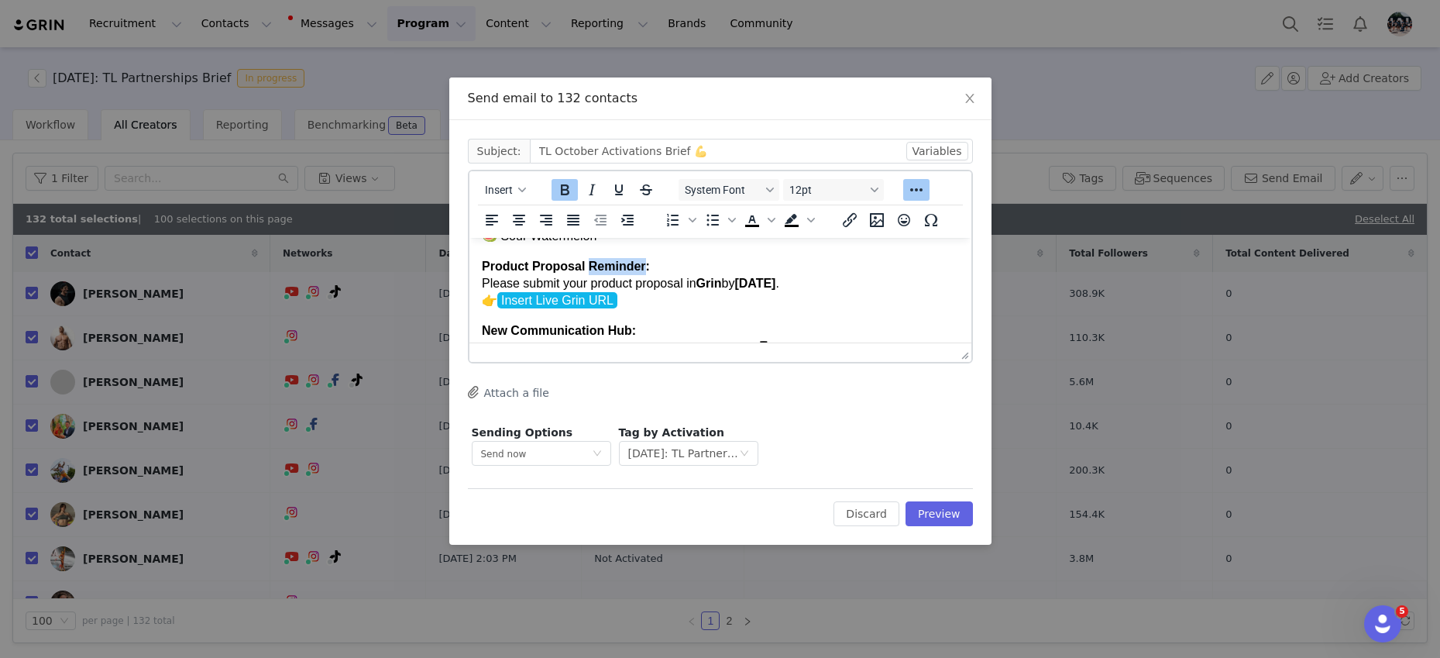
drag, startPoint x: 645, startPoint y: 269, endPoint x: 589, endPoint y: 269, distance: 56.5
click at [589, 269] on strong "Product Proposal Reminder:" at bounding box center [565, 265] width 168 height 13
click at [638, 299] on p "Product Proposal: Please submit your product proposal in Grin by [DATE] . 👉 Ins…" at bounding box center [719, 284] width 477 height 52
click at [500, 187] on span "Insert" at bounding box center [499, 190] width 28 height 12
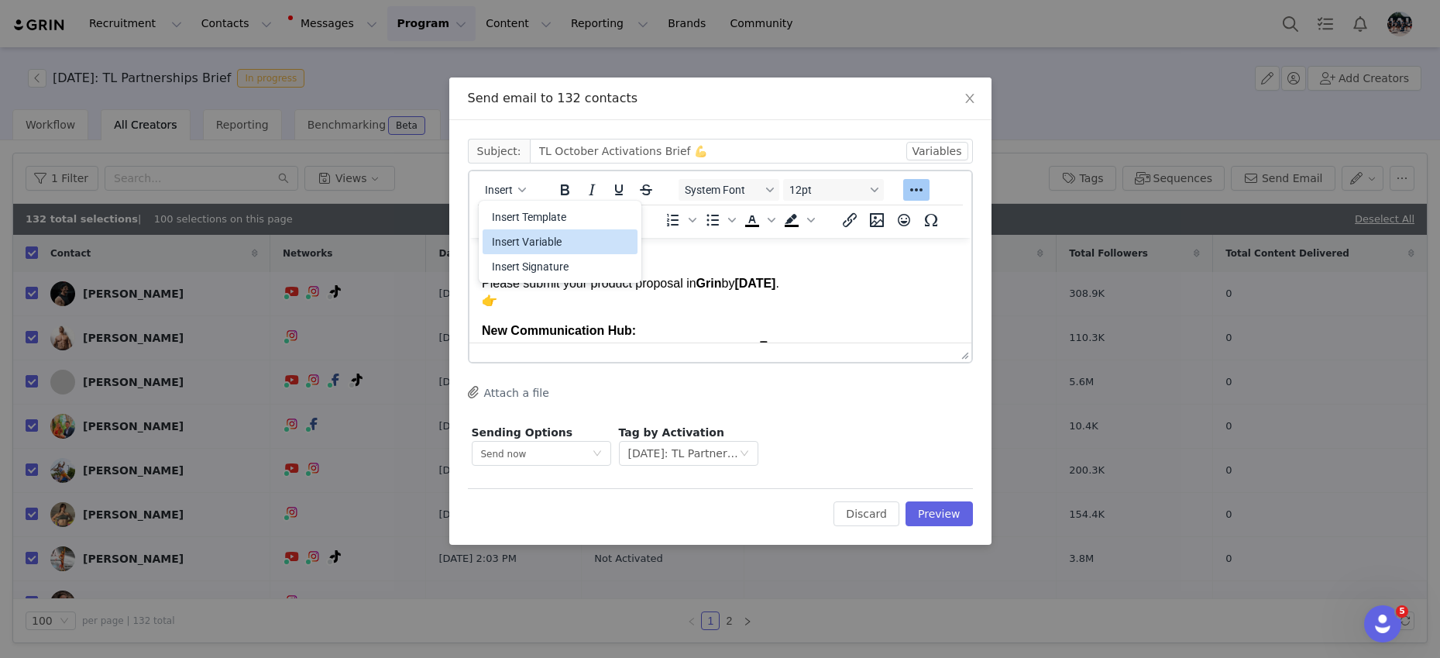
click at [547, 241] on div "Insert Variable" at bounding box center [561, 241] width 139 height 19
select select
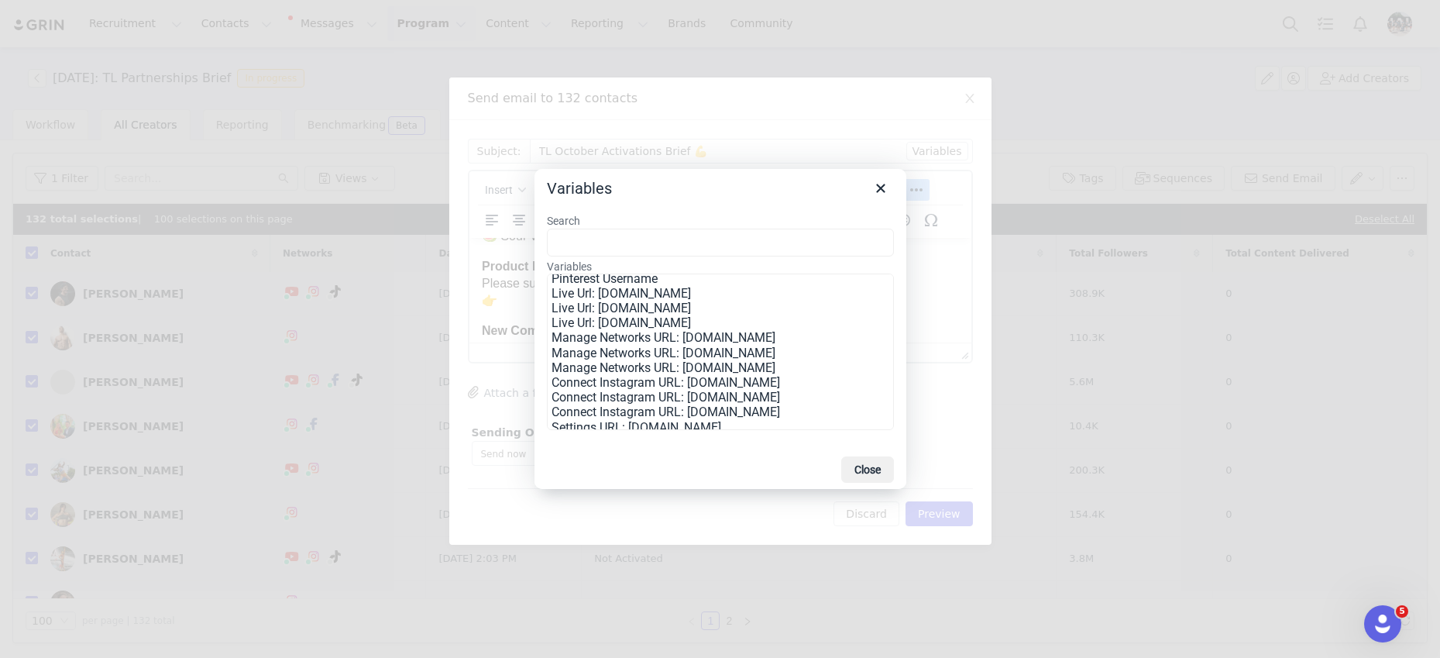
scroll to position [335, 0]
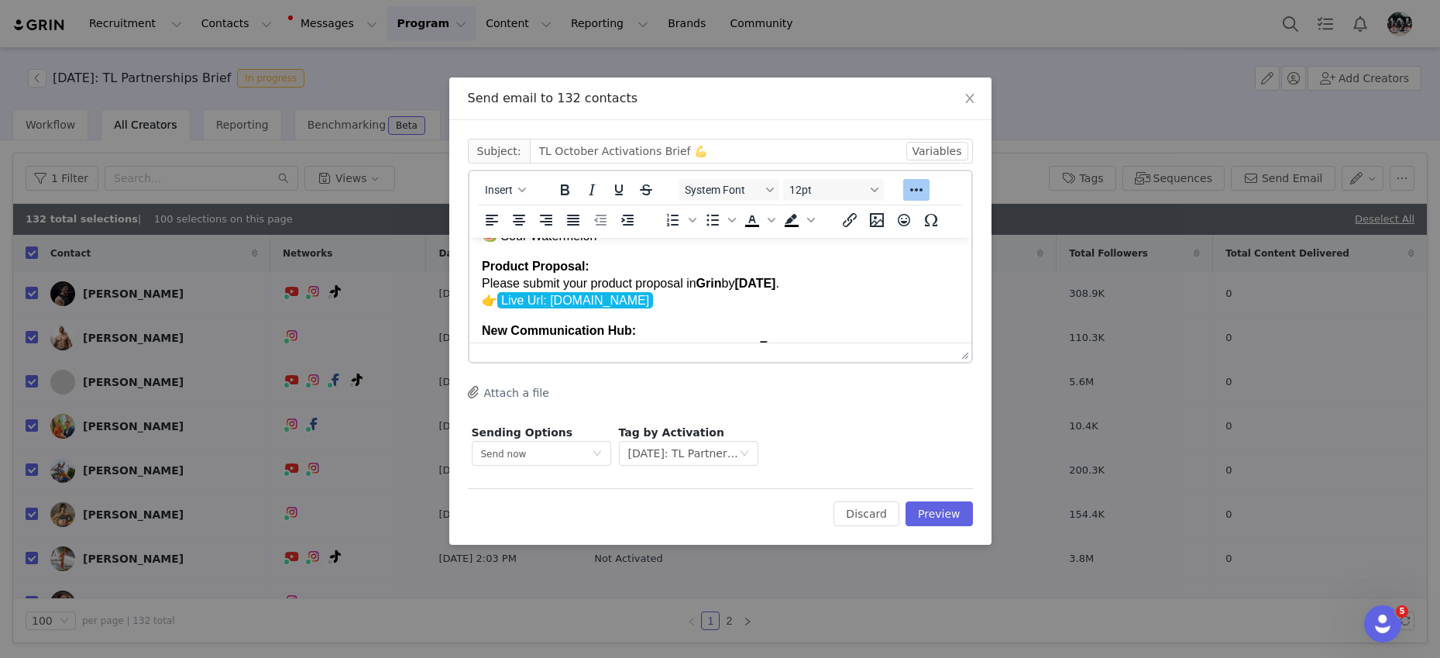
click at [552, 269] on strong "Product Proposal:" at bounding box center [535, 265] width 108 height 13
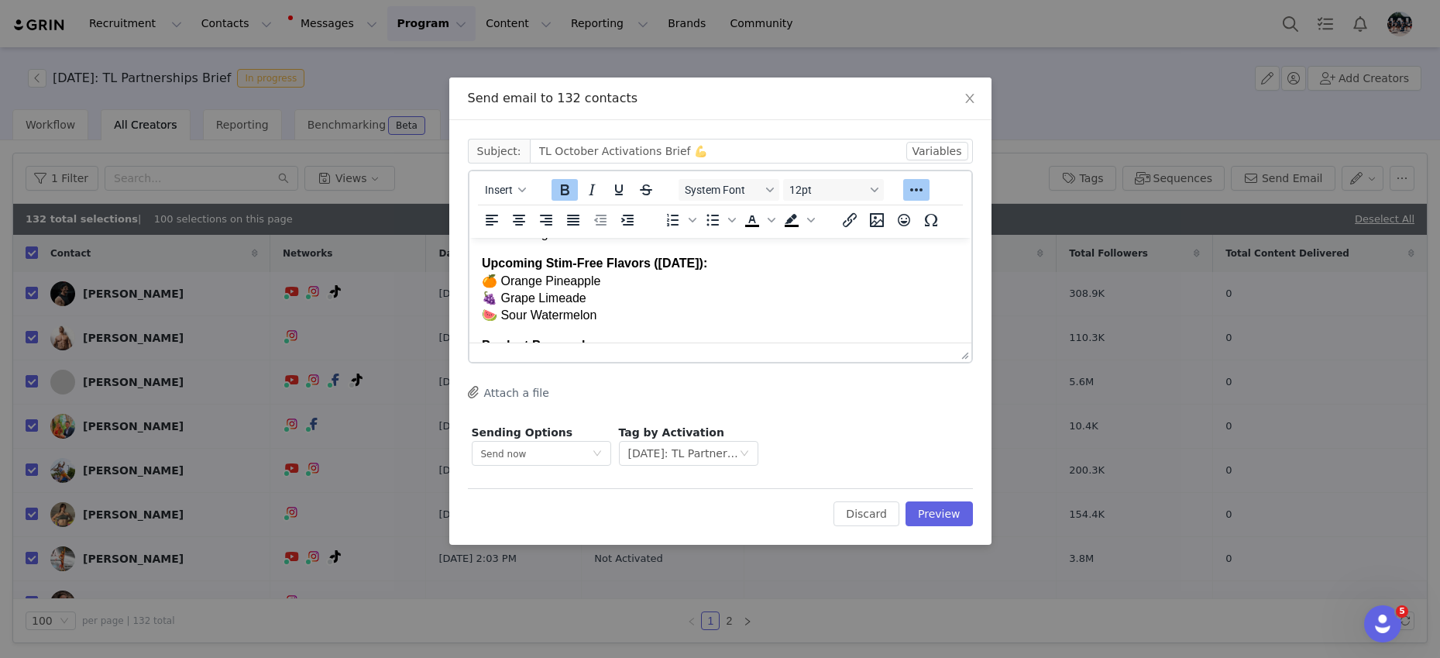
scroll to position [204, 0]
click at [603, 272] on strong "Upcoming Stim-Free Flavors ([DATE]):" at bounding box center [593, 267] width 225 height 13
click at [728, 273] on strong "Upcoming Stim-Free Pre-Workout Flavors ([DATE]):" at bounding box center [632, 267] width 303 height 13
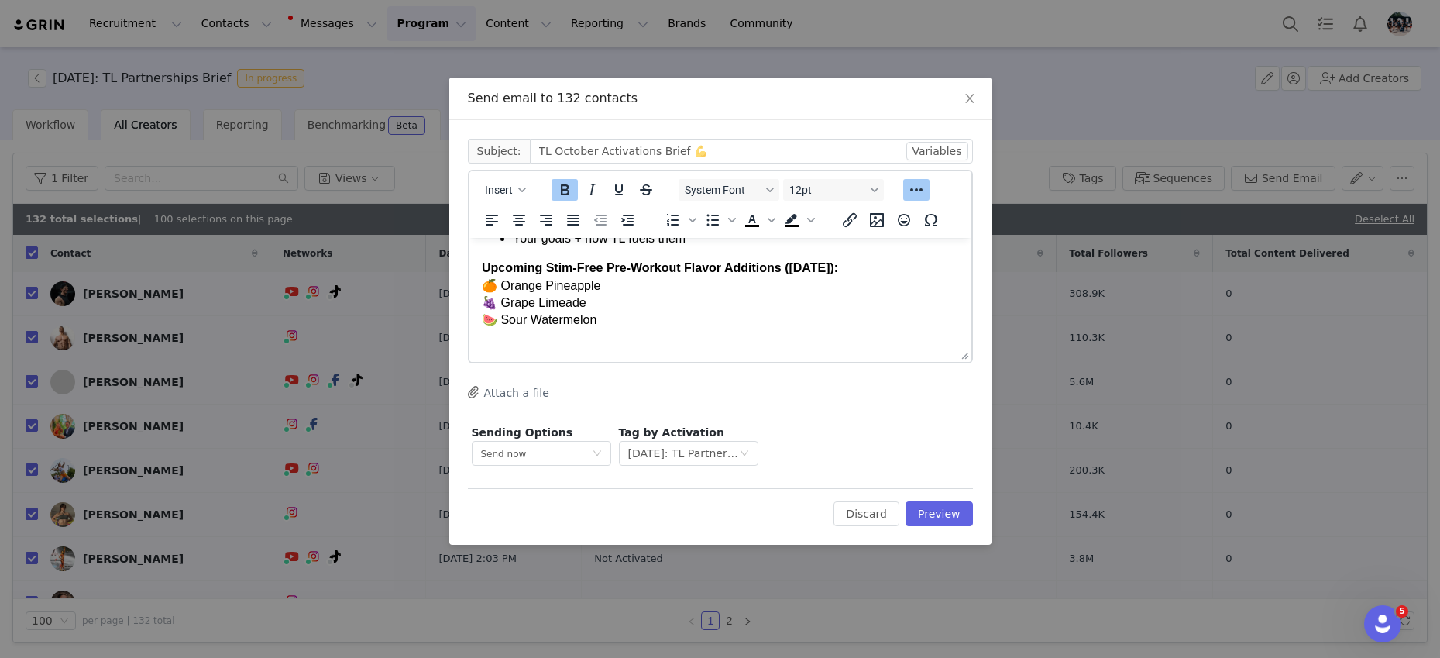
click at [627, 297] on p "Upcoming Stim-Free Pre-Workout Flavor Additions ([DATE]): 🍊 Orange Pineapple 🍇 …" at bounding box center [719, 294] width 477 height 70
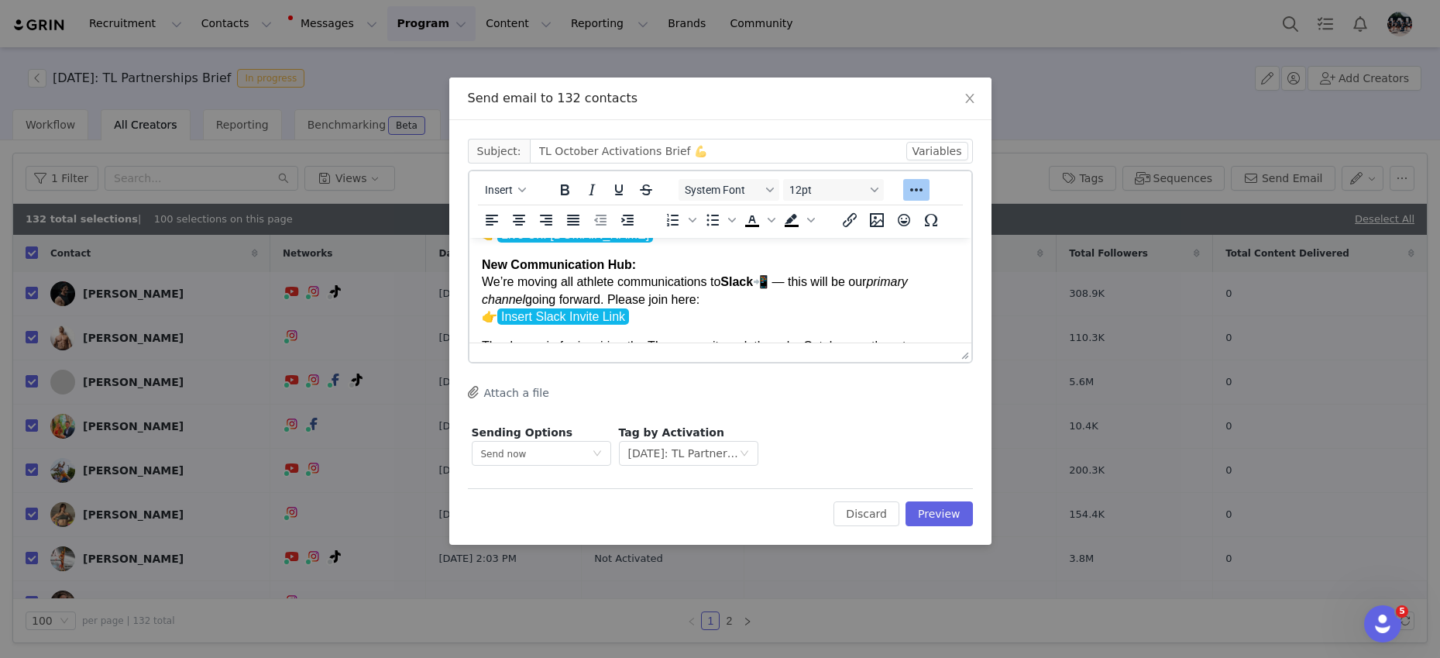
scroll to position [355, 0]
click at [794, 282] on p "New Communication Hub: We’re moving all athlete communications to Slack 📲 — thi…" at bounding box center [719, 290] width 477 height 70
click at [654, 314] on p "New Communication Hub: We’re moving all athlete communications to Slack 📲 - thi…" at bounding box center [719, 290] width 477 height 70
click at [708, 301] on p "New Communication Hub: We’re moving all athlete communications to Slack 📲 - thi…" at bounding box center [719, 290] width 477 height 70
click at [510, 314] on p "New Communication Hub: We’re moving all athlete communications to Slack 📲 - thi…" at bounding box center [719, 290] width 477 height 70
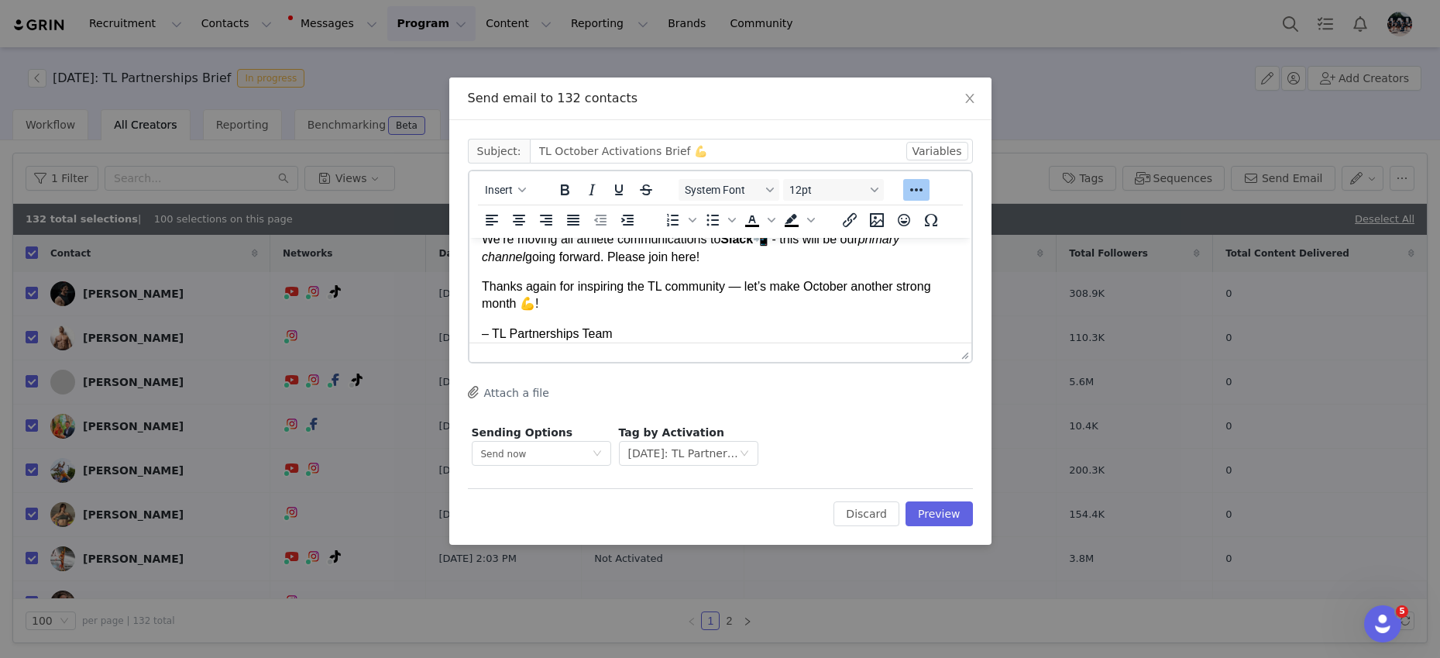
scroll to position [399, 0]
click at [551, 295] on p "Thanks again for inspiring the TL community — let’s make October another strong…" at bounding box center [719, 292] width 477 height 35
click at [742, 287] on p "Thanks again for inspiring the TL community — let’s make October another strong…" at bounding box center [719, 292] width 477 height 35
click at [675, 305] on p "Thanks again for inspiring the TL community - let’s make October another strong…" at bounding box center [719, 292] width 477 height 35
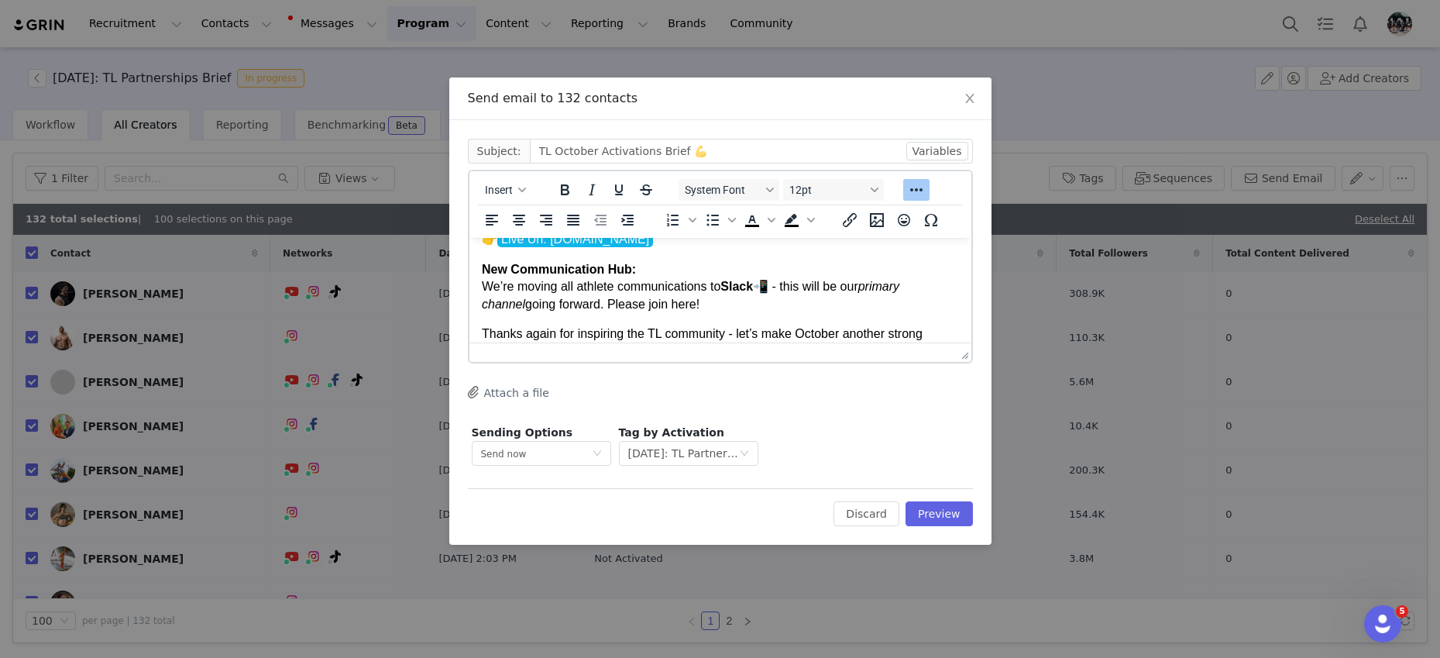
scroll to position [347, 0]
click at [685, 306] on p "New Communication Hub: We’re moving all athlete communications to Slack 📲 - thi…" at bounding box center [719, 289] width 477 height 52
click at [847, 214] on icon "Insert/edit link" at bounding box center [849, 220] width 19 height 19
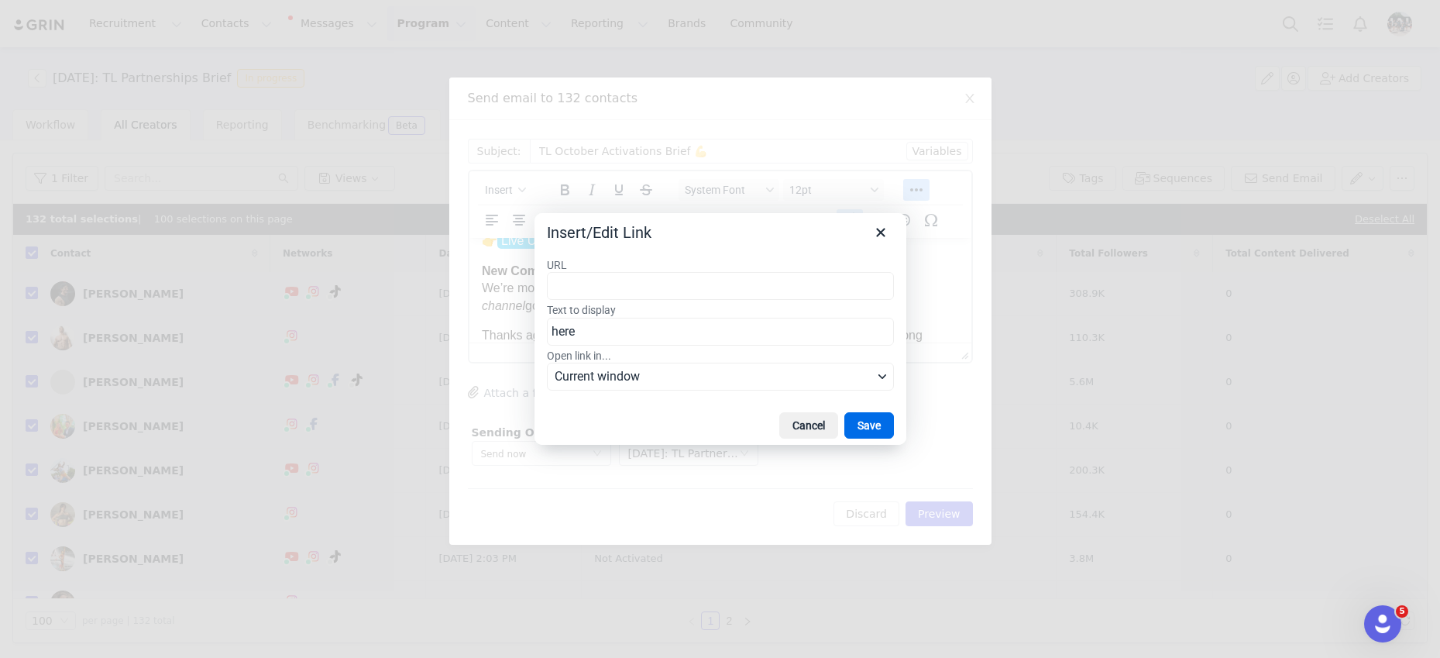
type input "[URL][DOMAIN_NAME]"
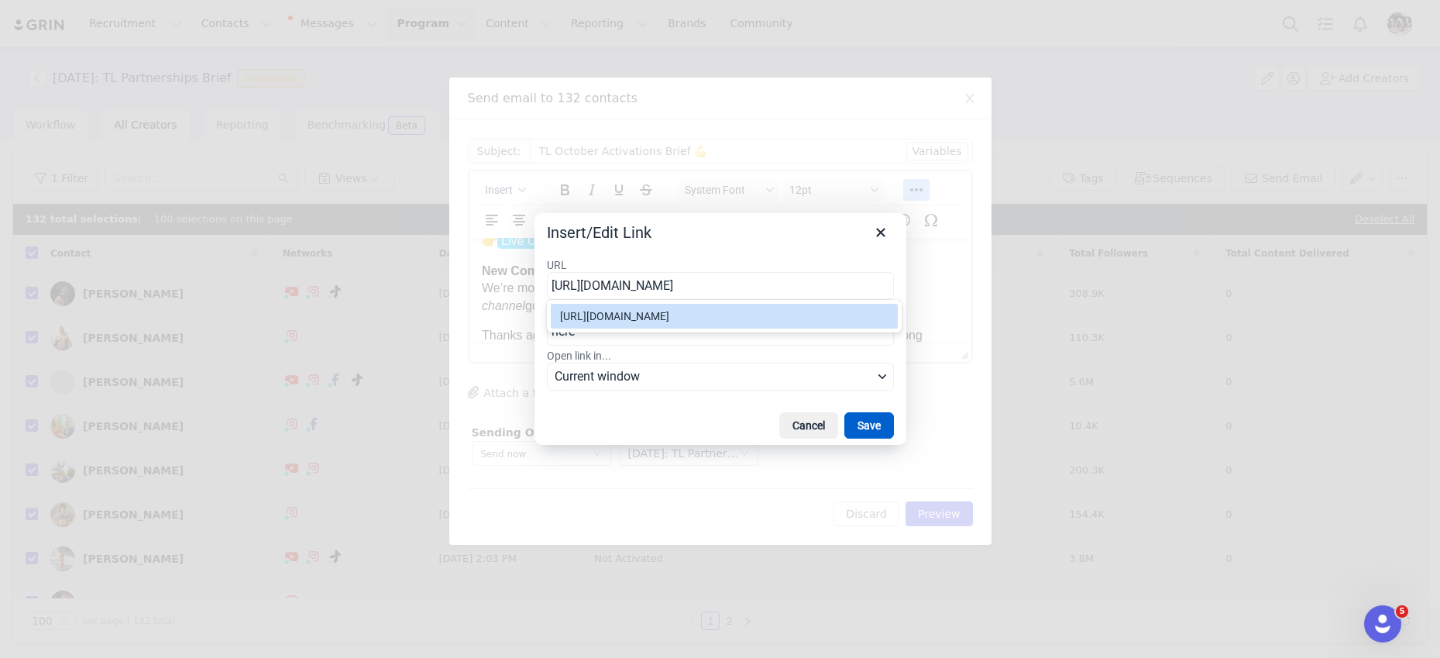
click at [858, 426] on button "Save" at bounding box center [869, 425] width 50 height 26
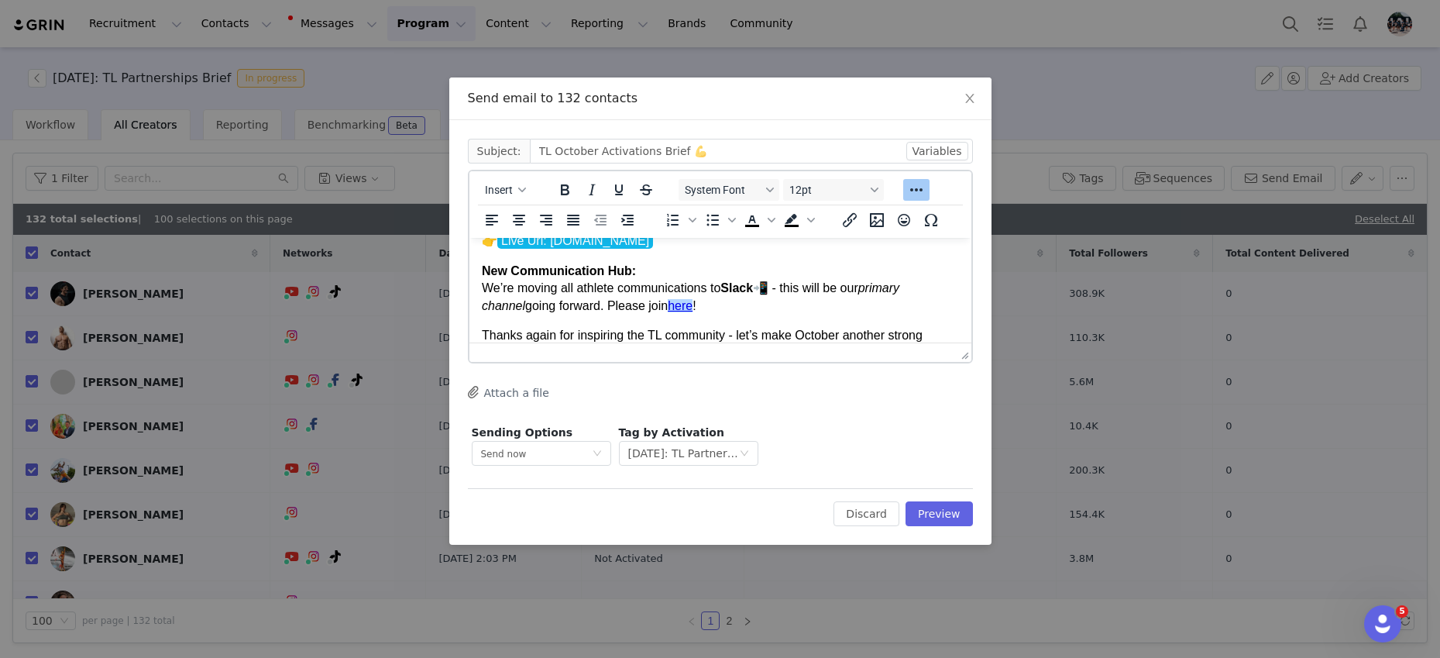
click at [624, 306] on p "New Communication Hub: We’re moving all athlete communications to Slack 📲 - thi…" at bounding box center [719, 289] width 477 height 52
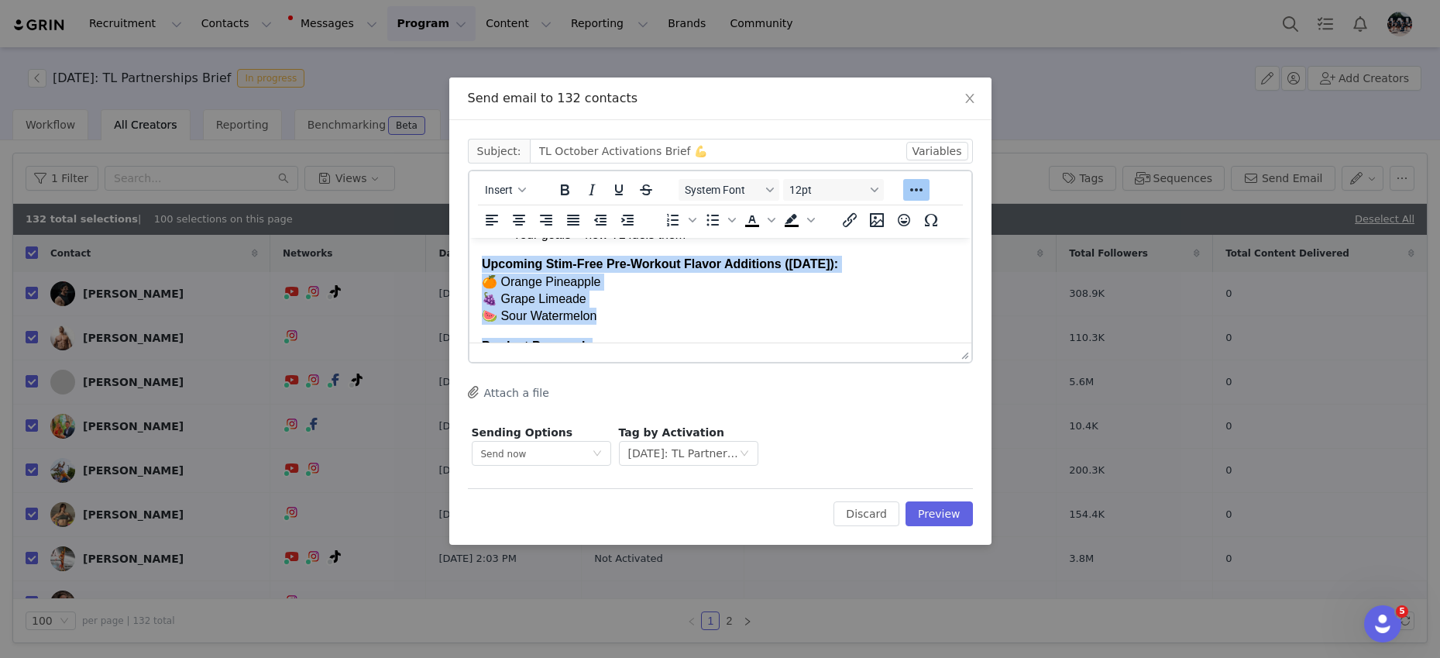
scroll to position [0, 0]
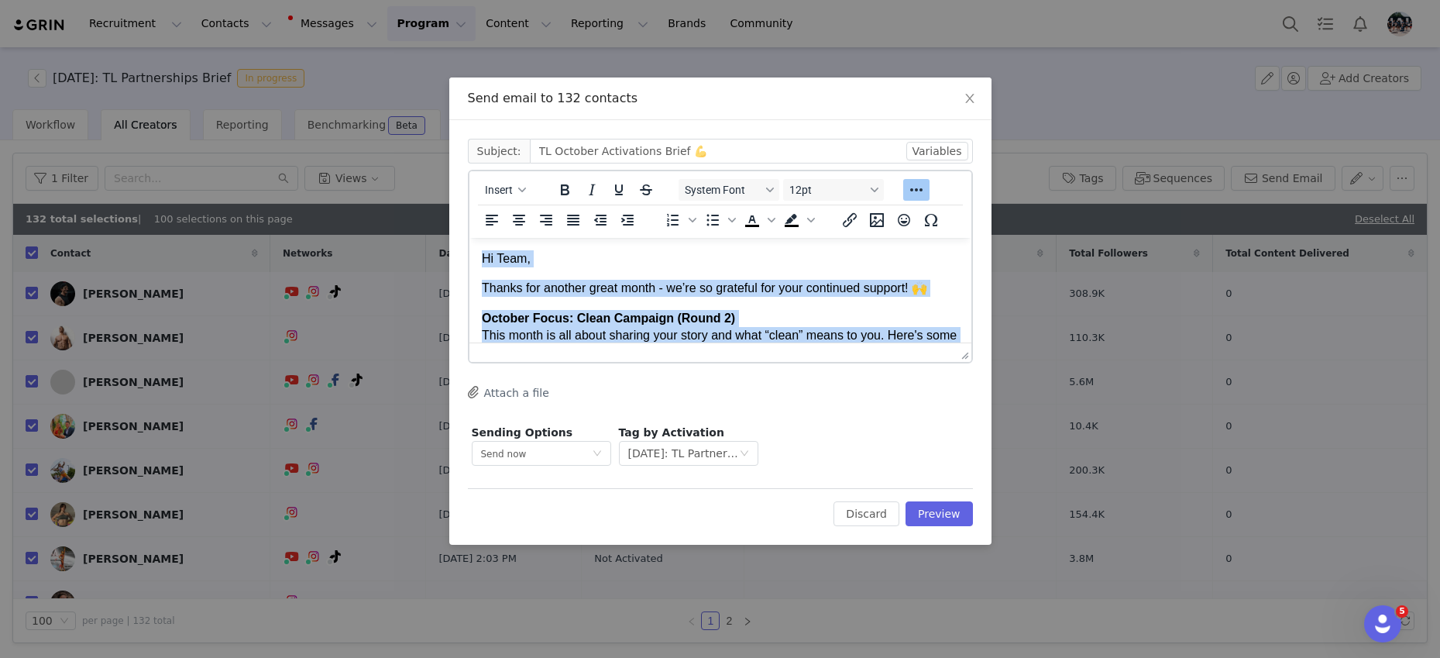
drag, startPoint x: 618, startPoint y: 324, endPoint x: 462, endPoint y: 197, distance: 201.5
click at [469, 238] on html "Hi Team, Thanks for another great month - we’re so grateful for your continued …" at bounding box center [720, 494] width 502 height 513
copy body "Hi Team, Thanks for another great month - we’re so grateful for your continued …"
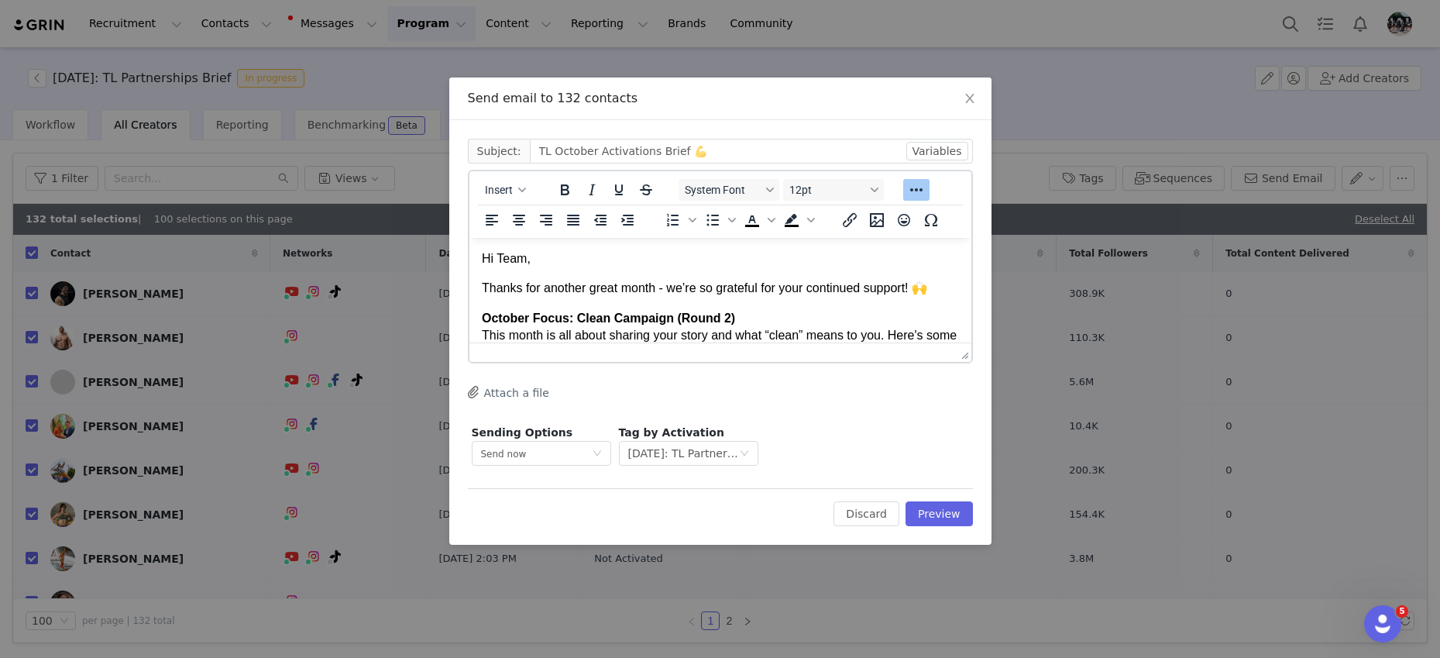
click at [578, 329] on p "October Focus: Clean Campaign (Round 2) This month is all about sharing your st…" at bounding box center [719, 336] width 477 height 52
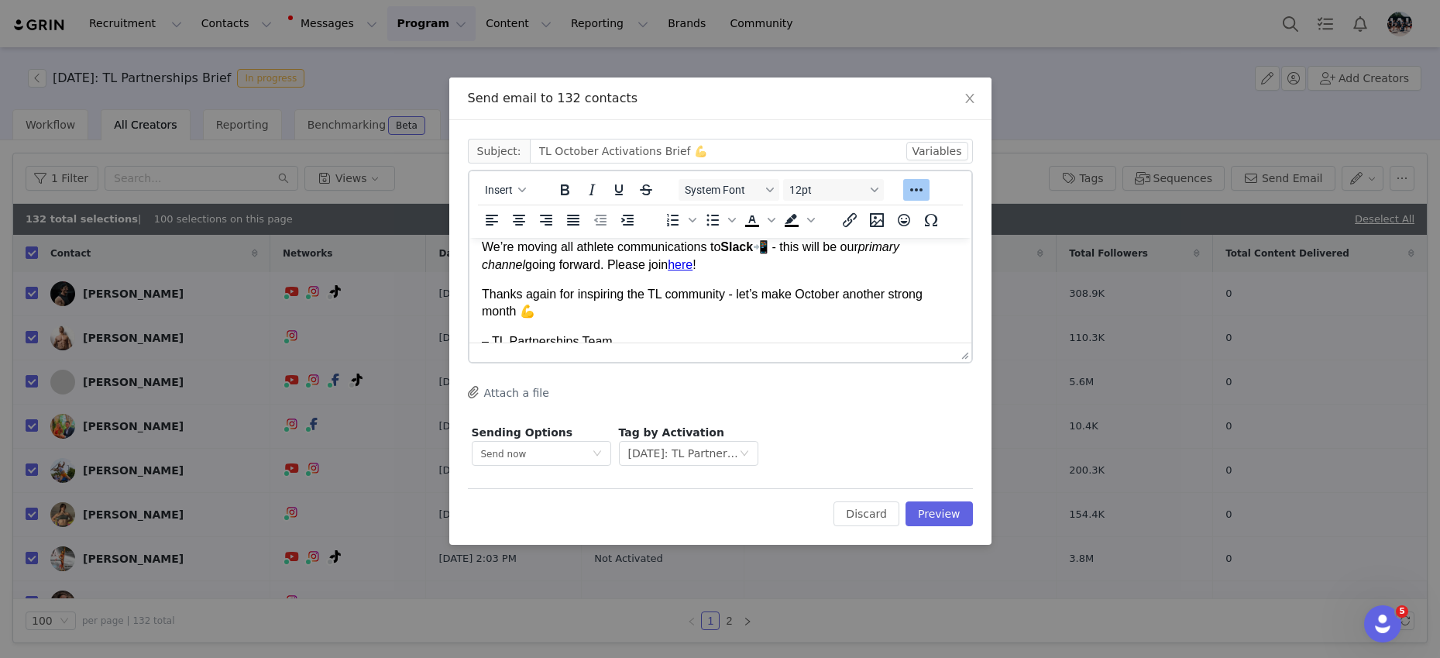
scroll to position [408, 0]
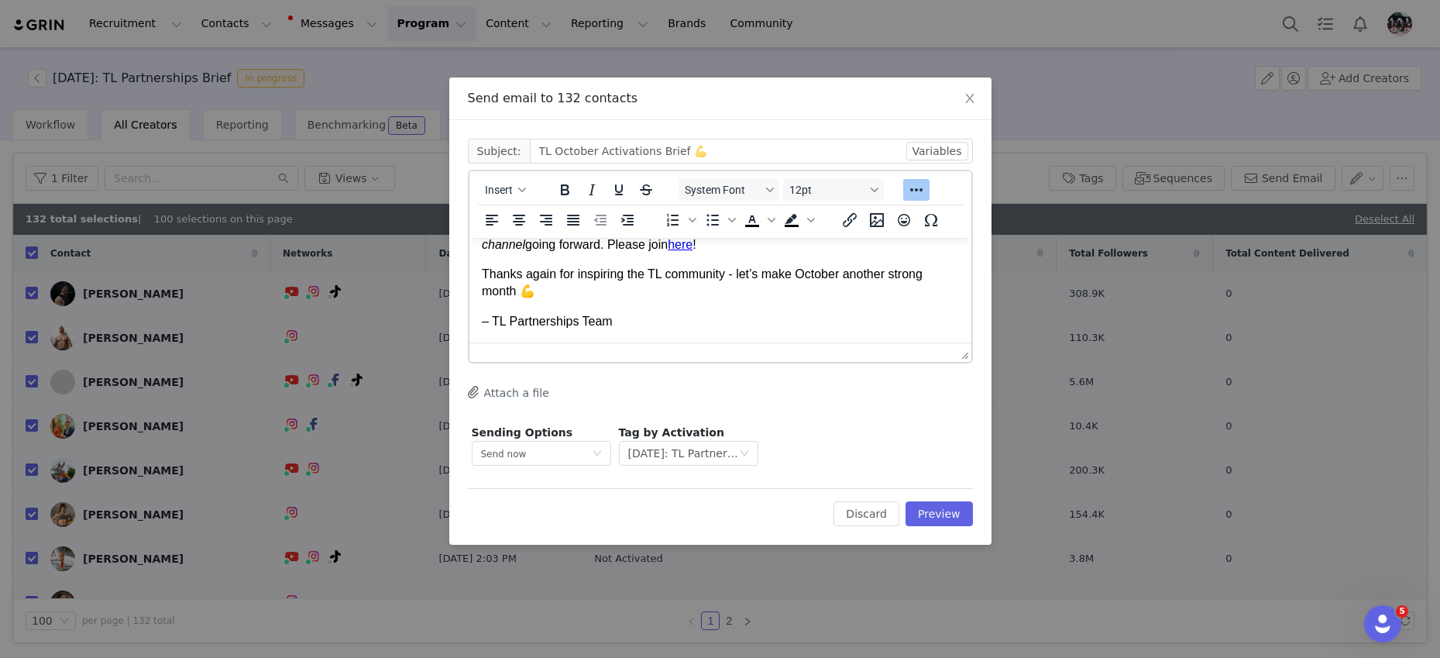
click at [637, 324] on p "– TL Partnerships Team" at bounding box center [719, 321] width 477 height 17
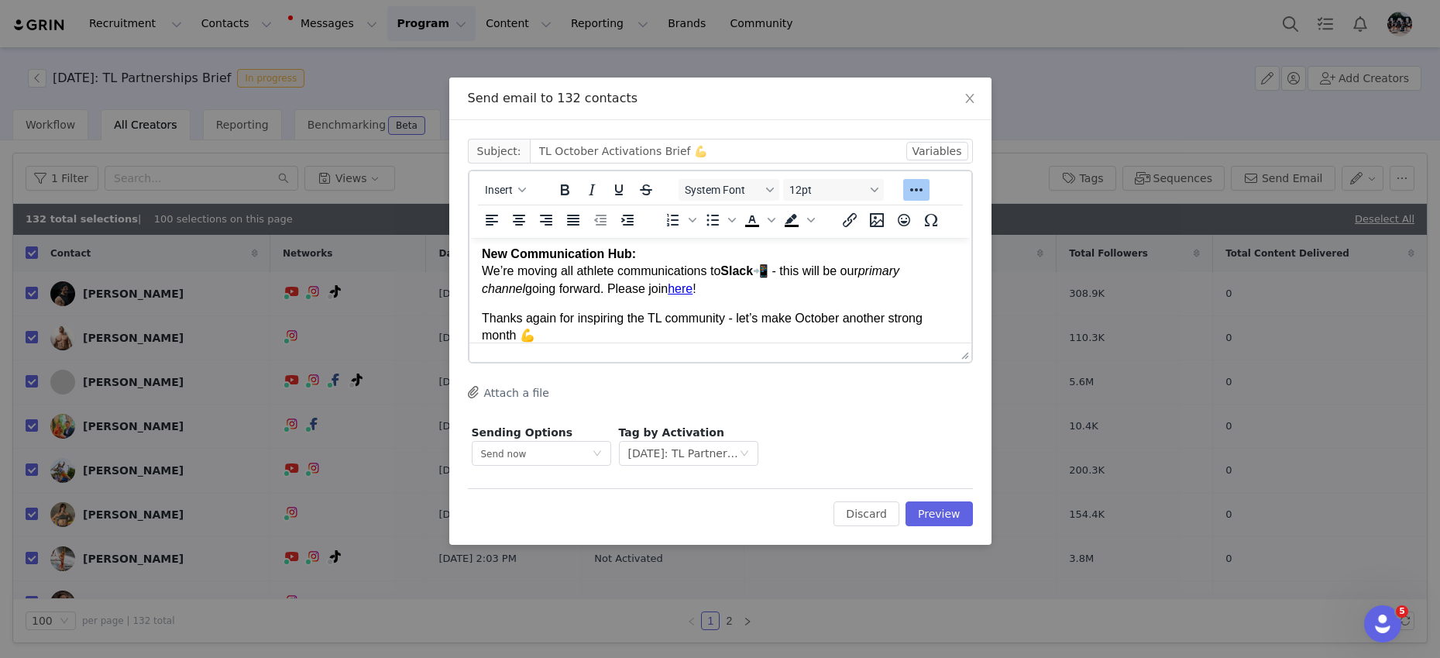
scroll to position [359, 0]
click at [933, 514] on button "Preview" at bounding box center [938, 513] width 67 height 25
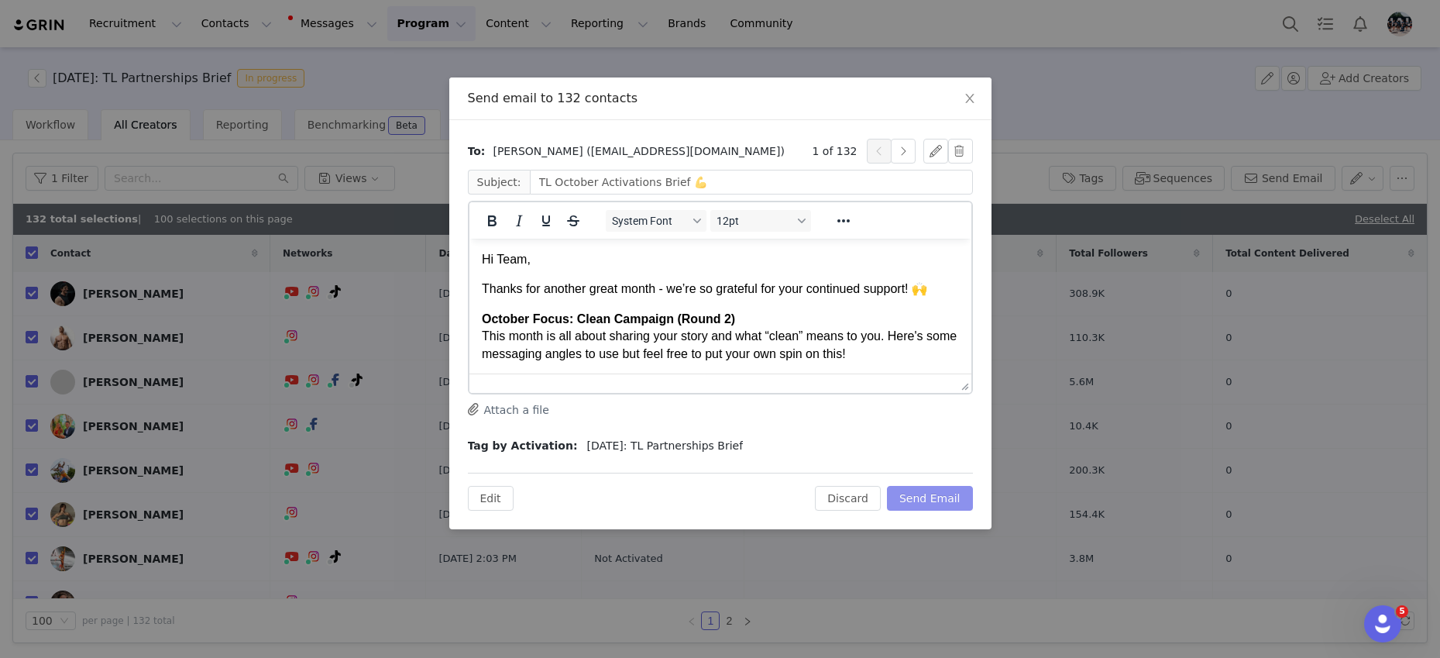
scroll to position [0, 0]
click at [933, 499] on button "Send Email" at bounding box center [930, 498] width 86 height 25
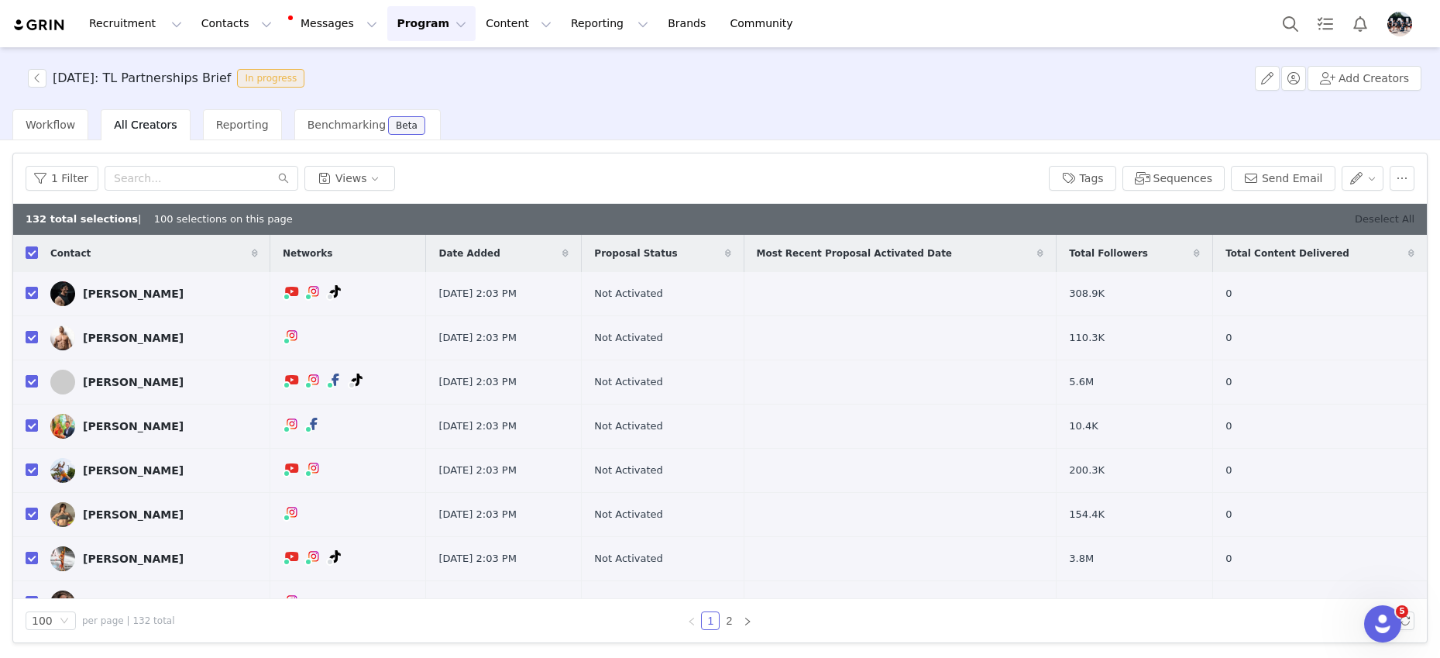
click at [1383, 219] on link "Deselect All" at bounding box center [1385, 219] width 60 height 12
checkbox input "false"
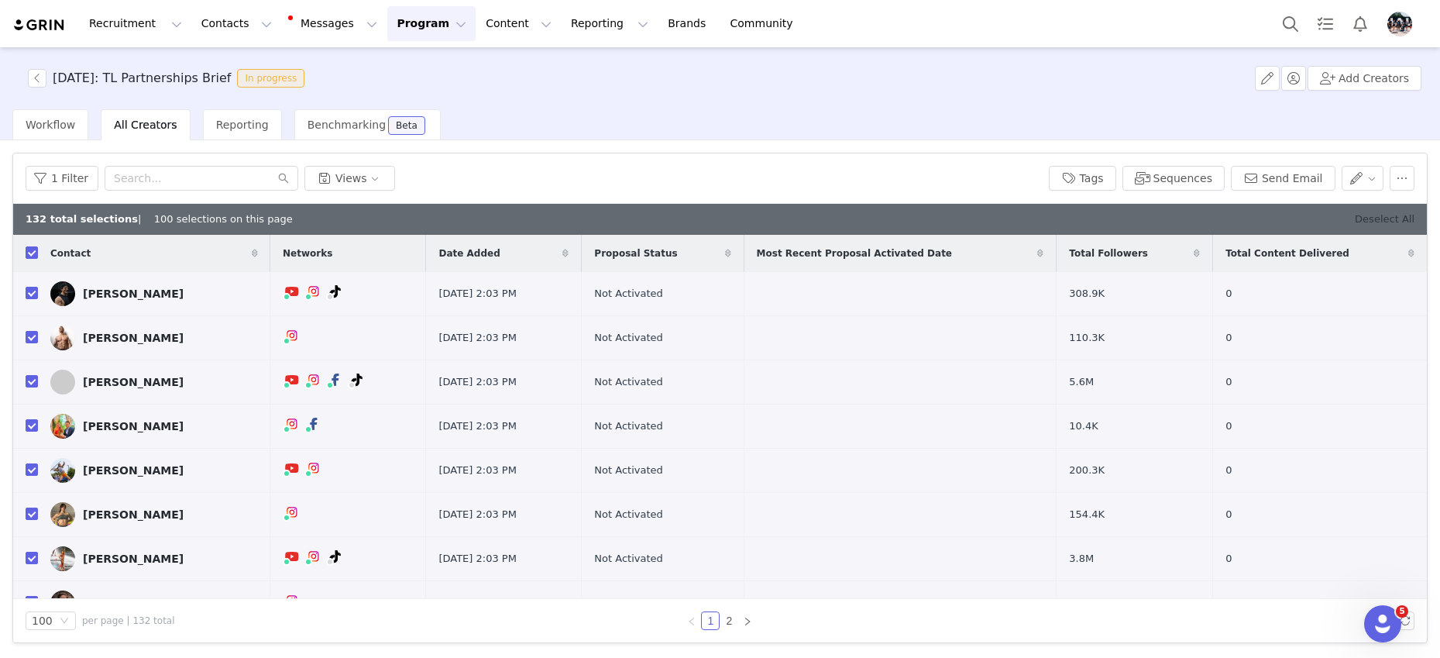
checkbox input "false"
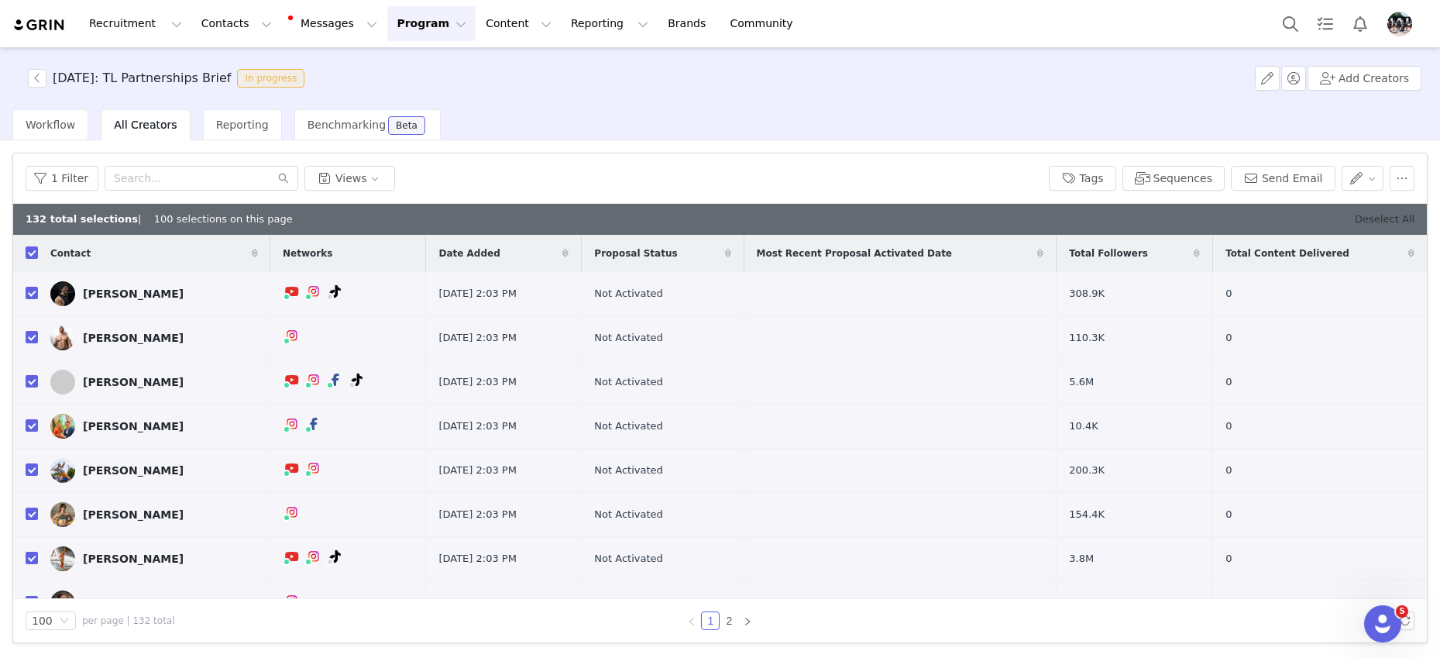
checkbox input "false"
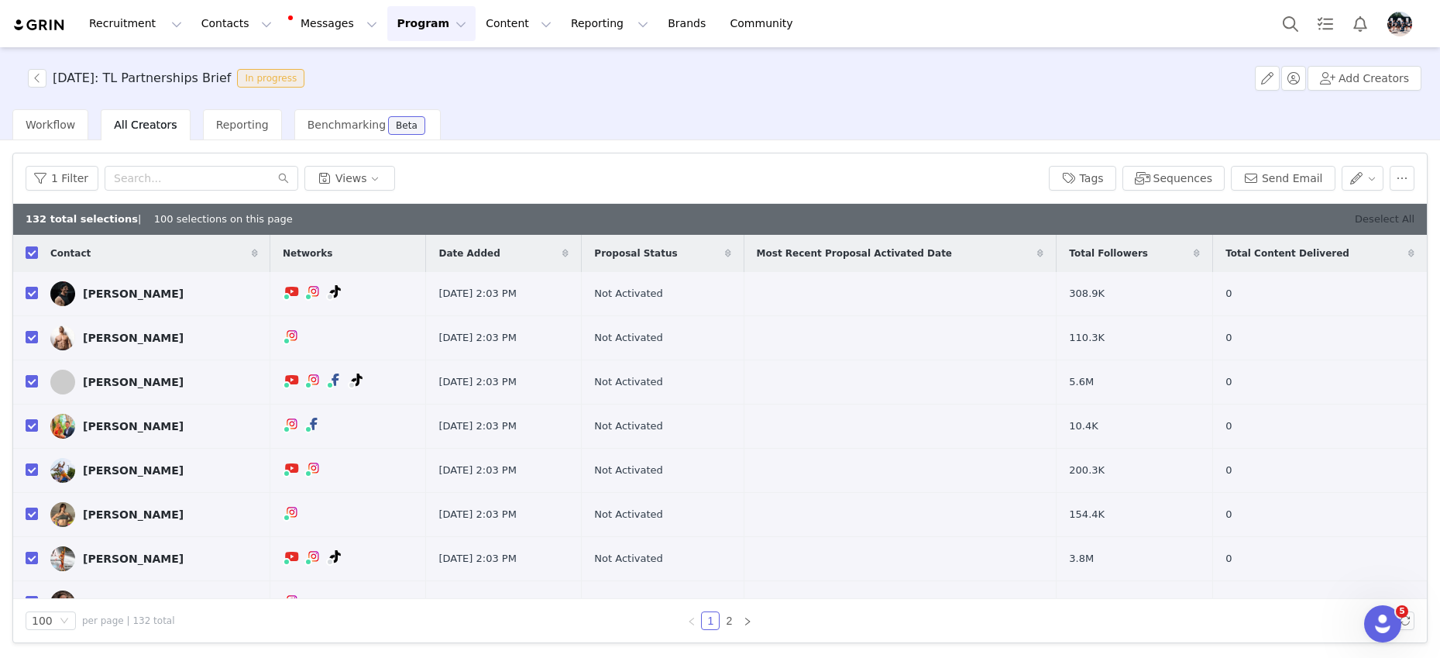
checkbox input "false"
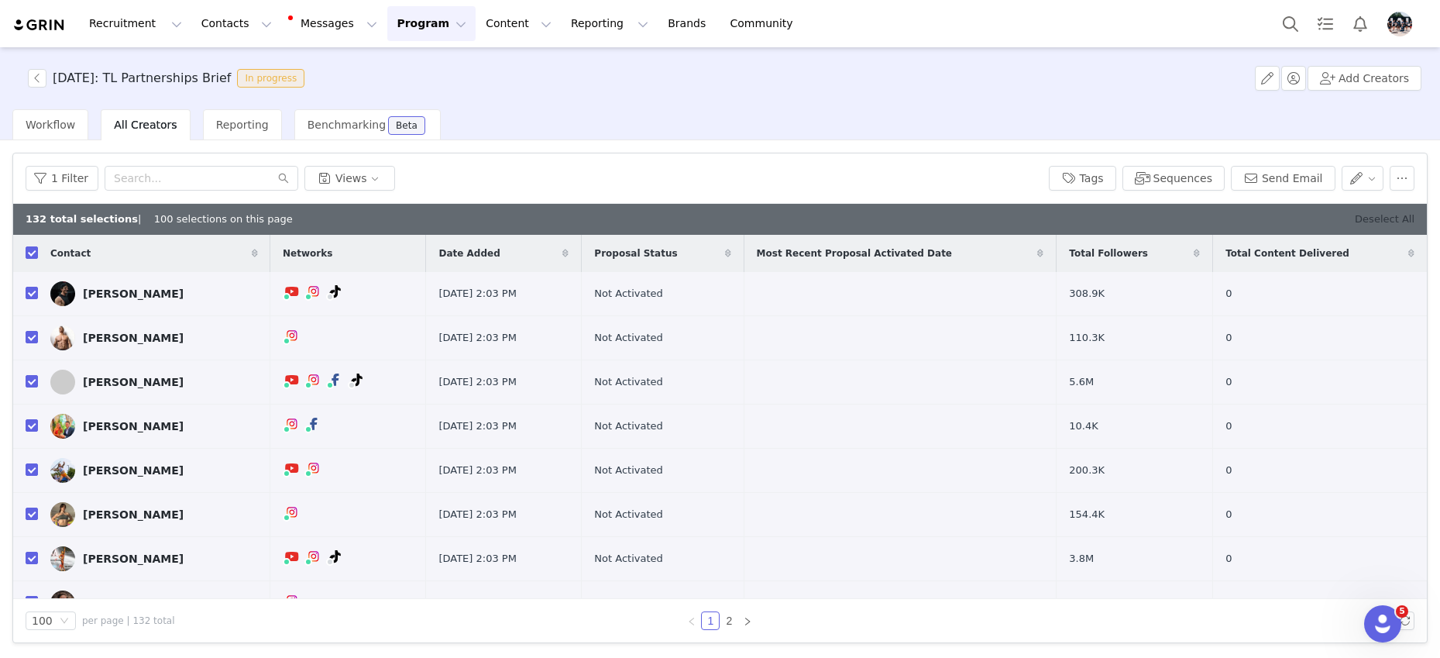
checkbox input "false"
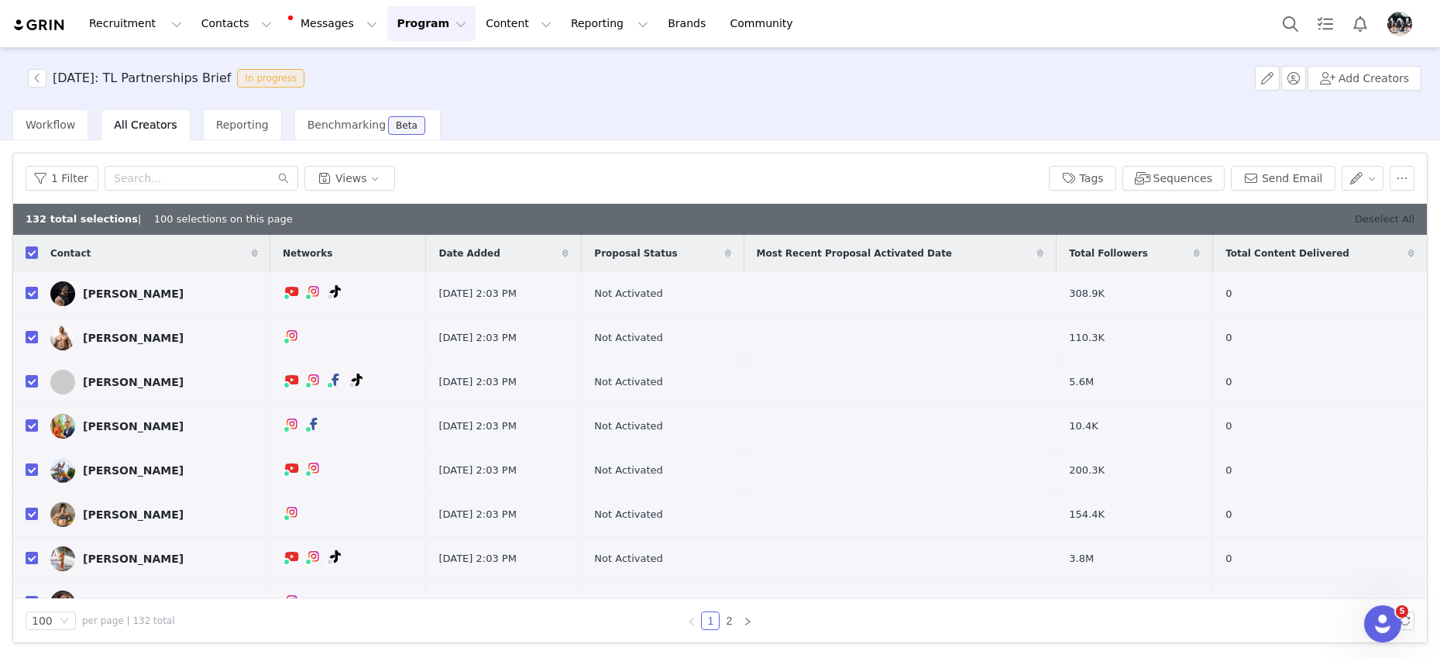
checkbox input "false"
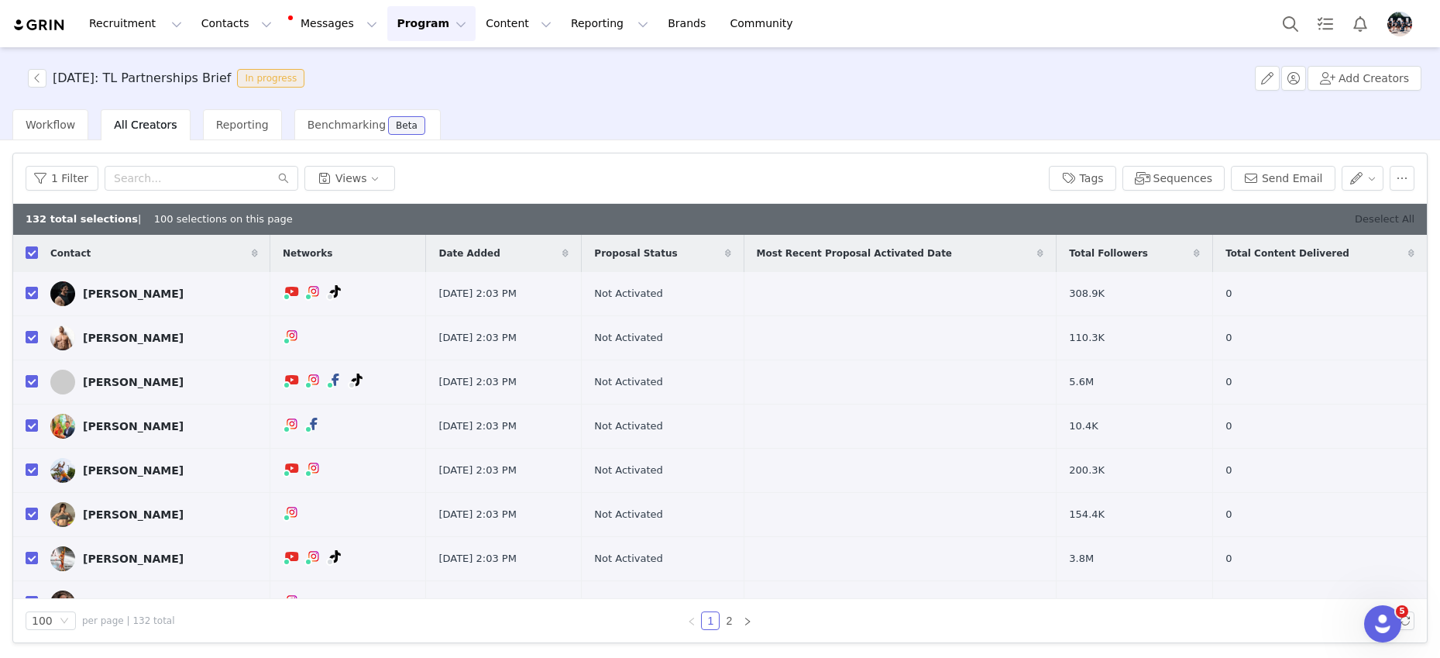
checkbox input "false"
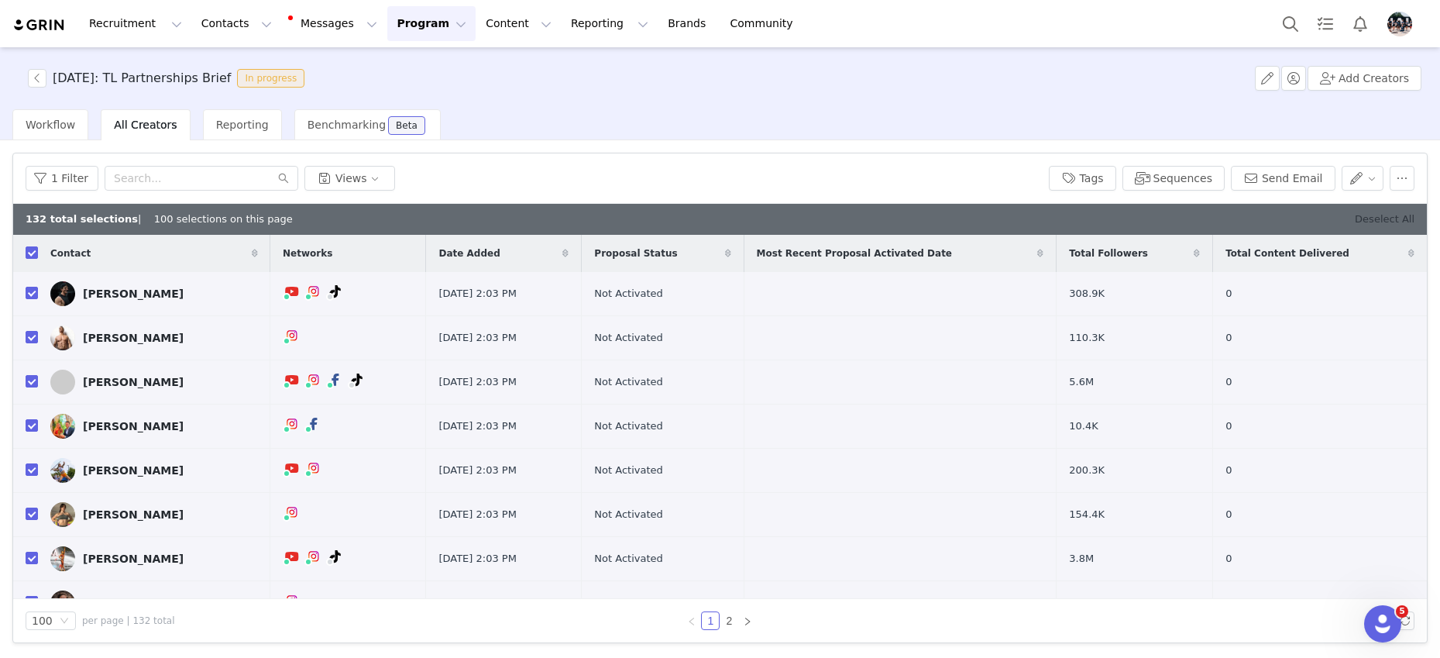
checkbox input "false"
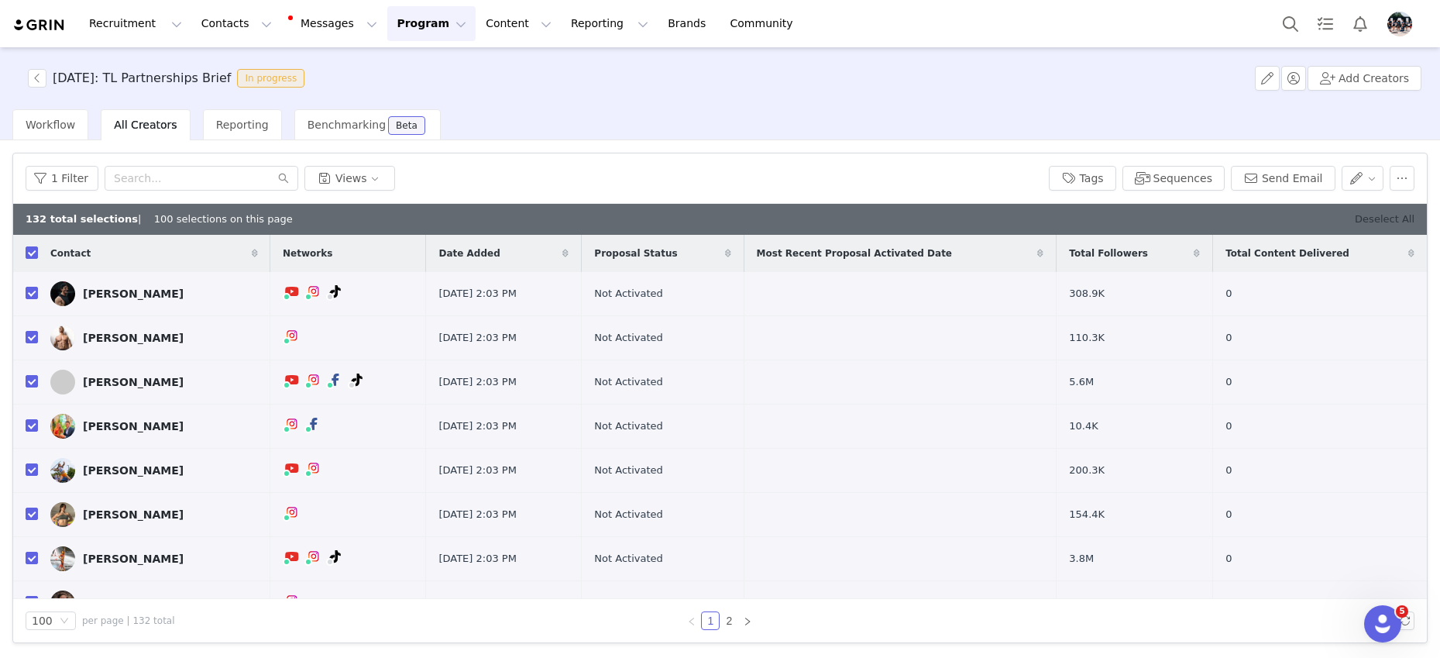
checkbox input "false"
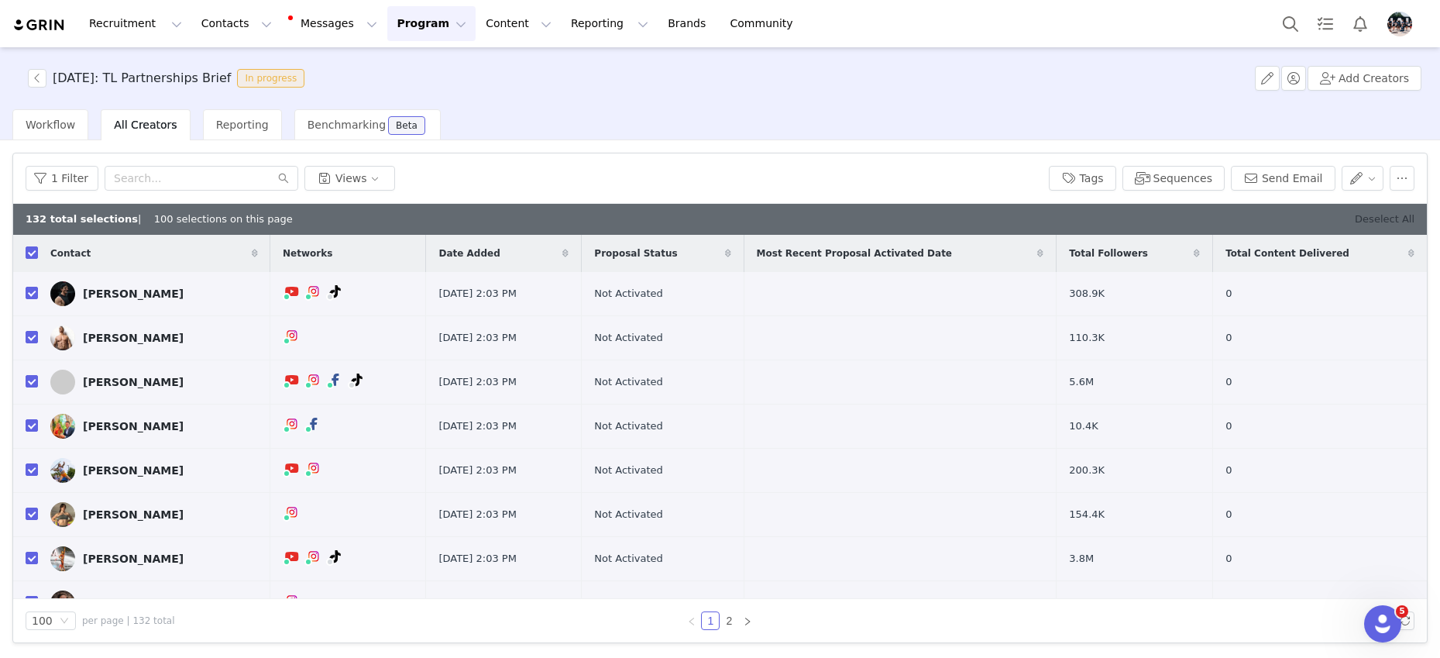
checkbox input "false"
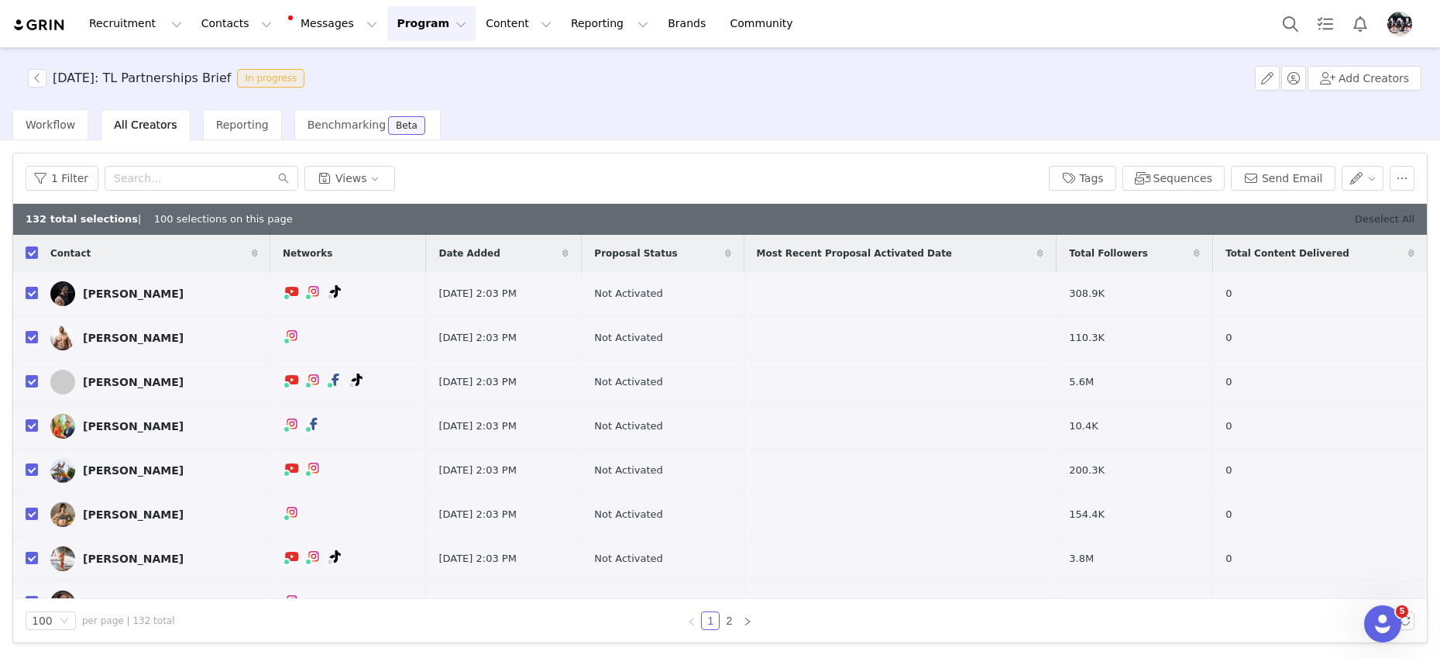
checkbox input "false"
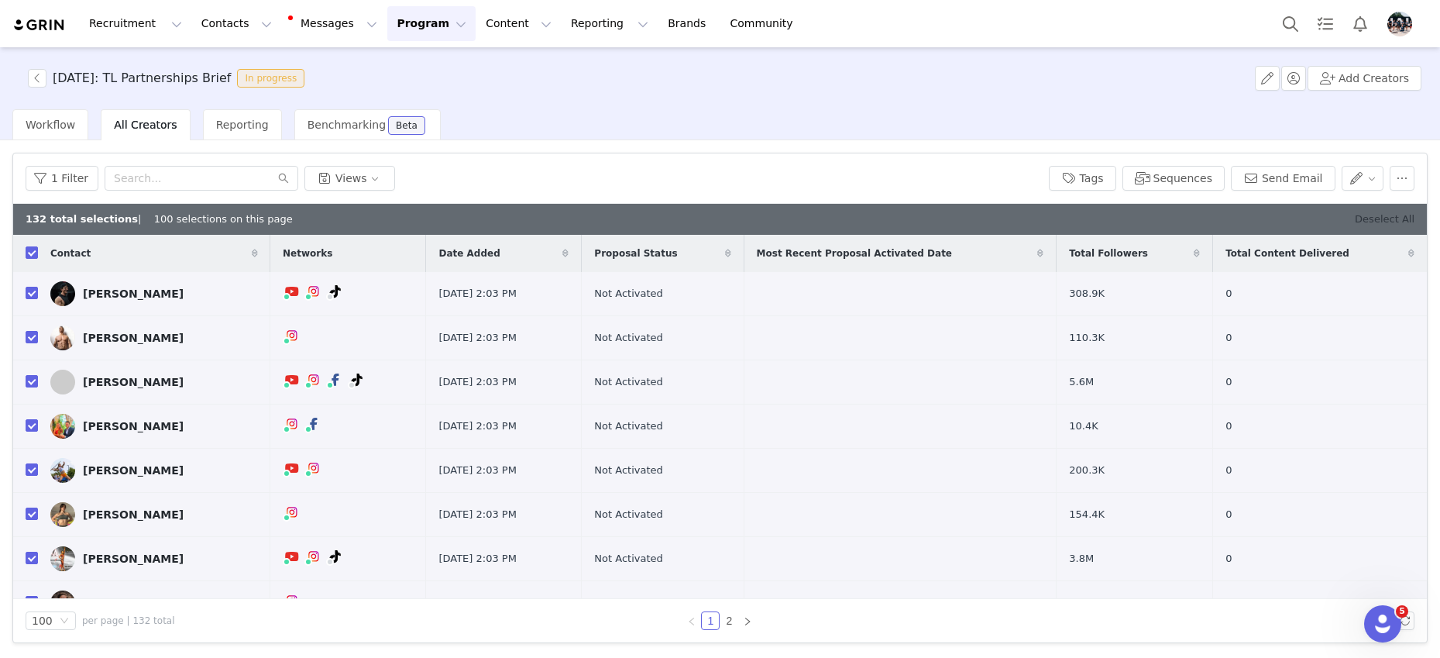
checkbox input "false"
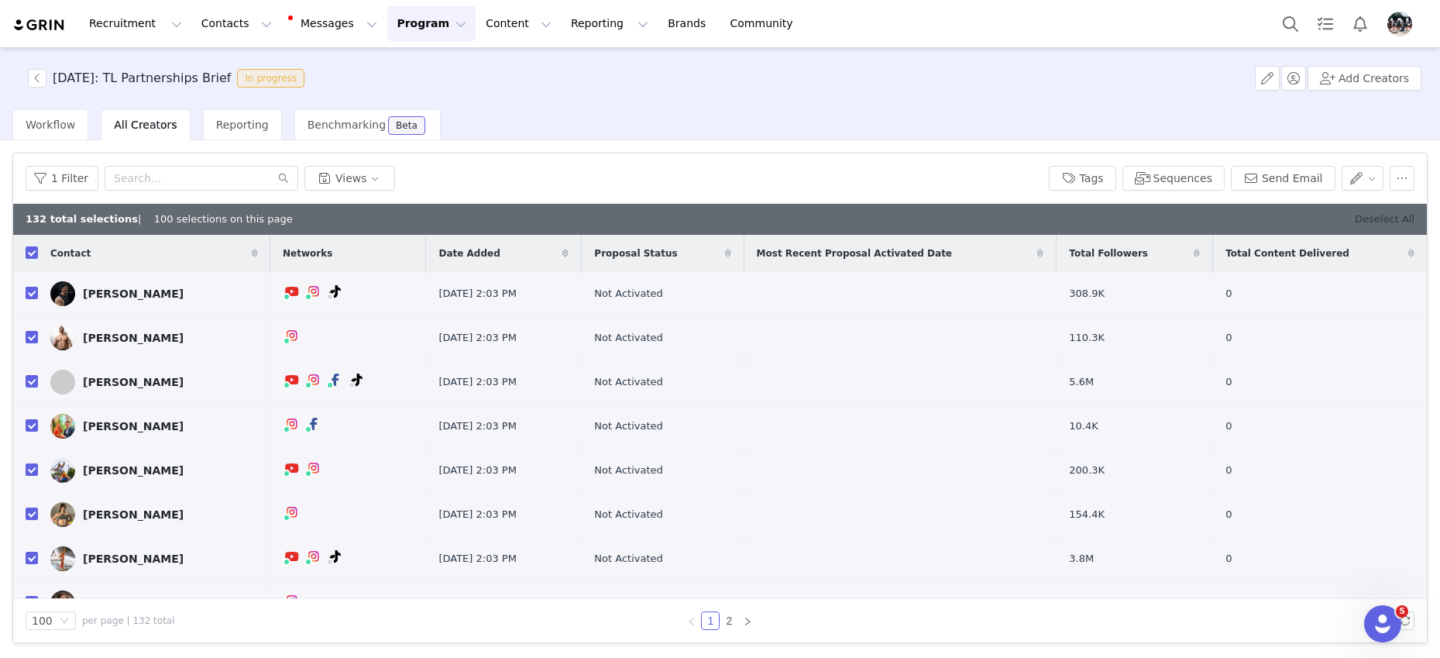
checkbox input "false"
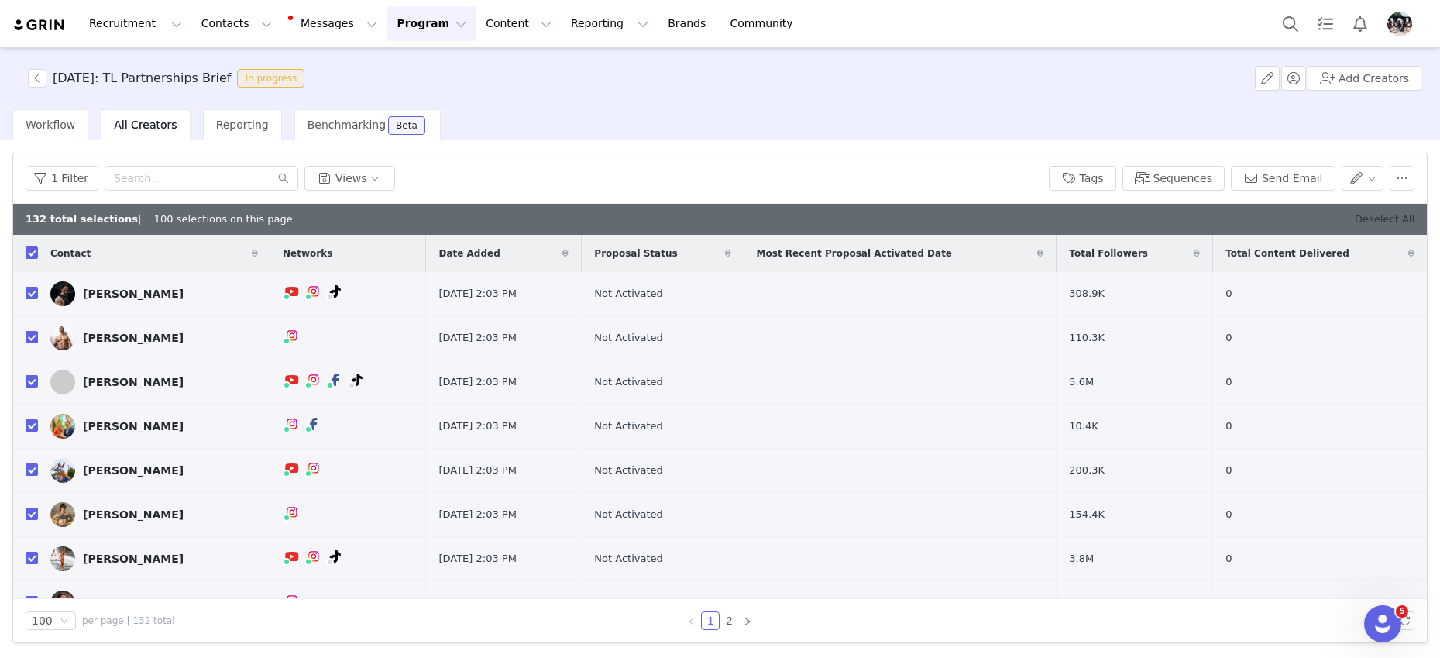
checkbox input "false"
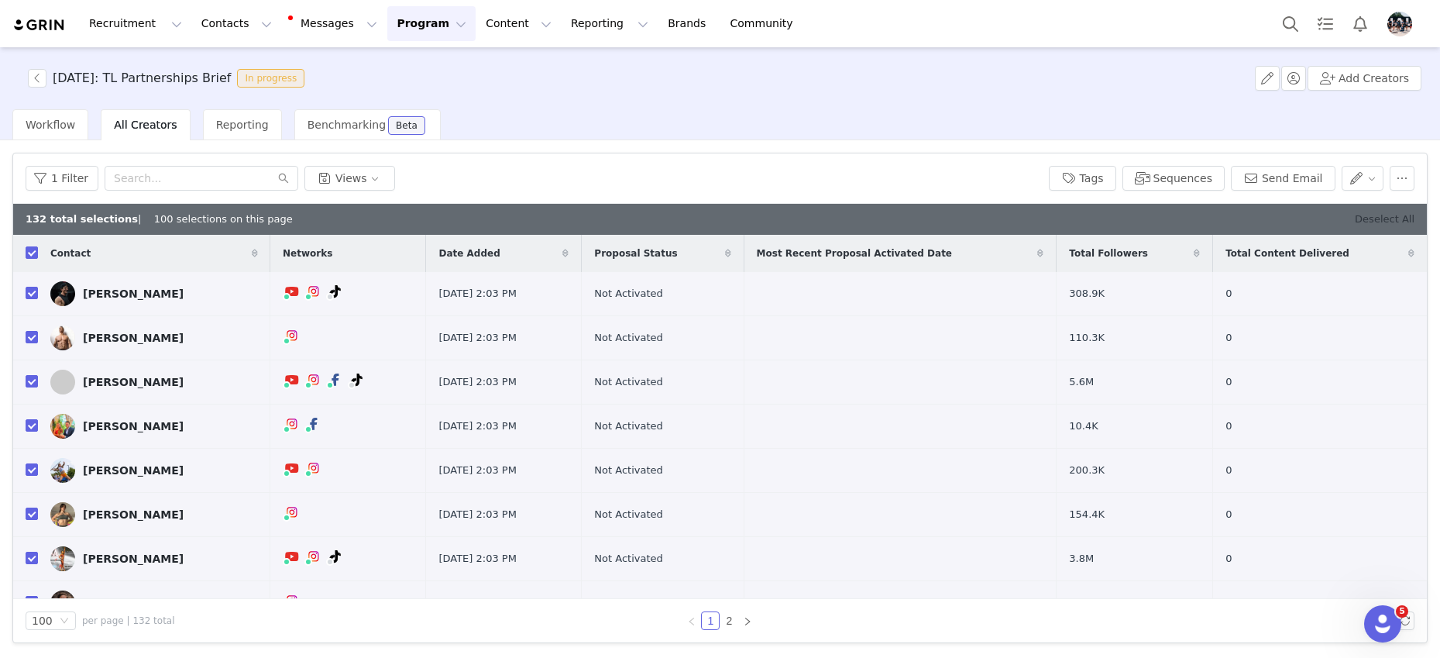
checkbox input "false"
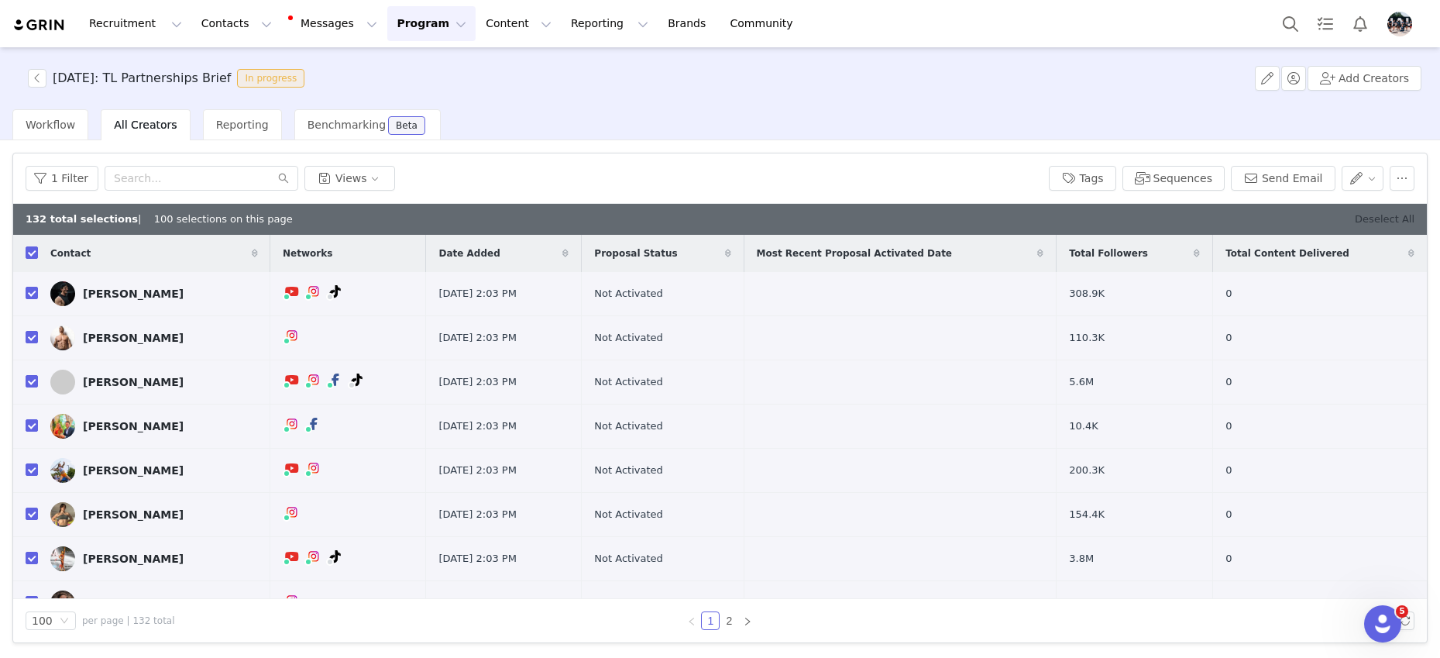
checkbox input "false"
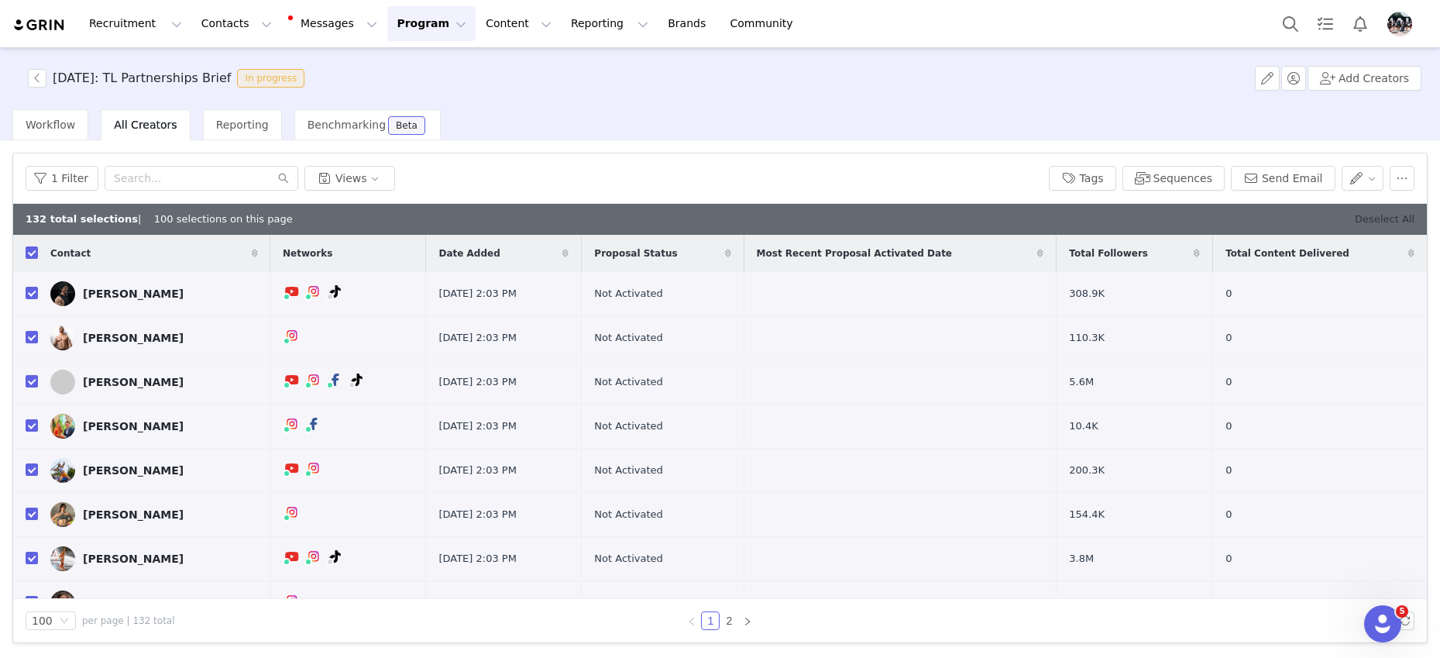
checkbox input "false"
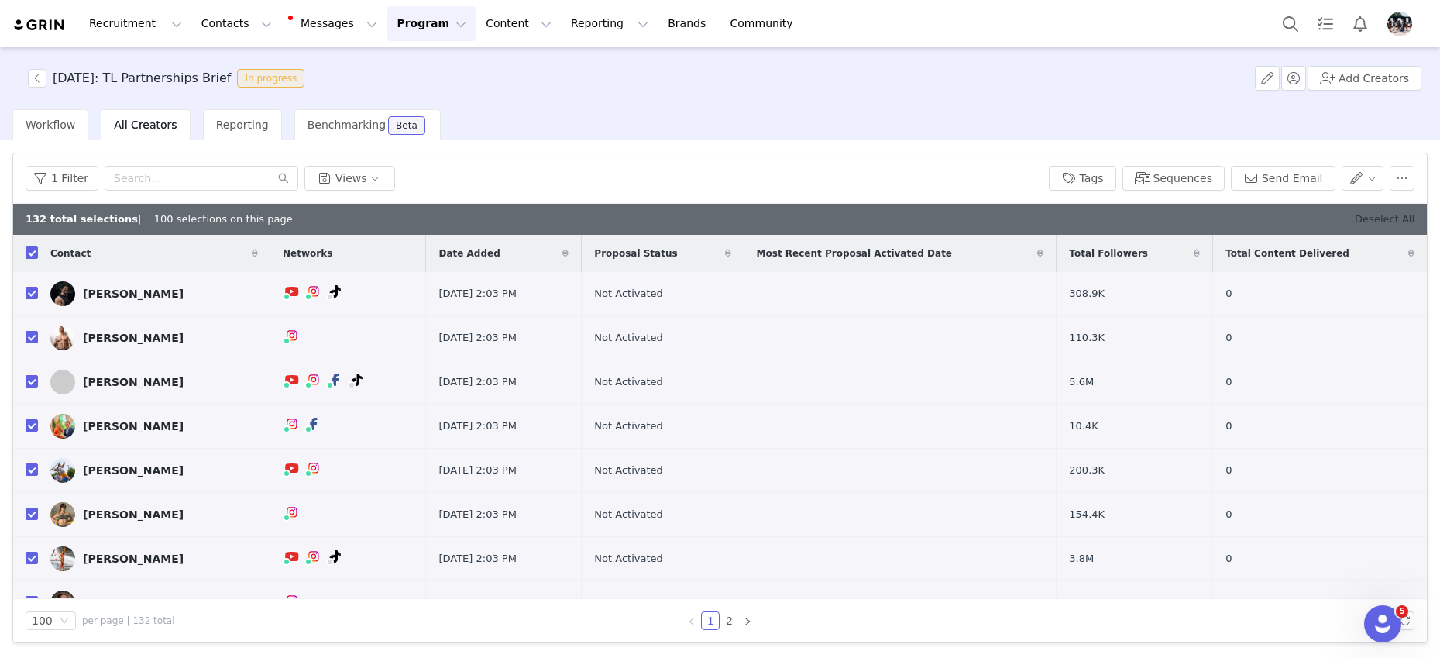
checkbox input "false"
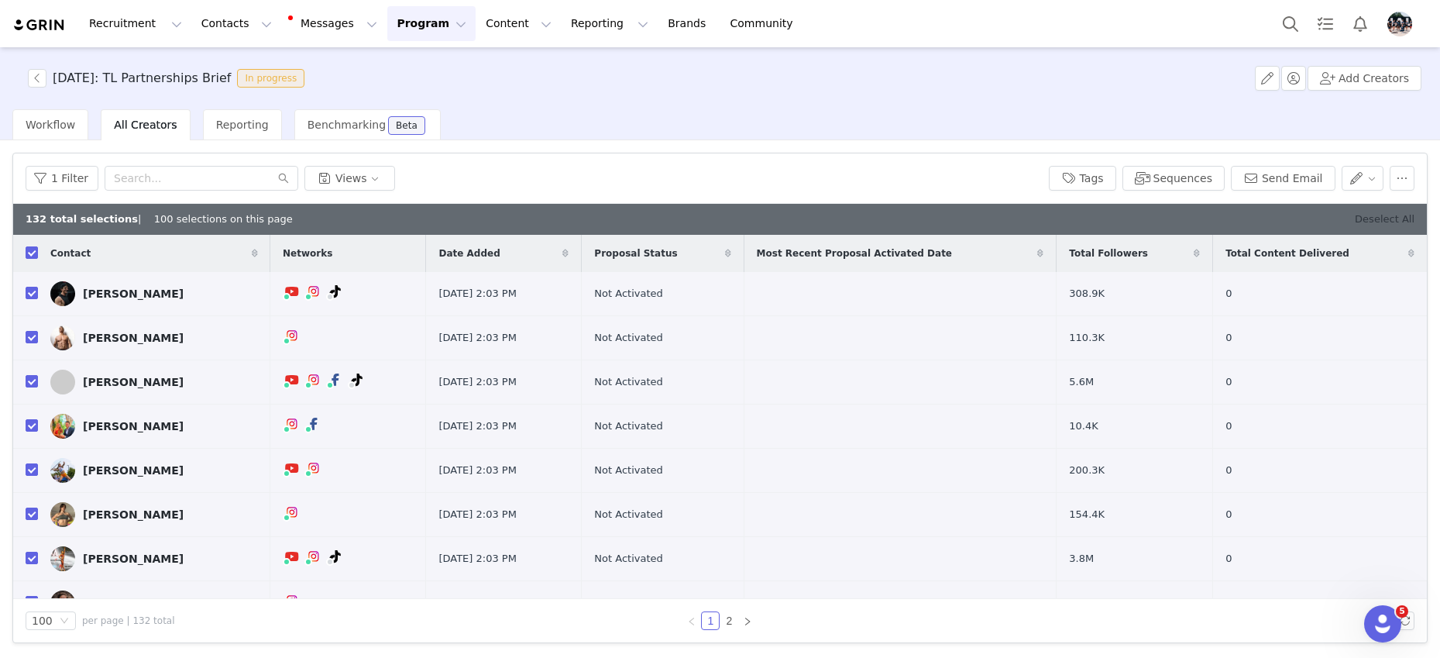
checkbox input "false"
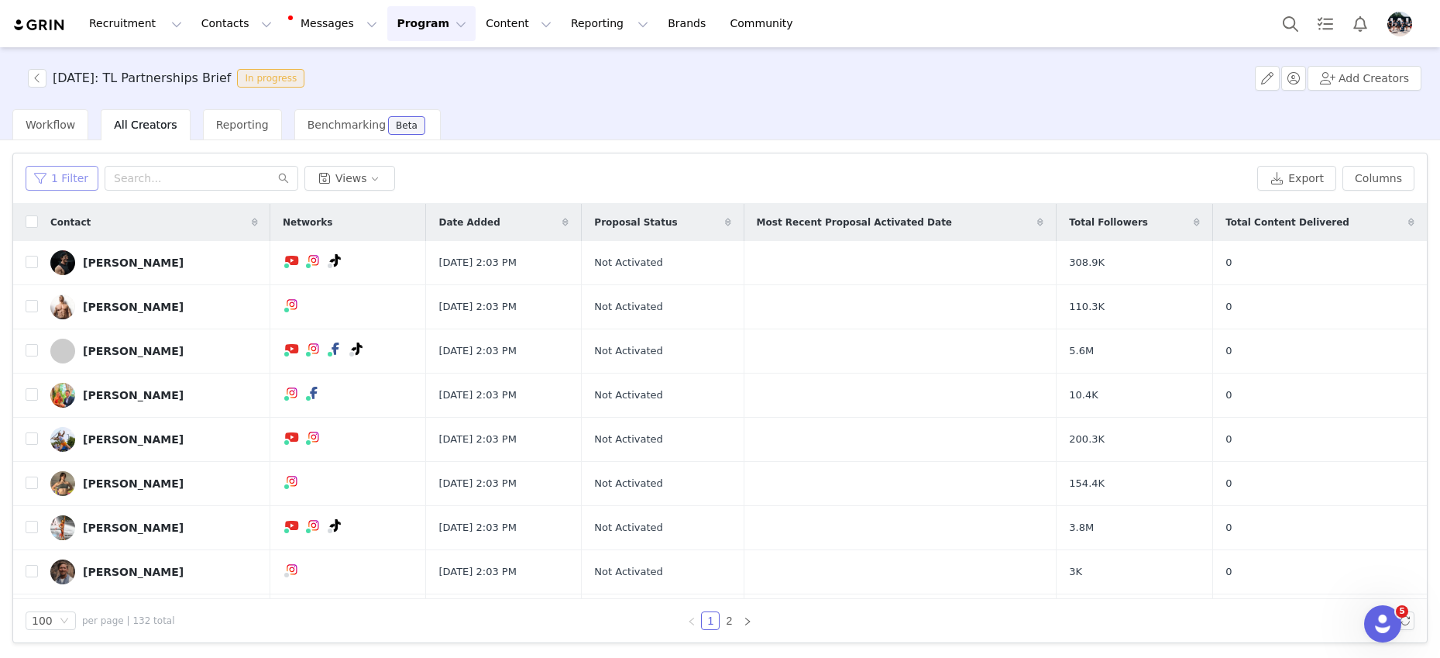
click at [64, 177] on button "1 Filter" at bounding box center [62, 178] width 73 height 25
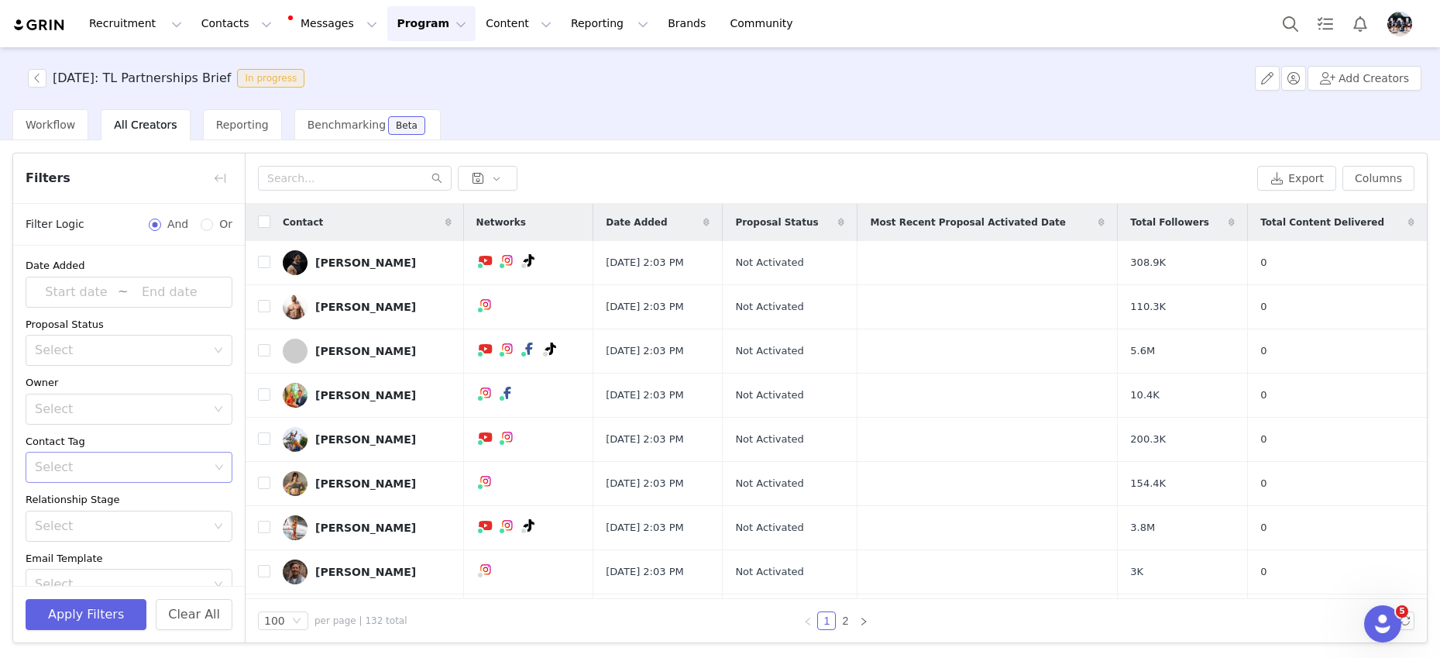
click at [88, 468] on div "Select" at bounding box center [122, 466] width 174 height 15
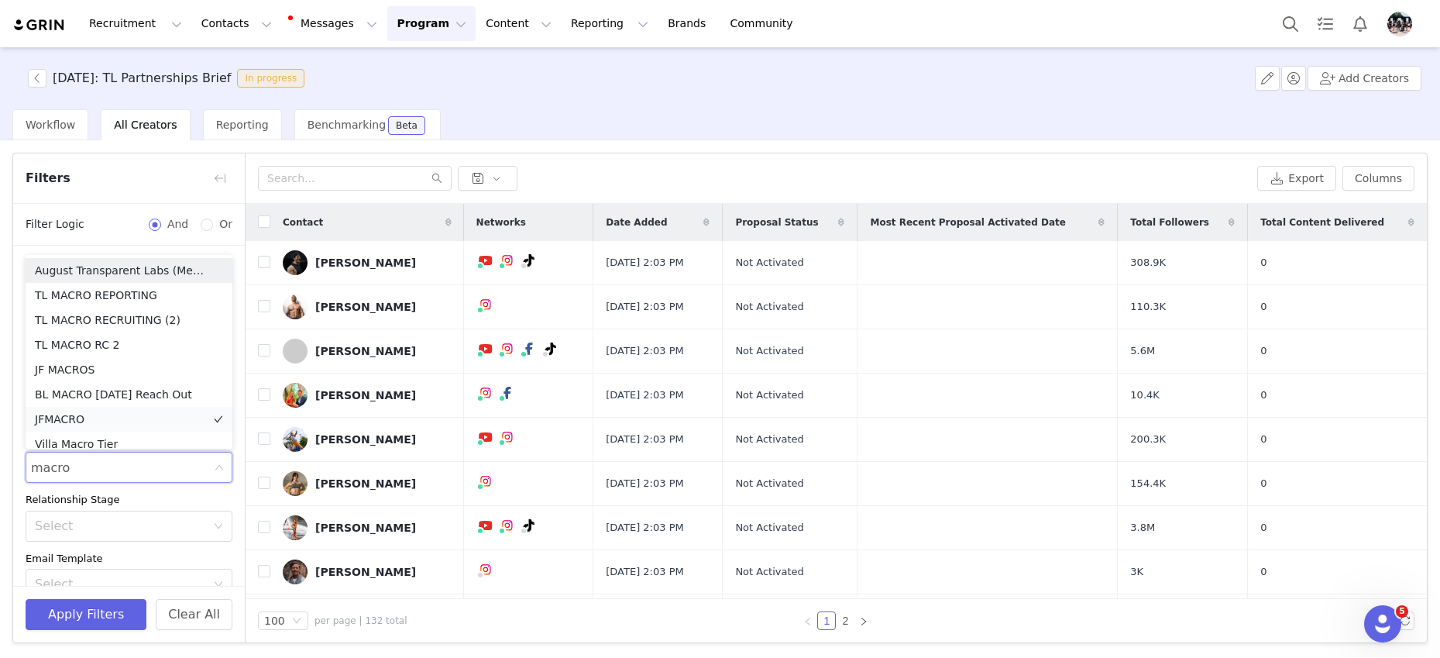
scroll to position [8, 0]
click at [107, 285] on li "TL MACRO REPORTING" at bounding box center [129, 287] width 207 height 25
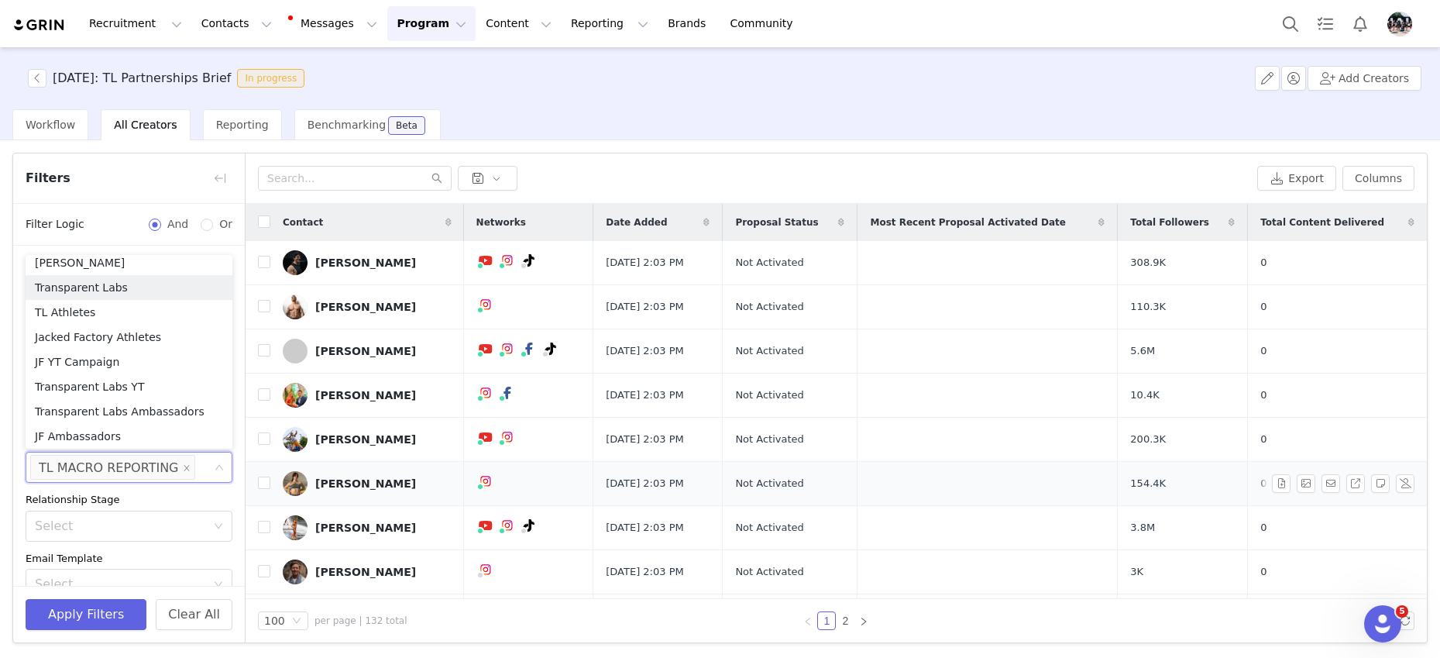
scroll to position [3, 0]
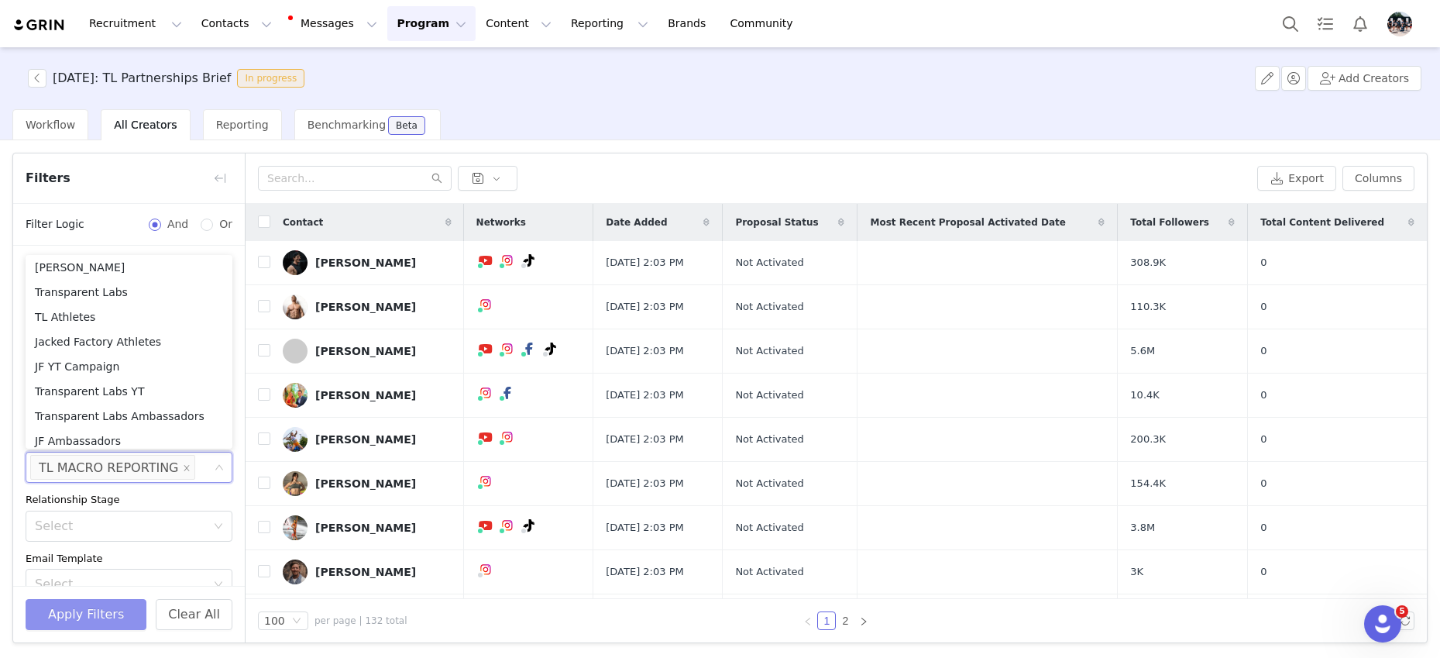
click at [90, 611] on button "Apply Filters" at bounding box center [86, 614] width 121 height 31
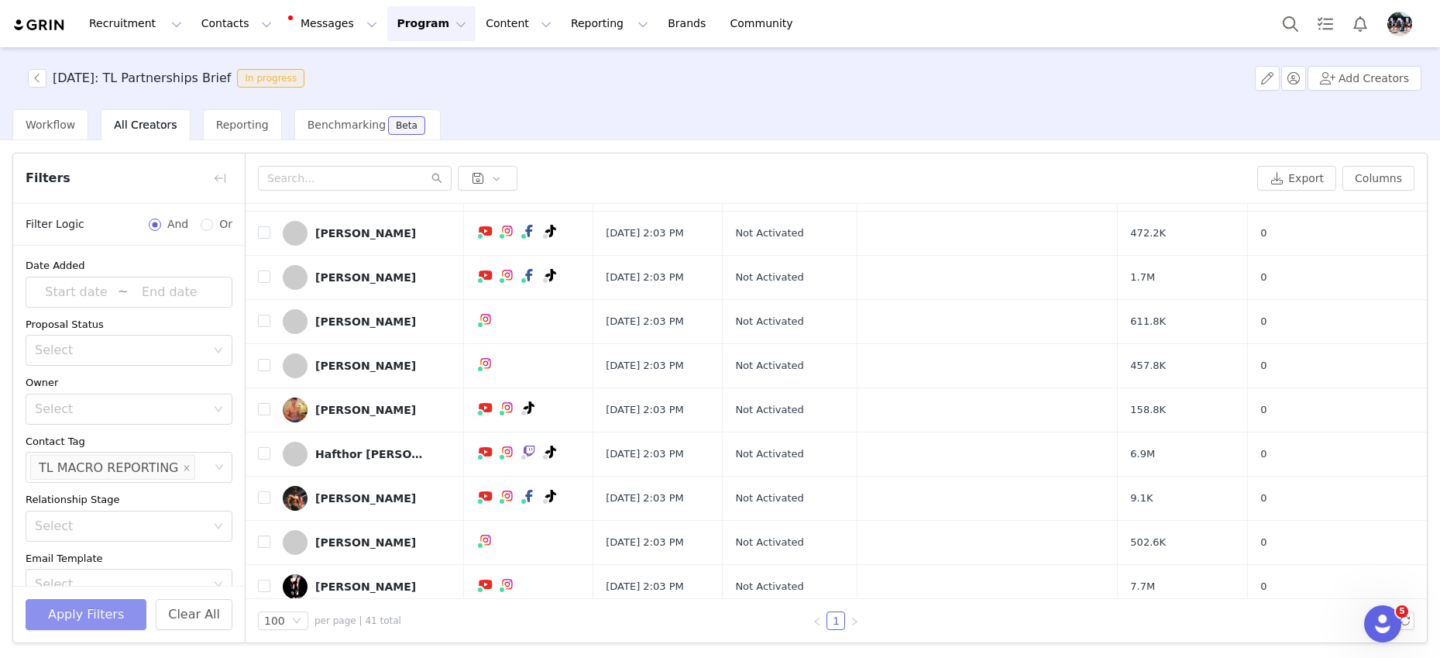
scroll to position [0, 0]
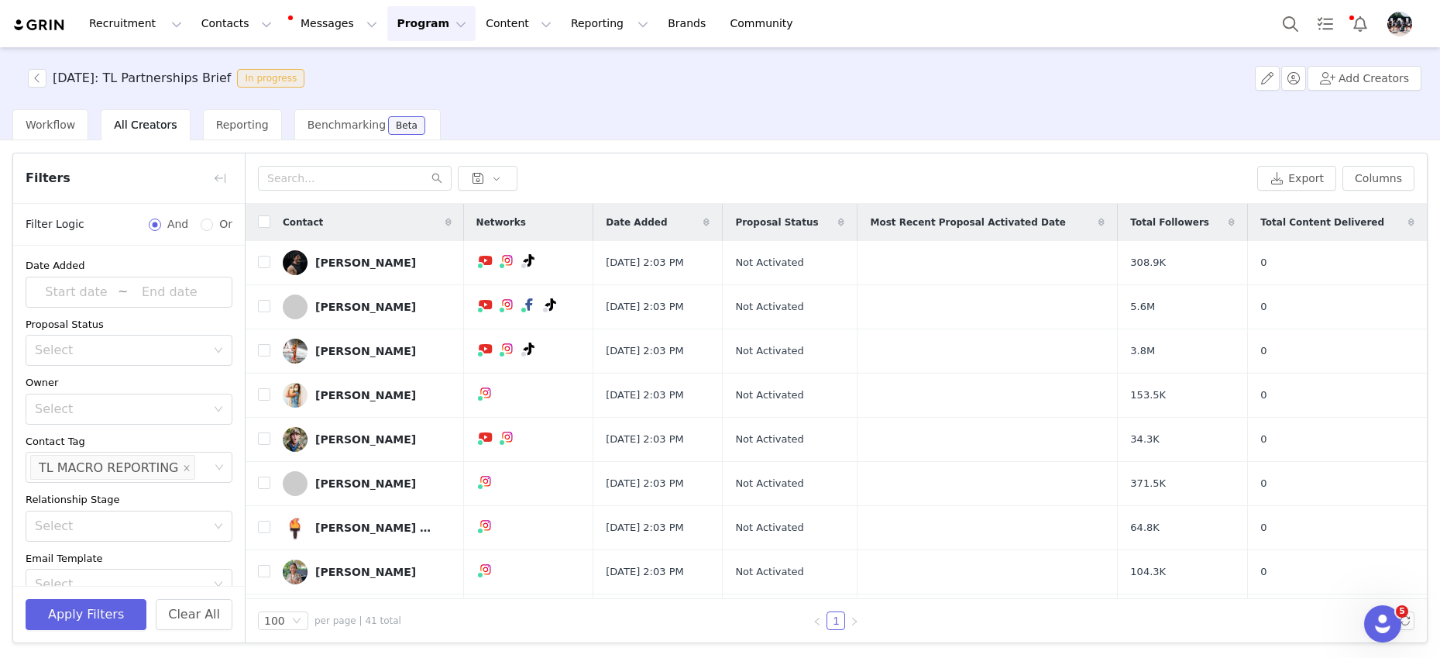
click at [421, 26] on button "Program Program" at bounding box center [431, 23] width 88 height 35
click at [434, 69] on div "Activations" at bounding box center [425, 68] width 104 height 16
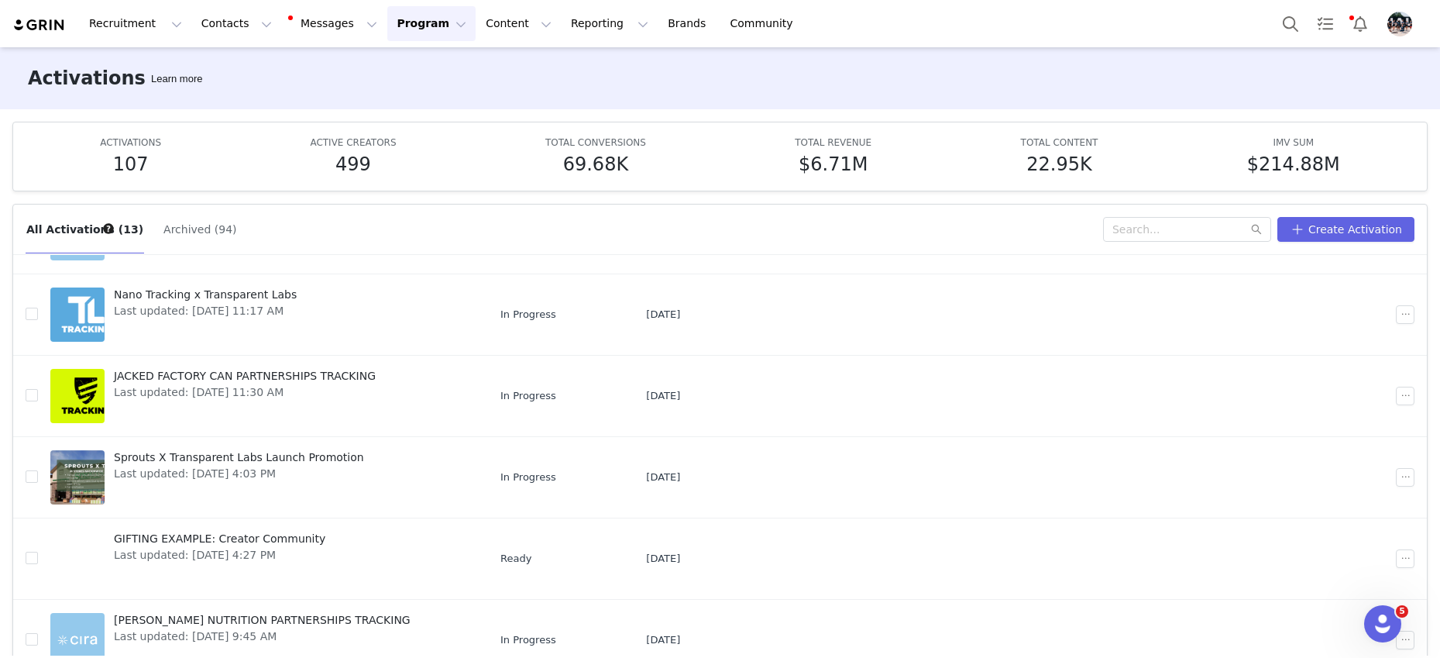
scroll to position [82, 0]
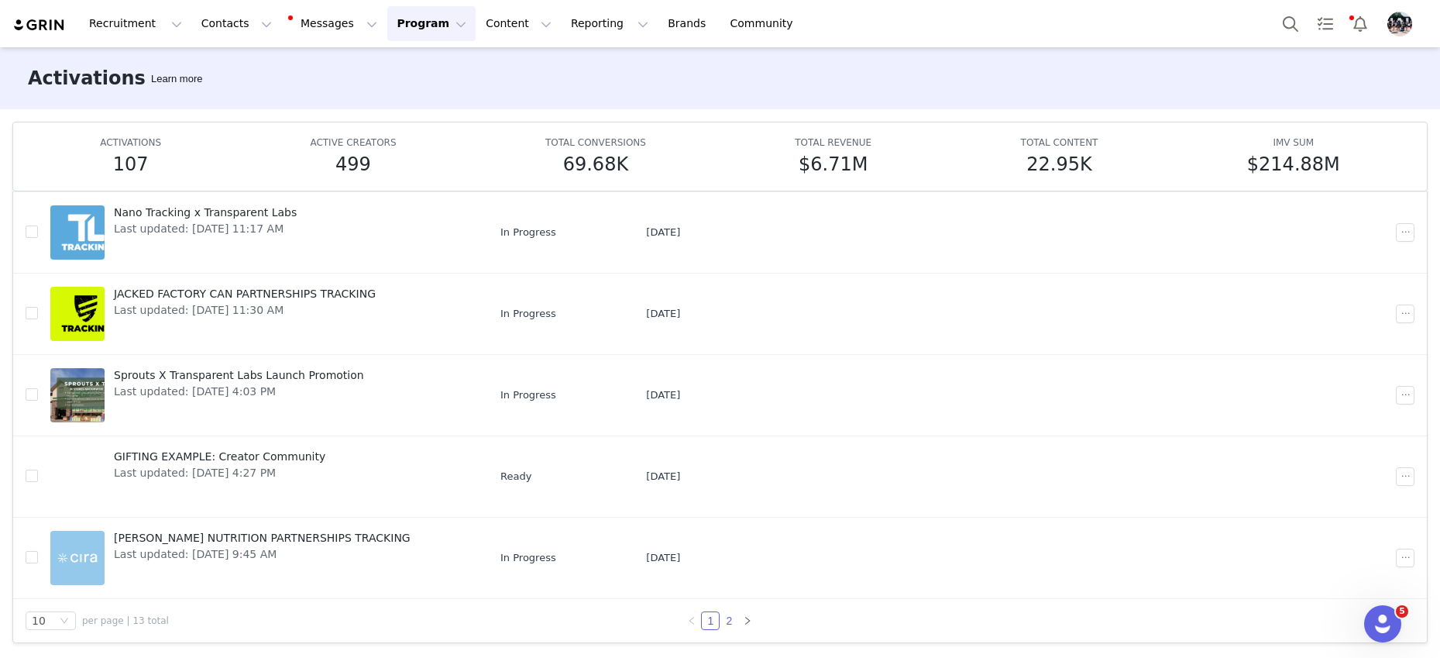
click at [730, 621] on link "2" at bounding box center [728, 620] width 17 height 17
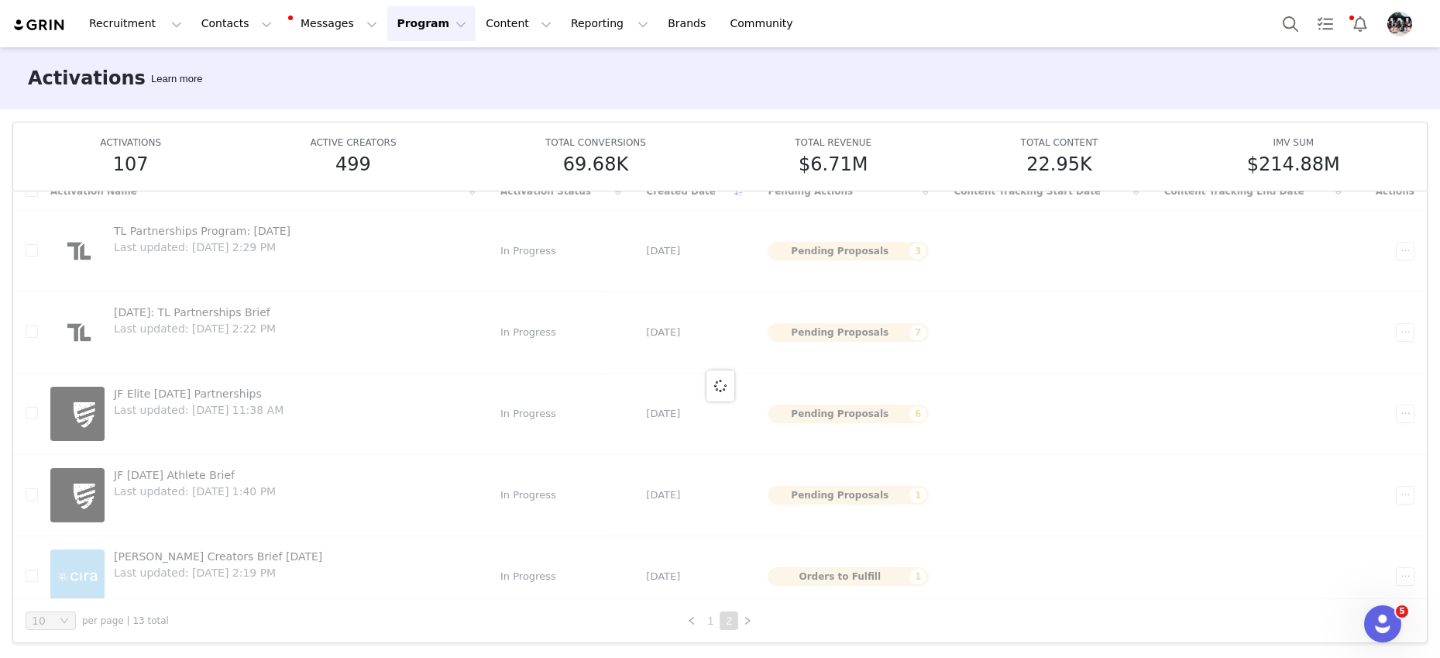
scroll to position [0, 0]
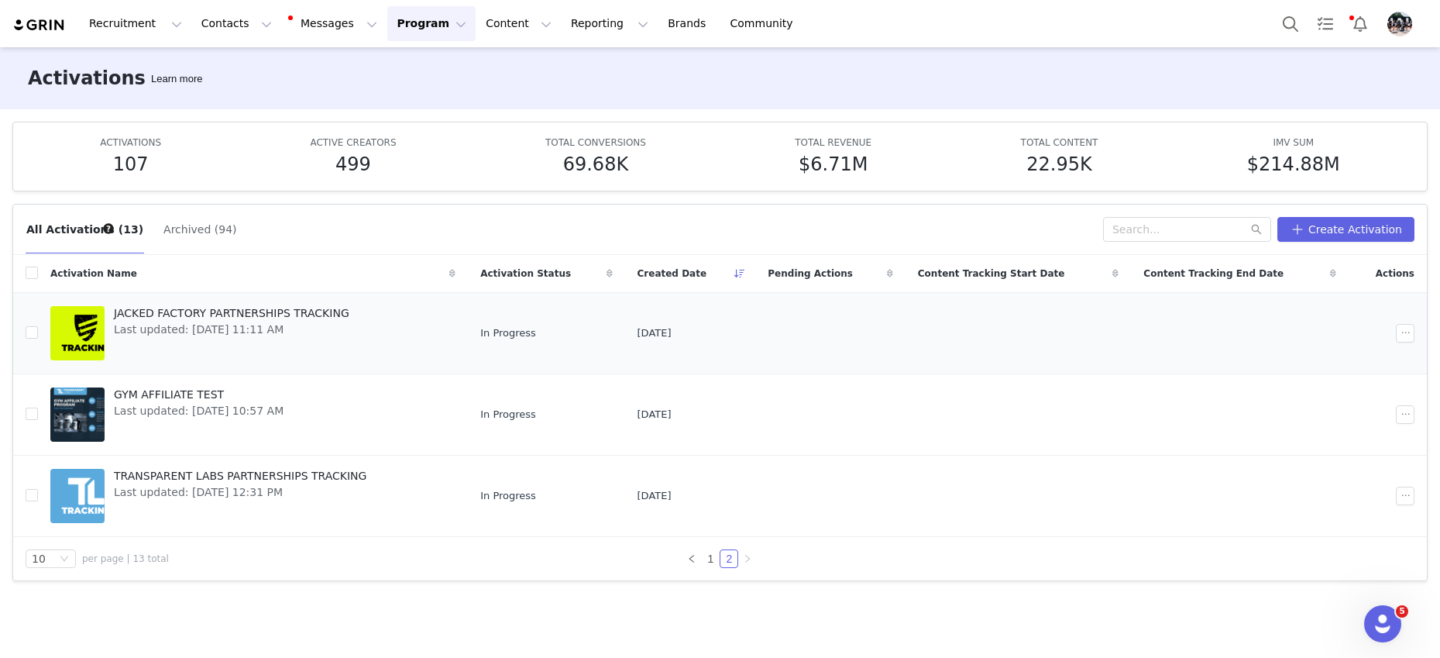
click at [214, 321] on span "Last updated: [DATE] 11:11 AM" at bounding box center [231, 329] width 235 height 16
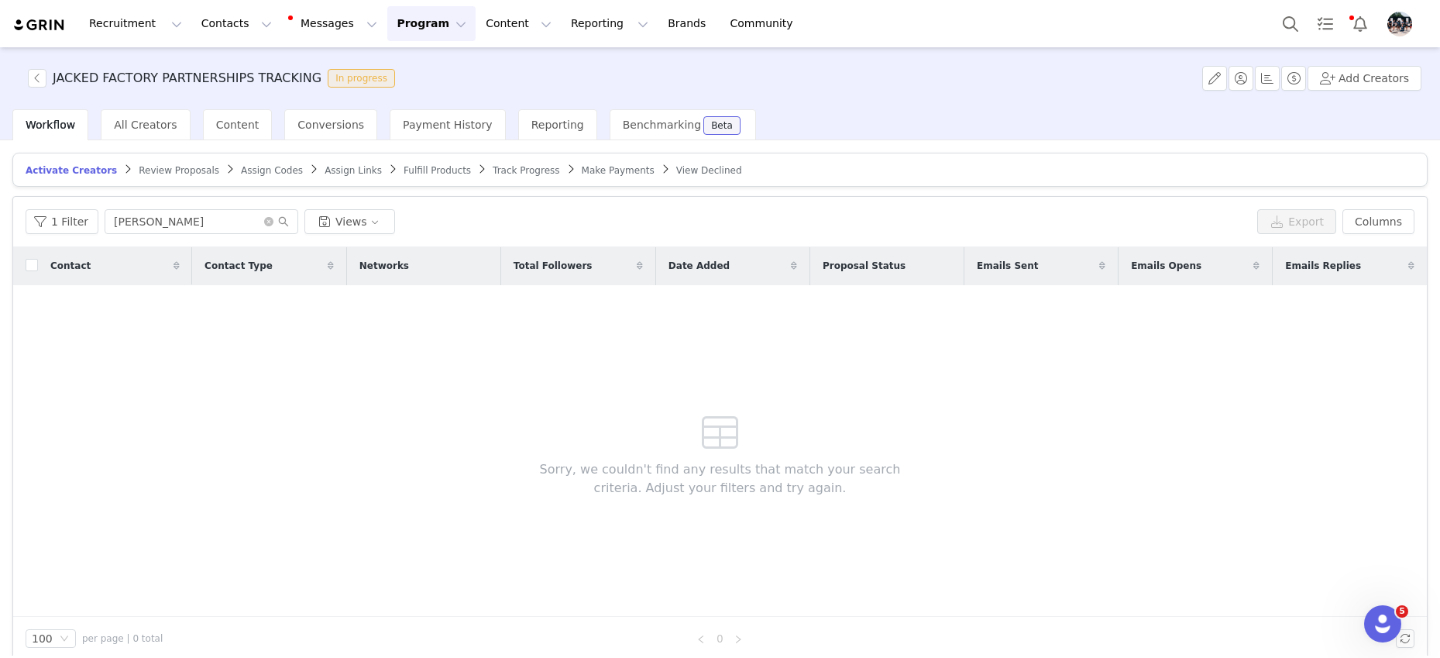
click at [583, 171] on span "Make Payments" at bounding box center [618, 170] width 73 height 11
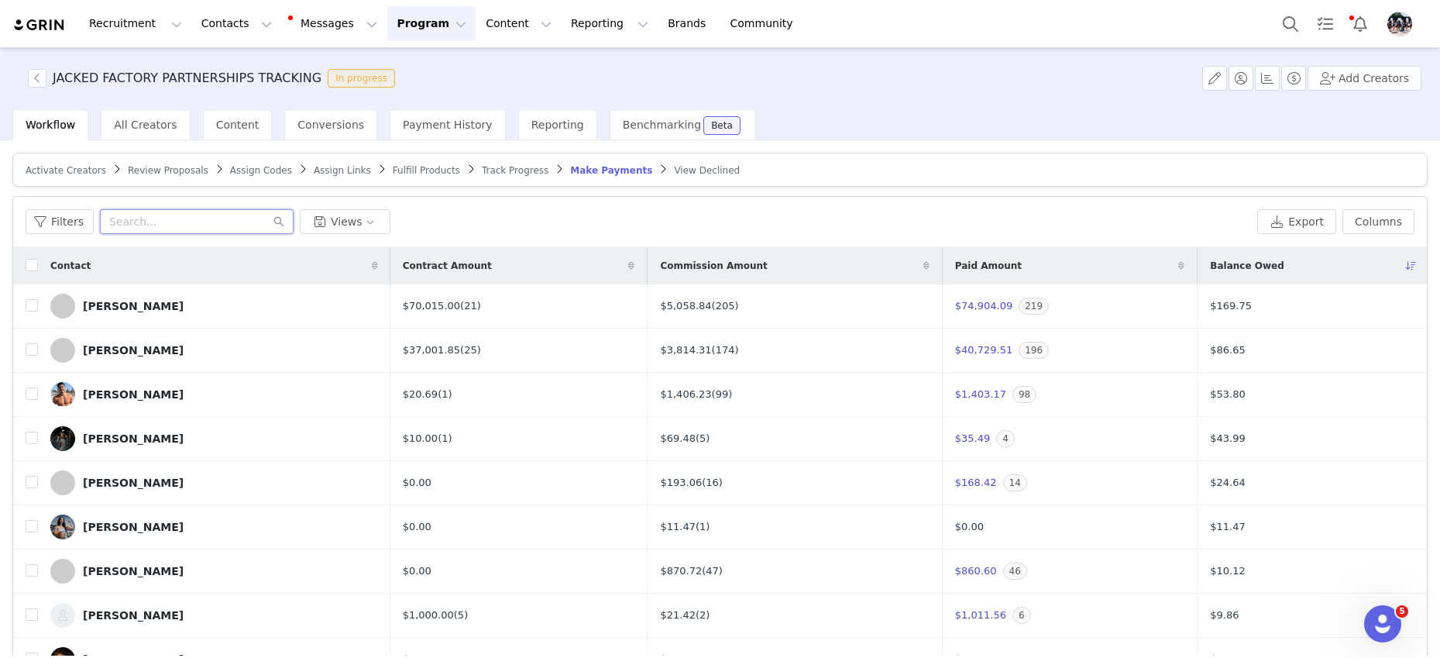
click at [142, 228] on input "text" at bounding box center [197, 221] width 194 height 25
click at [452, 396] on link "(1)" at bounding box center [445, 394] width 14 height 12
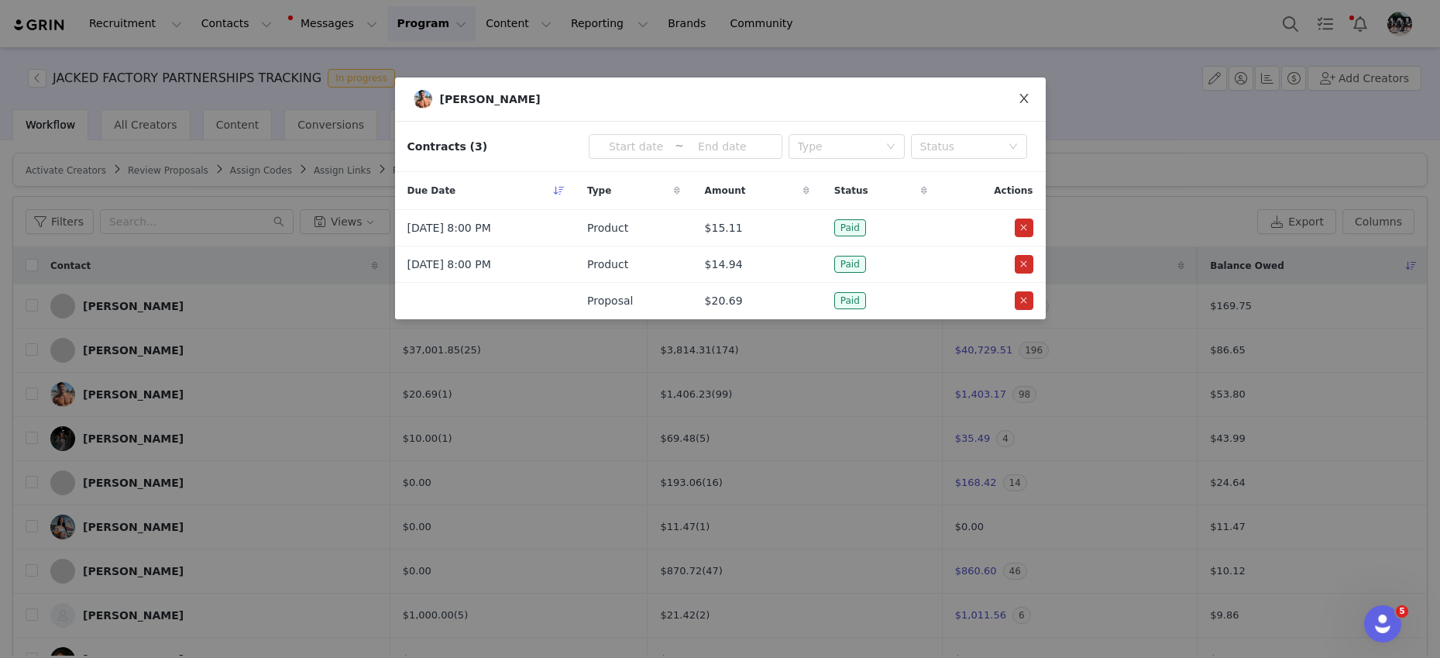
click at [1027, 95] on icon "icon: close" at bounding box center [1024, 98] width 12 height 12
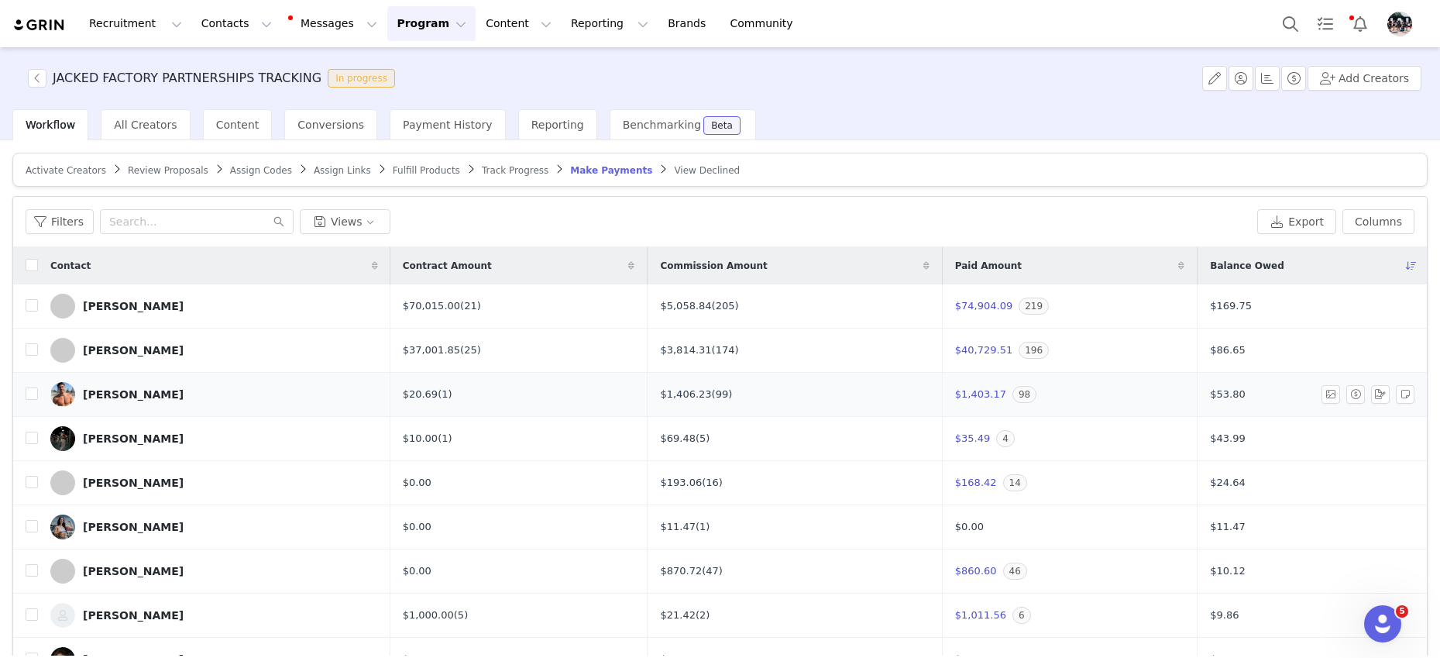
click at [131, 395] on div "[PERSON_NAME]" at bounding box center [133, 394] width 101 height 12
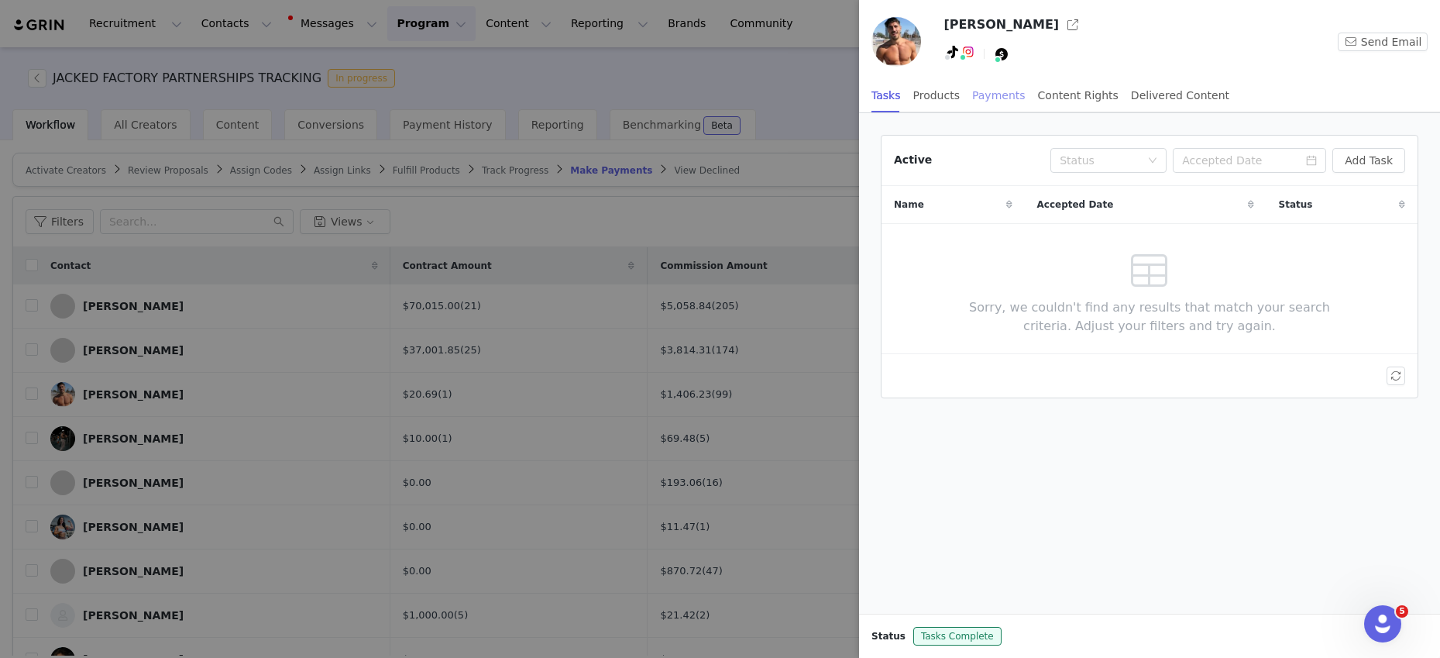
click at [1003, 98] on div "Payments" at bounding box center [998, 95] width 53 height 35
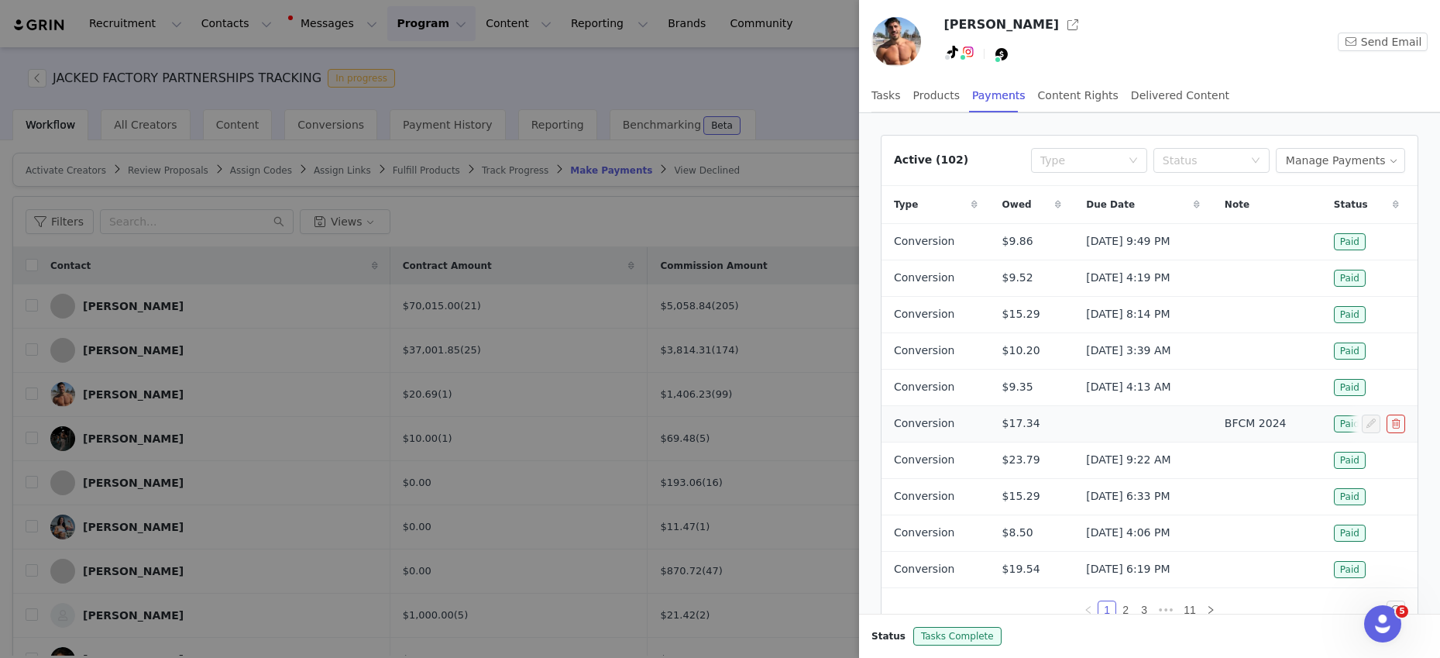
scroll to position [67, 0]
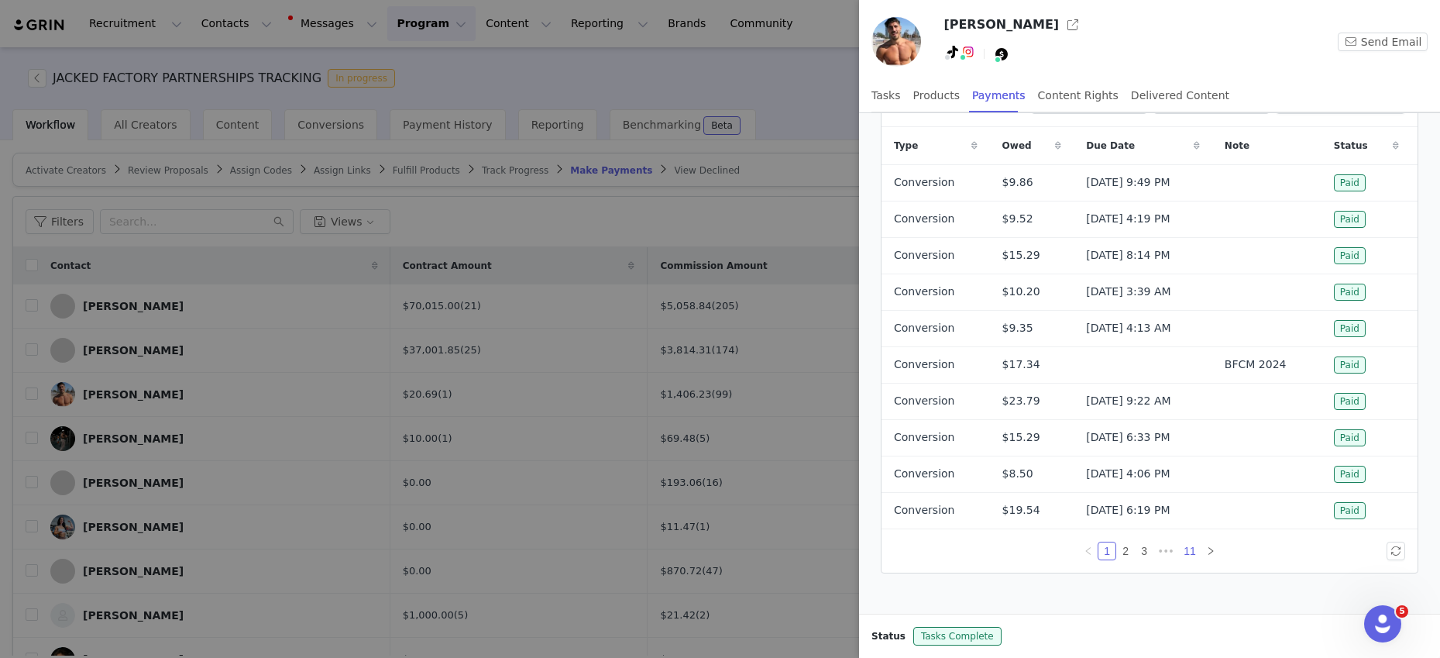
click at [1194, 551] on link "11" at bounding box center [1190, 550] width 22 height 17
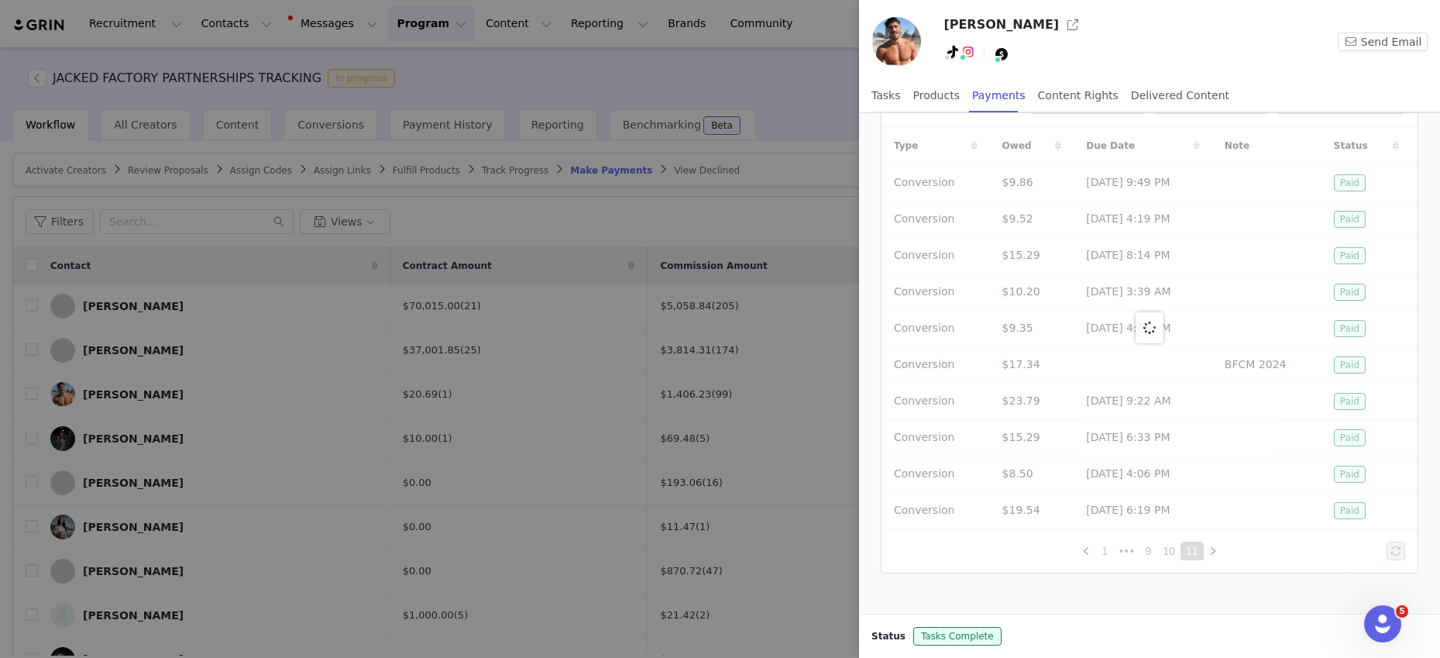
scroll to position [0, 0]
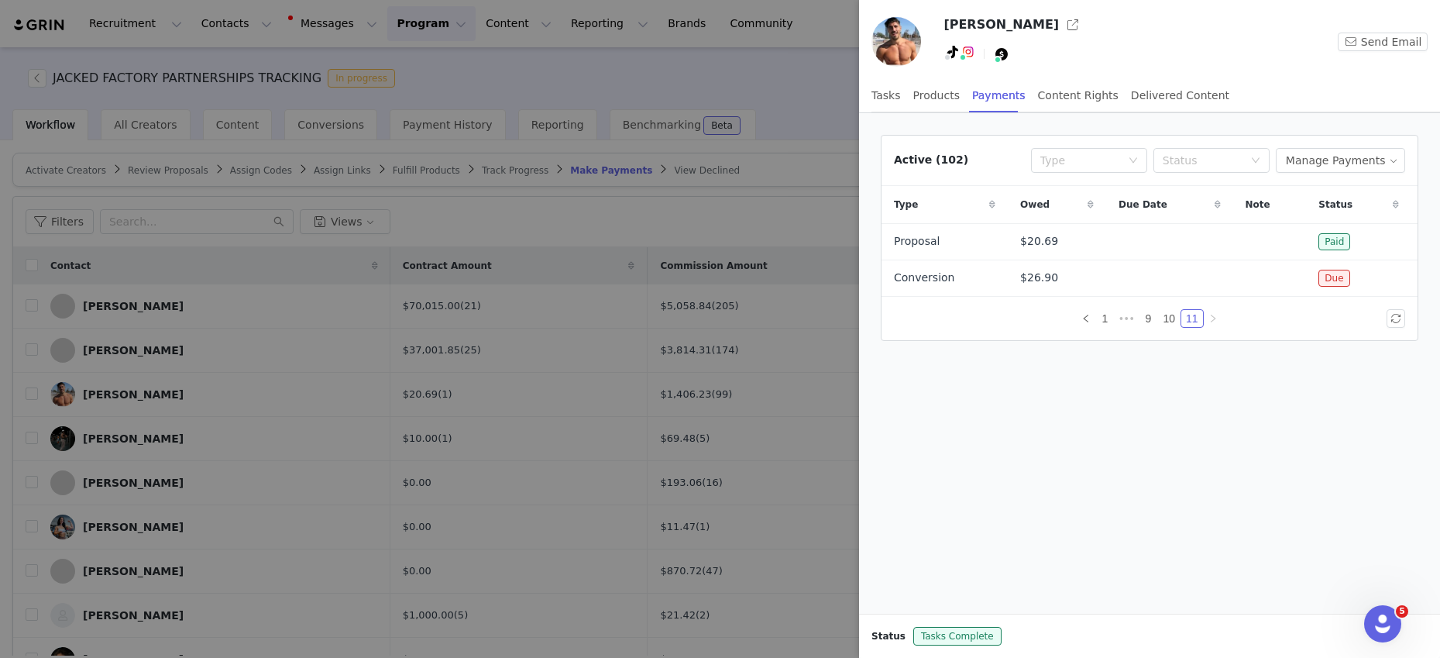
click at [524, 239] on div at bounding box center [720, 329] width 1440 height 658
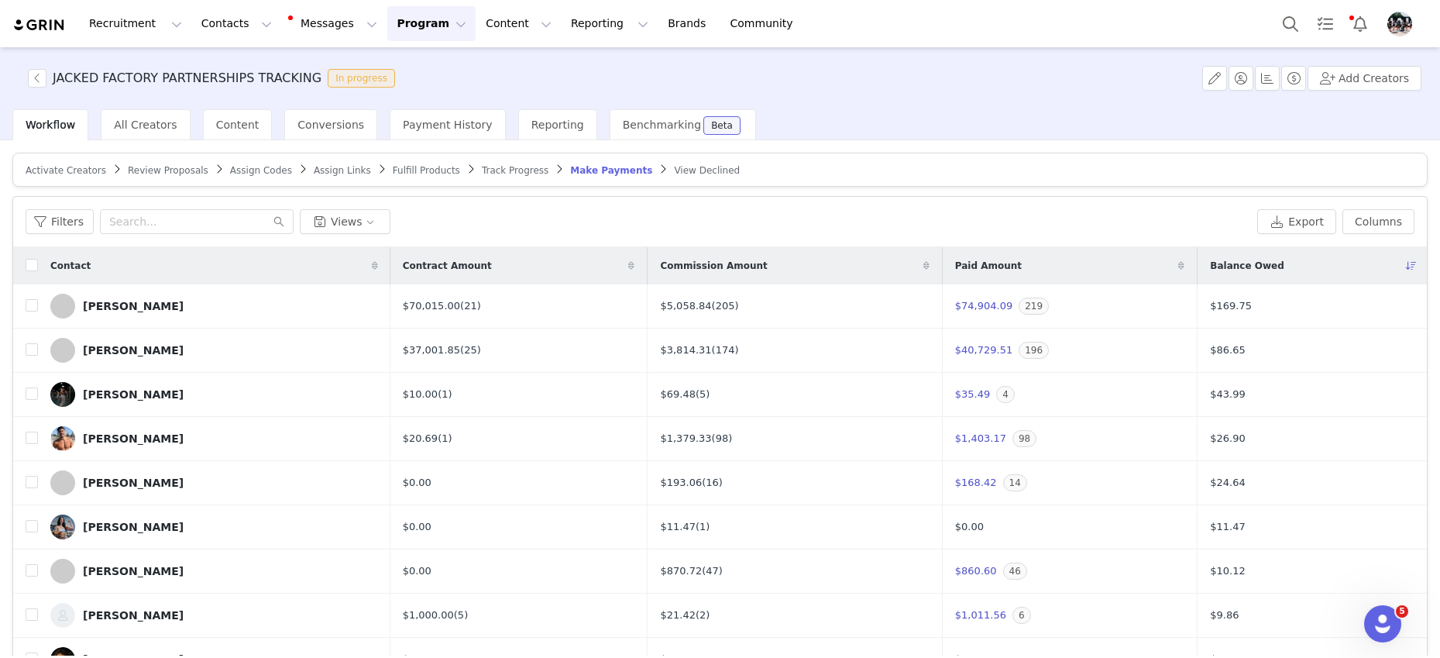
click at [414, 29] on button "Program Program" at bounding box center [431, 23] width 88 height 35
click at [401, 68] on p "Activations" at bounding box center [406, 68] width 60 height 16
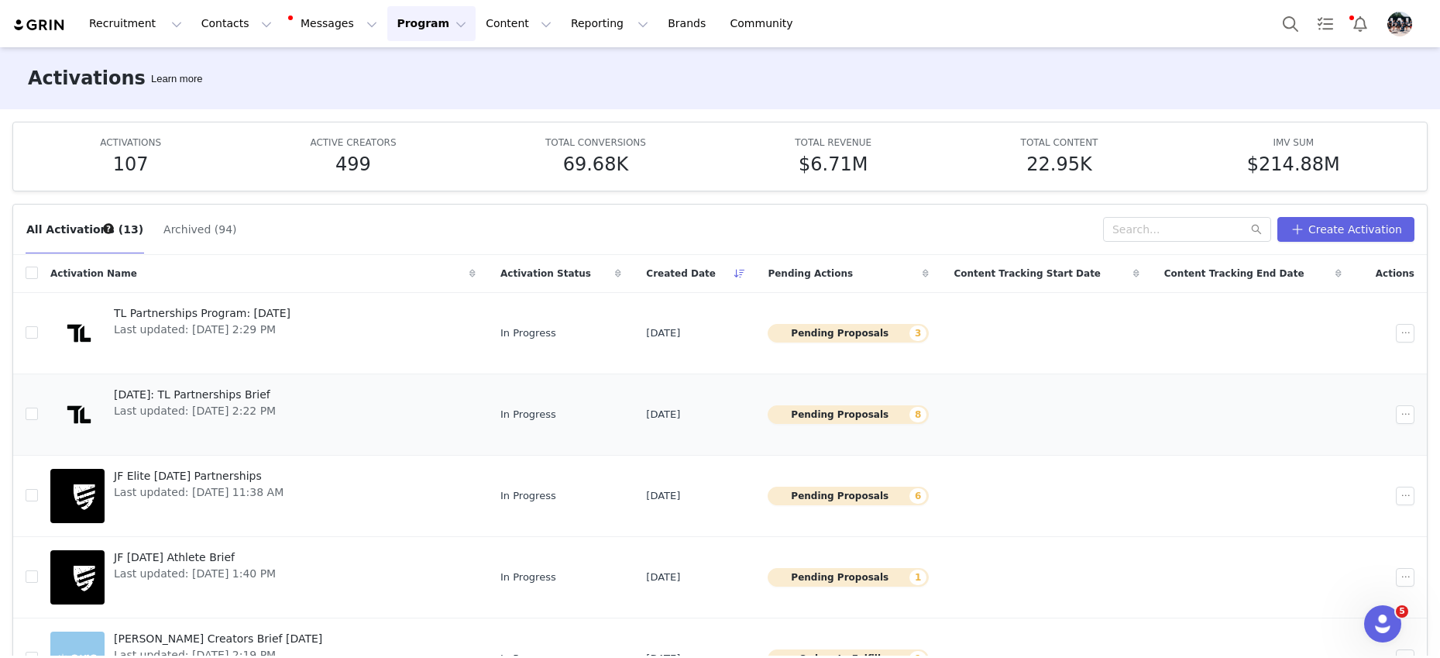
click at [235, 407] on span "Last updated: [DATE] 2:22 PM" at bounding box center [195, 411] width 162 height 16
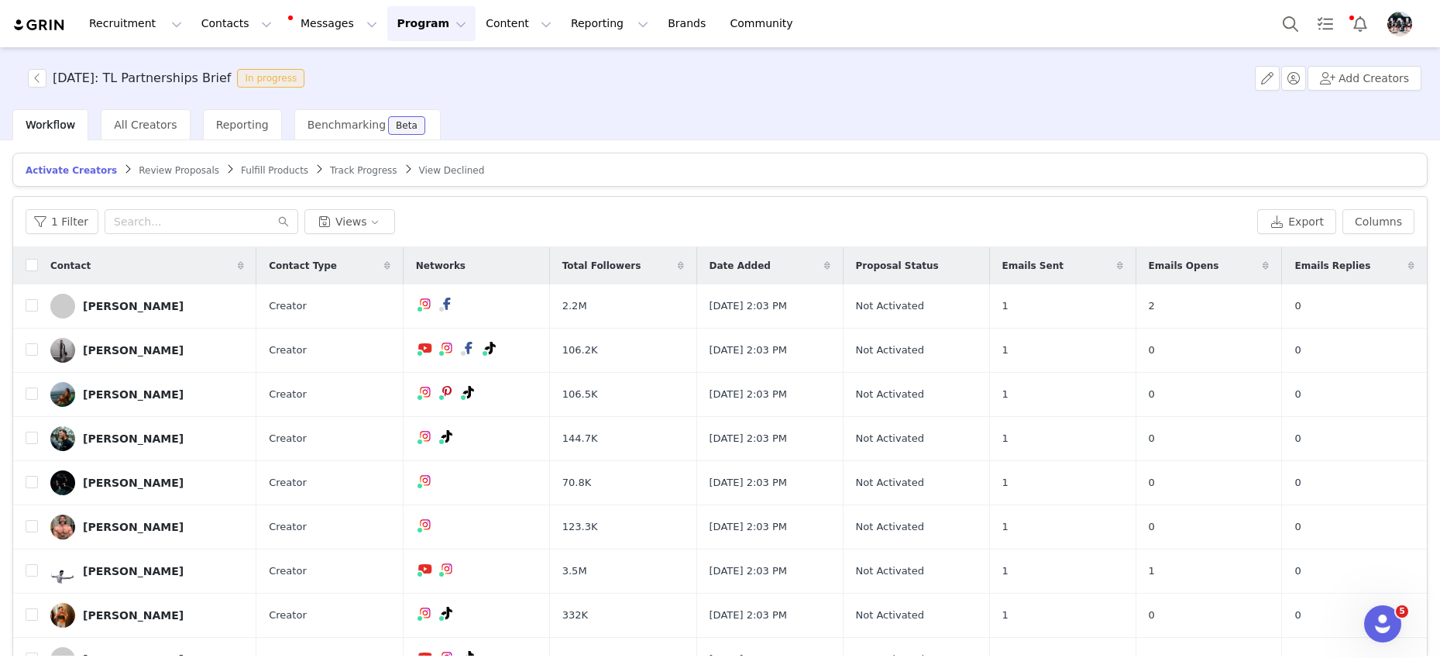
click at [414, 30] on button "Program Program" at bounding box center [431, 23] width 88 height 35
click at [411, 65] on p "Activations" at bounding box center [406, 68] width 60 height 16
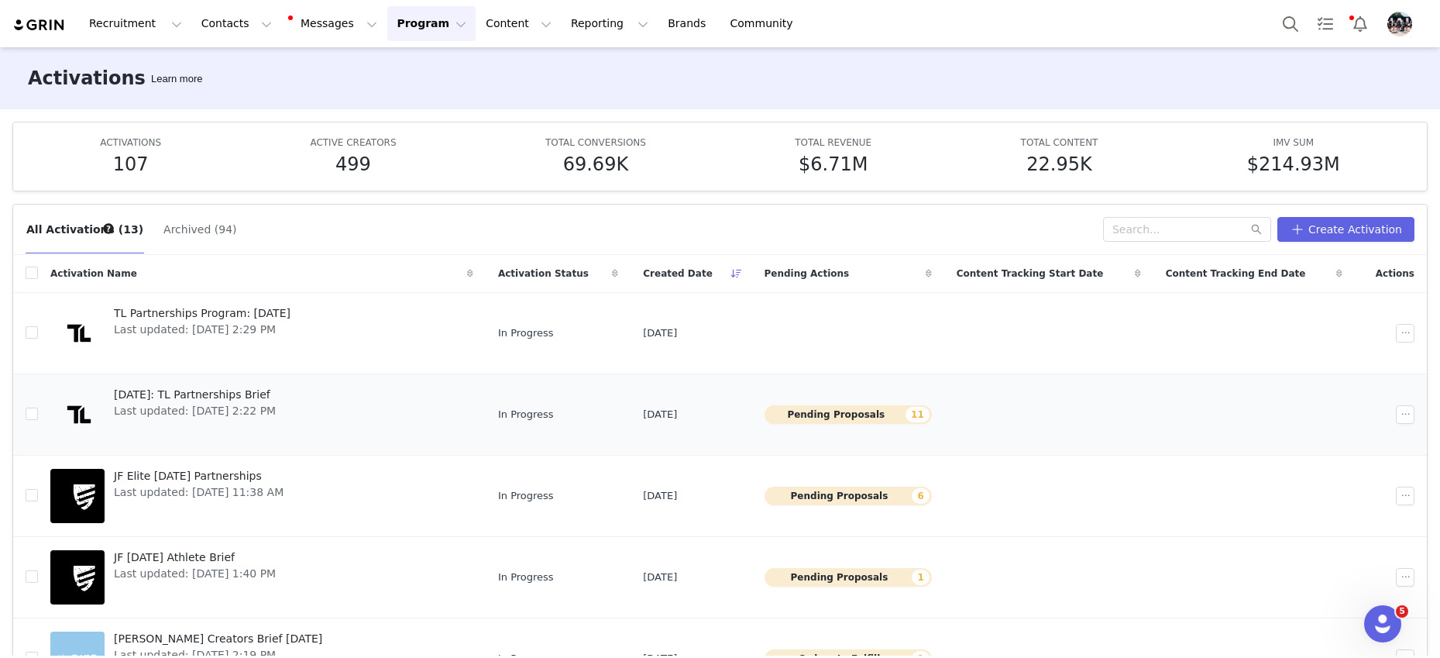
click at [230, 400] on span "[DATE]: TL Partnerships Brief" at bounding box center [195, 394] width 162 height 16
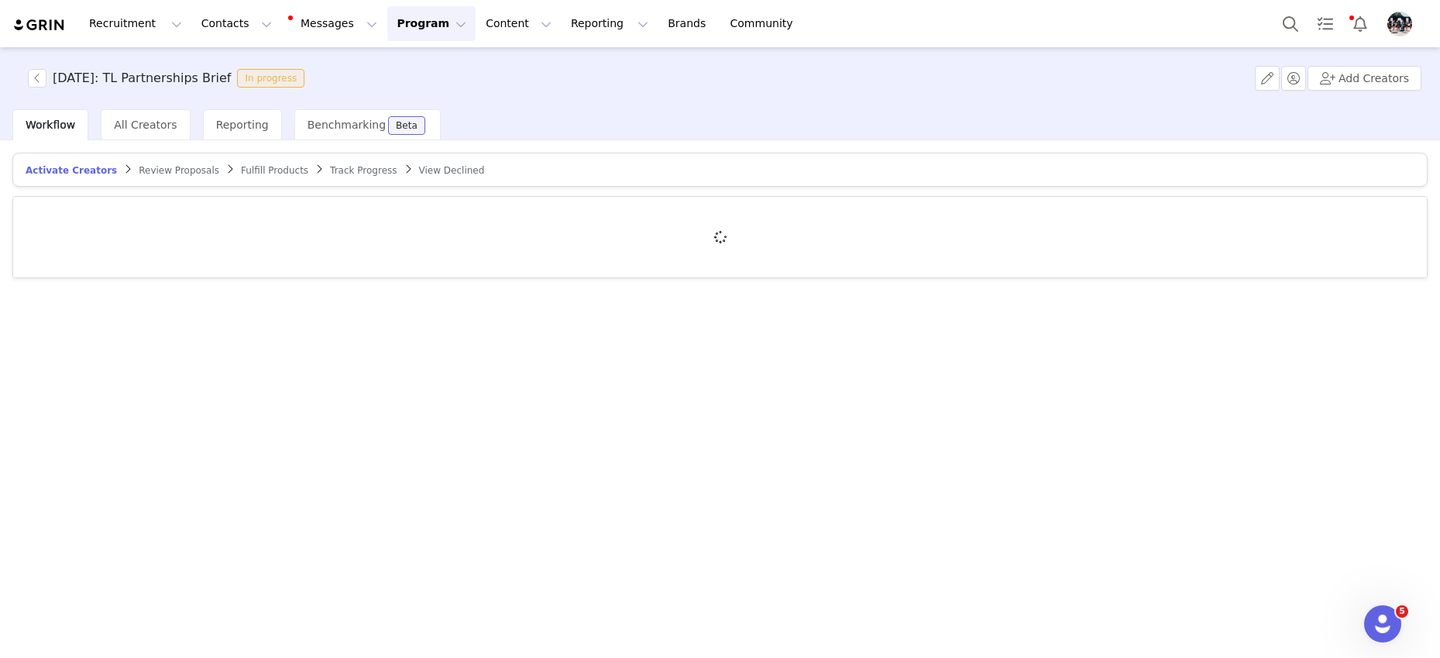
click at [191, 174] on span "Review Proposals" at bounding box center [179, 170] width 81 height 11
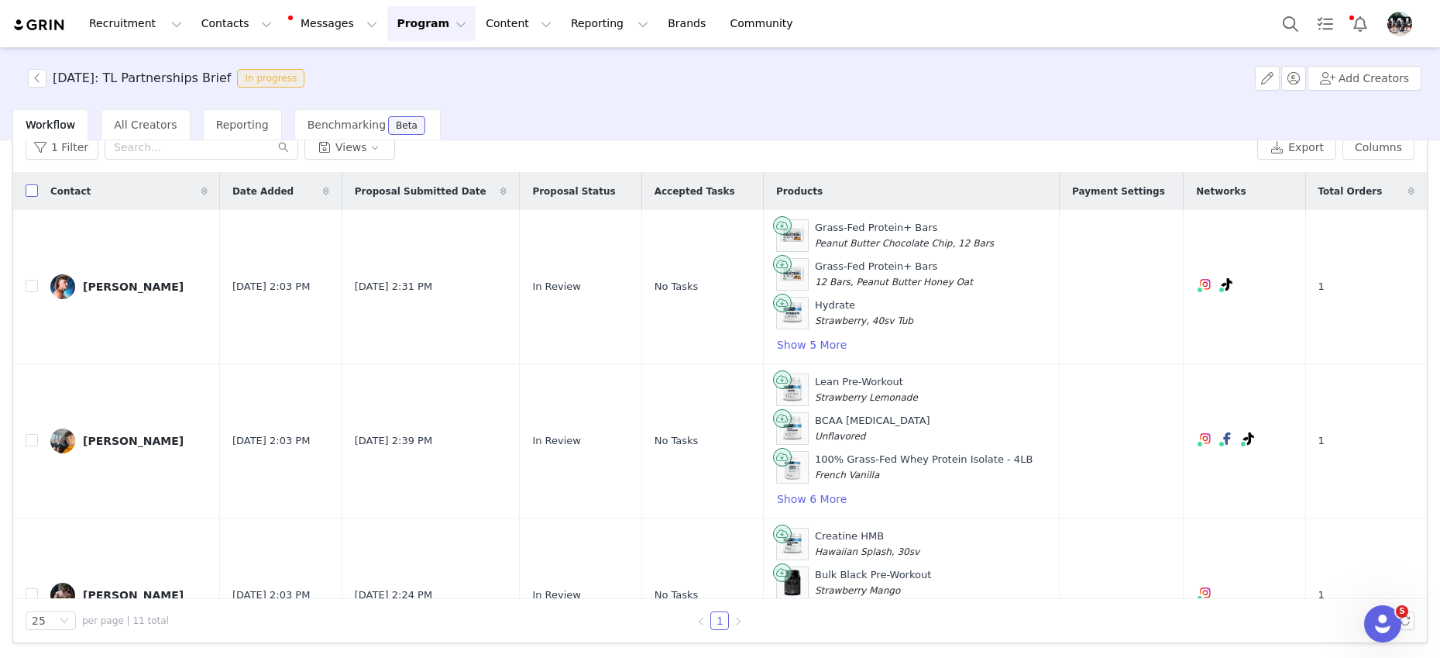
click at [35, 191] on input "checkbox" at bounding box center [32, 190] width 12 height 12
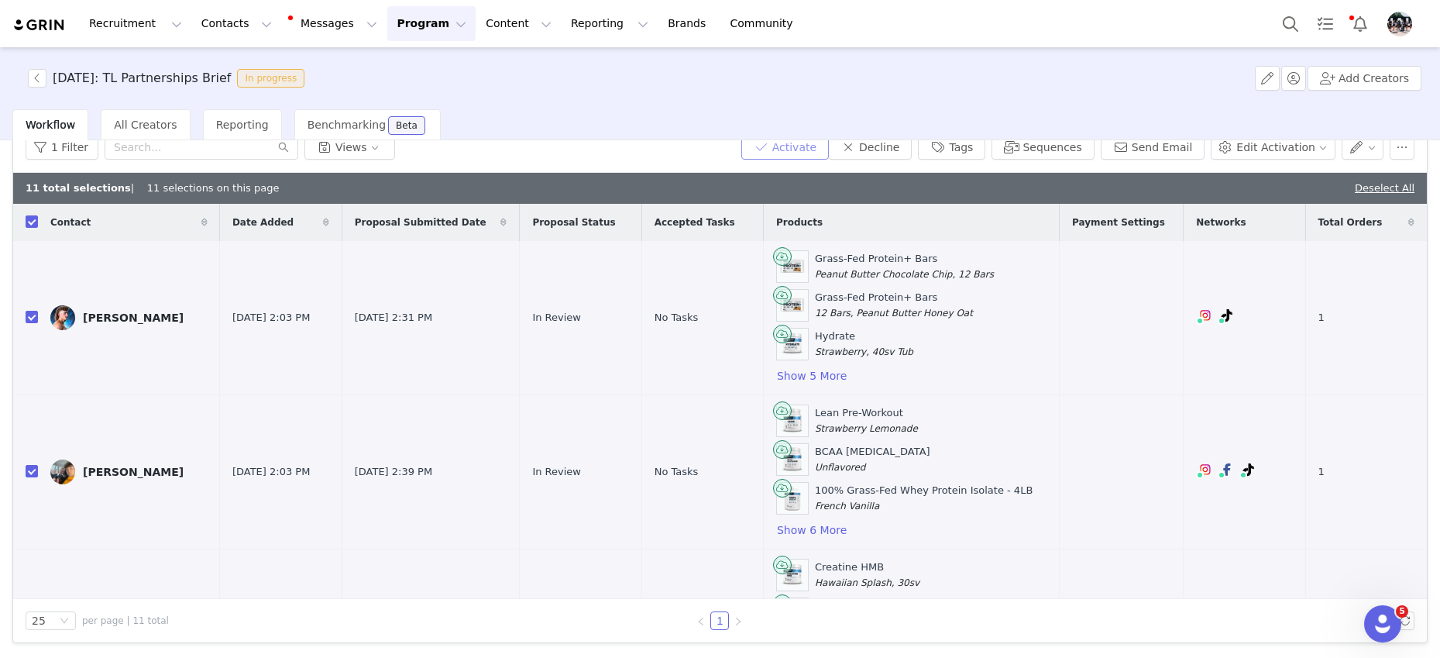
click at [791, 149] on button "Activate" at bounding box center [785, 147] width 88 height 25
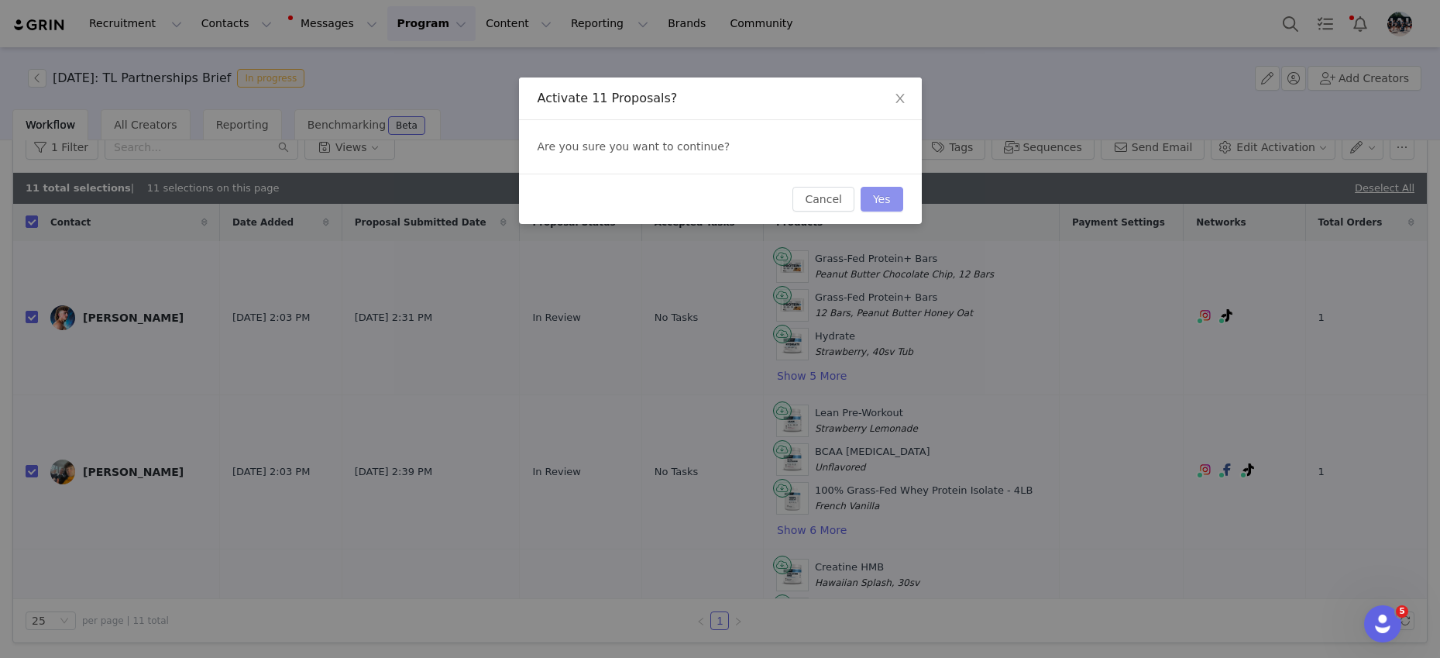
click at [878, 200] on button "Yes" at bounding box center [882, 199] width 43 height 25
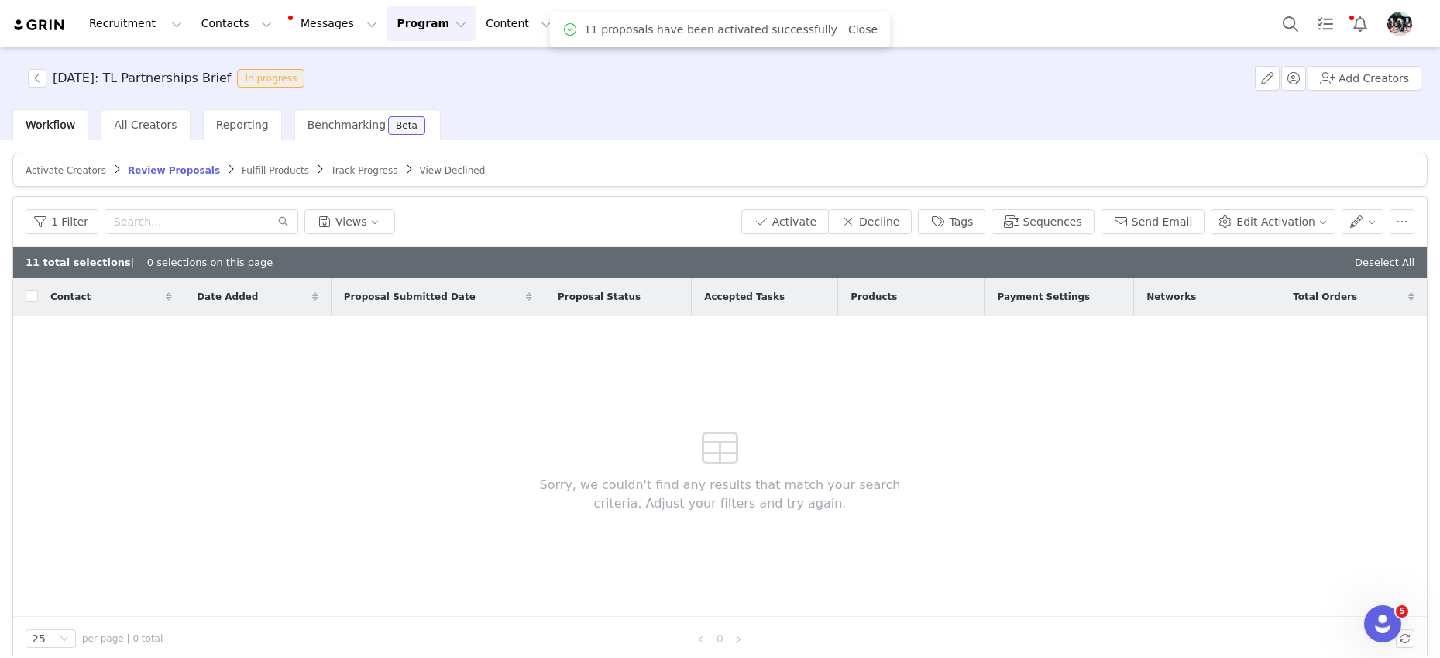
click at [268, 170] on span "Fulfill Products" at bounding box center [275, 170] width 67 height 11
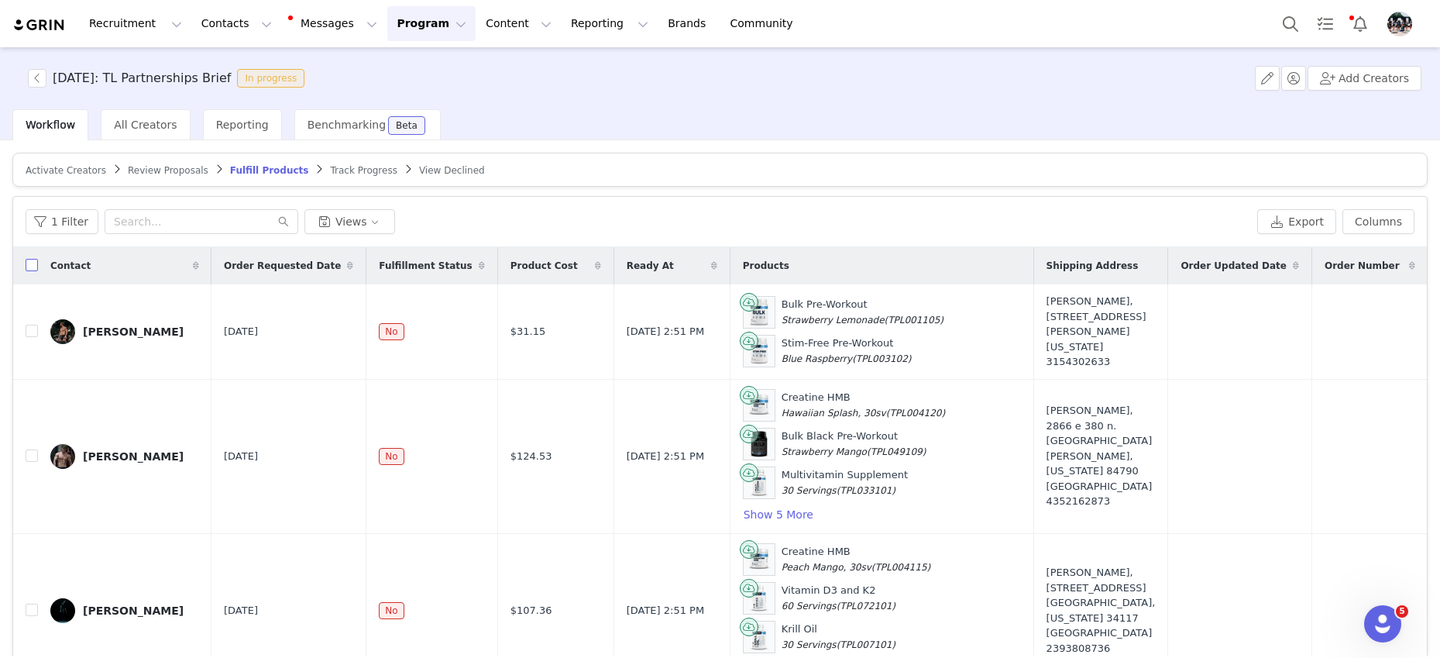
click at [33, 268] on input "checkbox" at bounding box center [32, 265] width 12 height 12
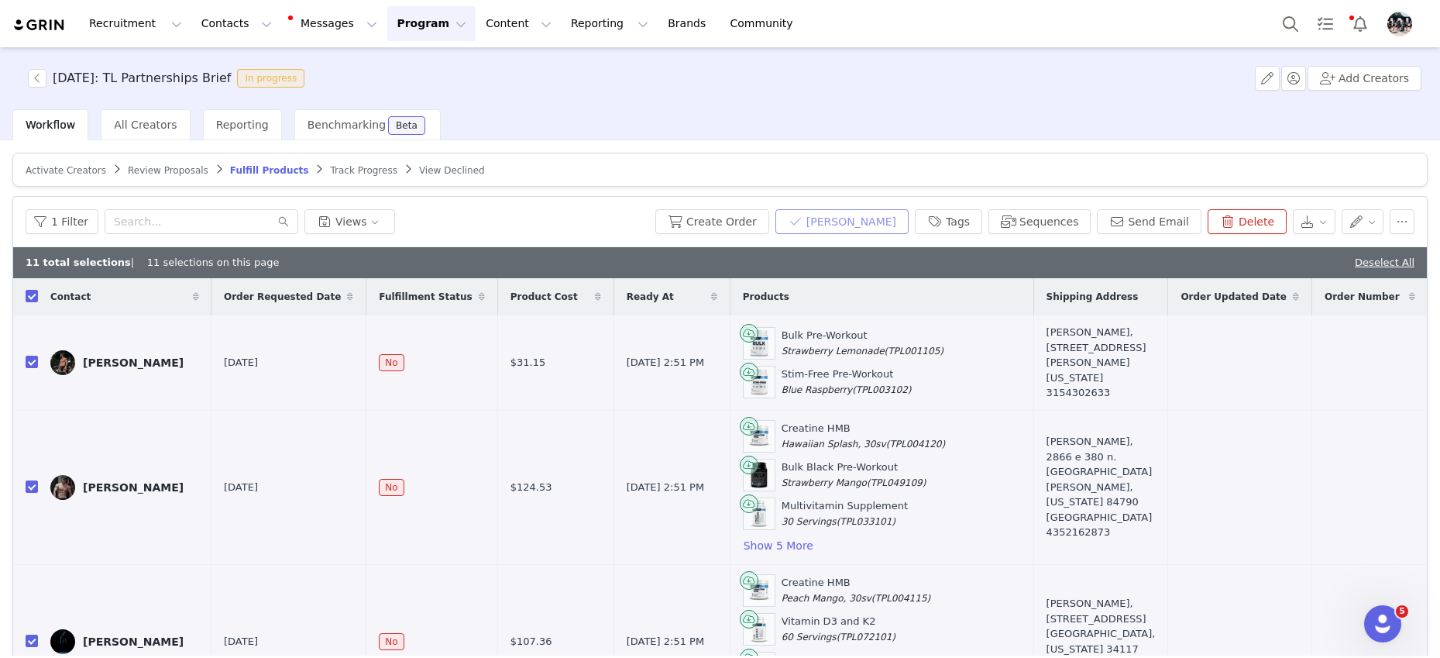
click at [866, 227] on button "[PERSON_NAME]" at bounding box center [841, 221] width 133 height 25
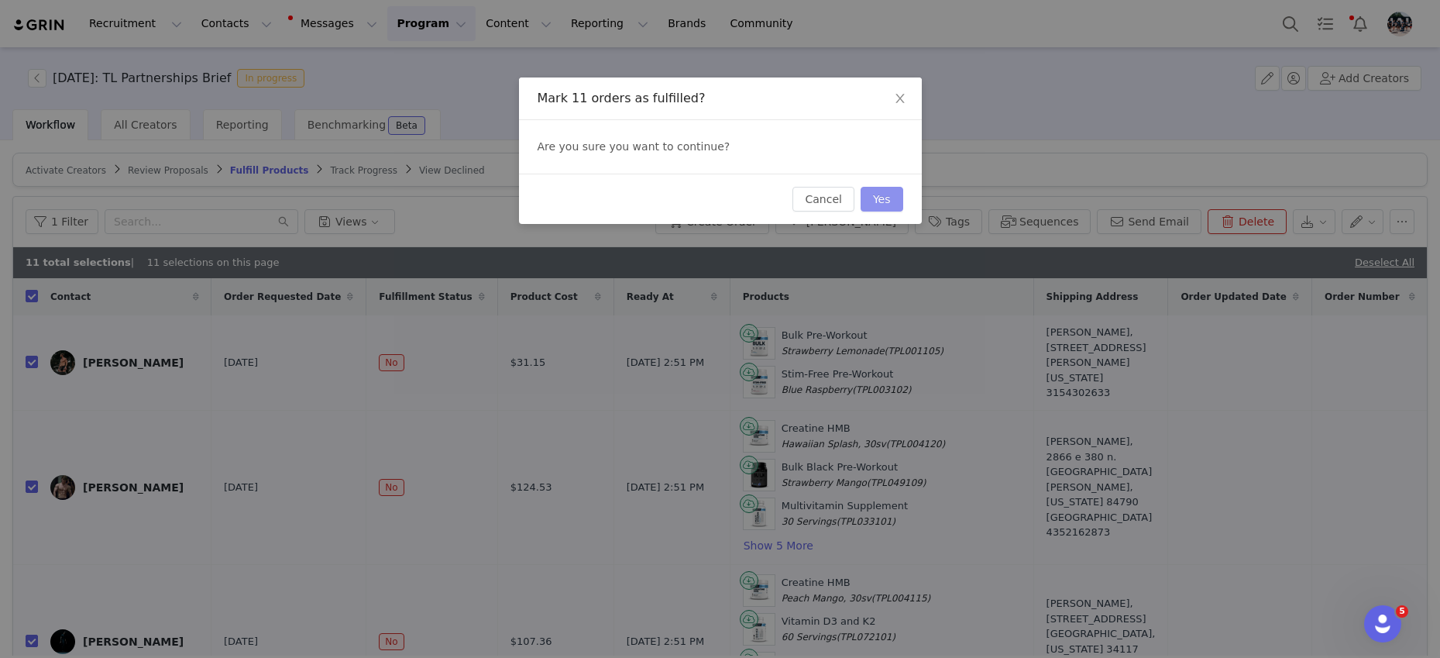
click at [879, 195] on button "Yes" at bounding box center [882, 199] width 43 height 25
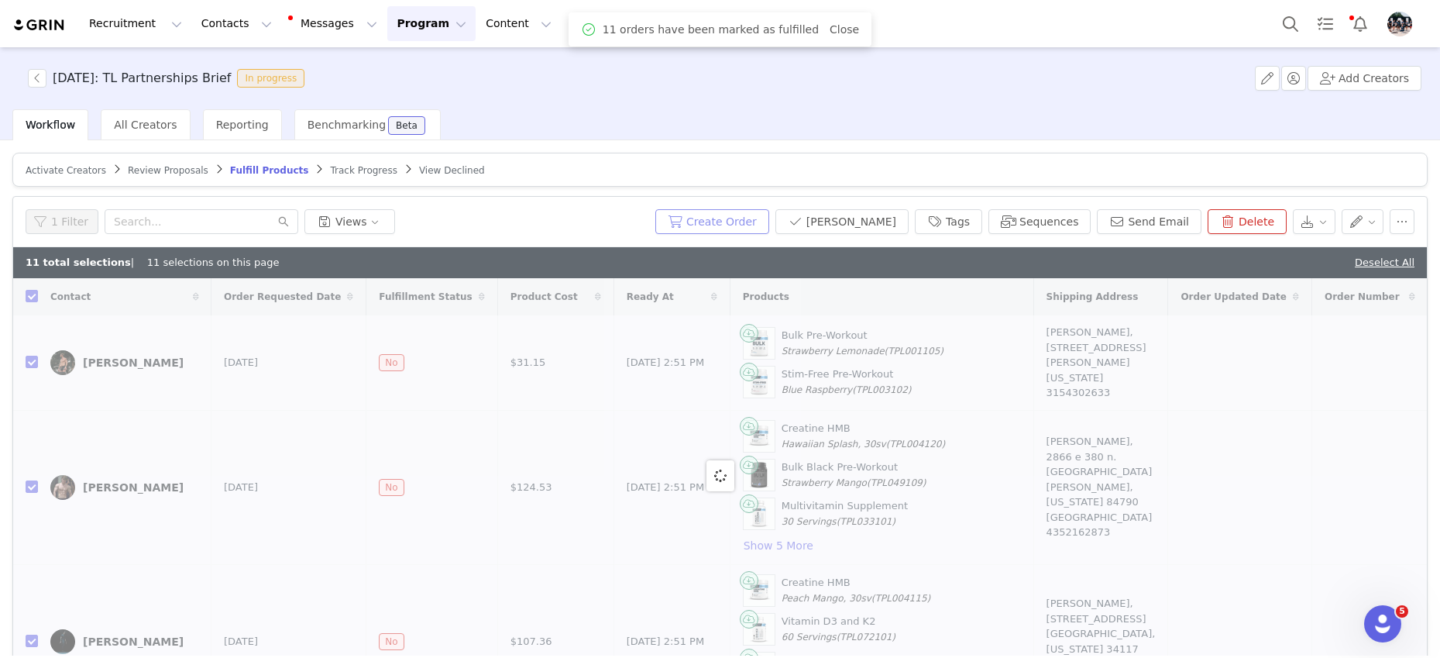
click at [744, 226] on button "Create Order" at bounding box center [712, 221] width 114 height 25
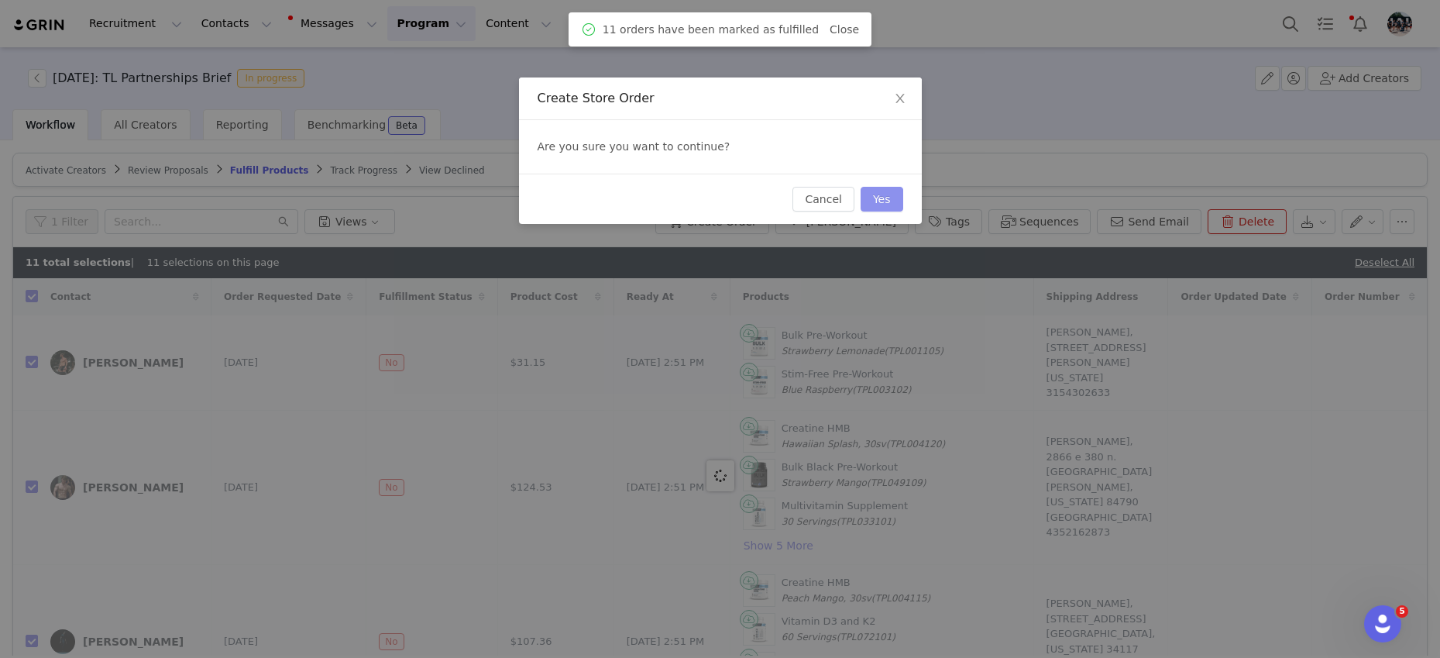
click at [885, 201] on button "Yes" at bounding box center [882, 199] width 43 height 25
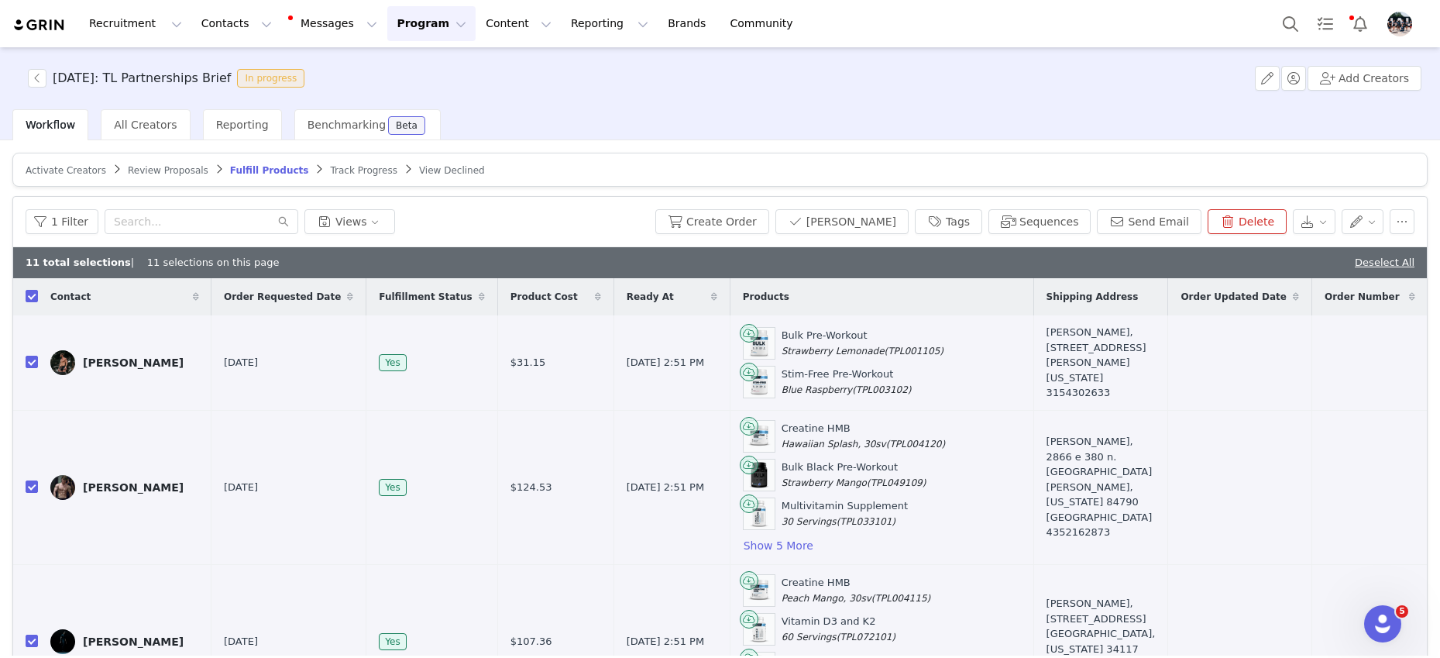
click at [400, 30] on button "Program Program" at bounding box center [431, 23] width 88 height 35
click at [396, 67] on p "Activations" at bounding box center [406, 68] width 60 height 16
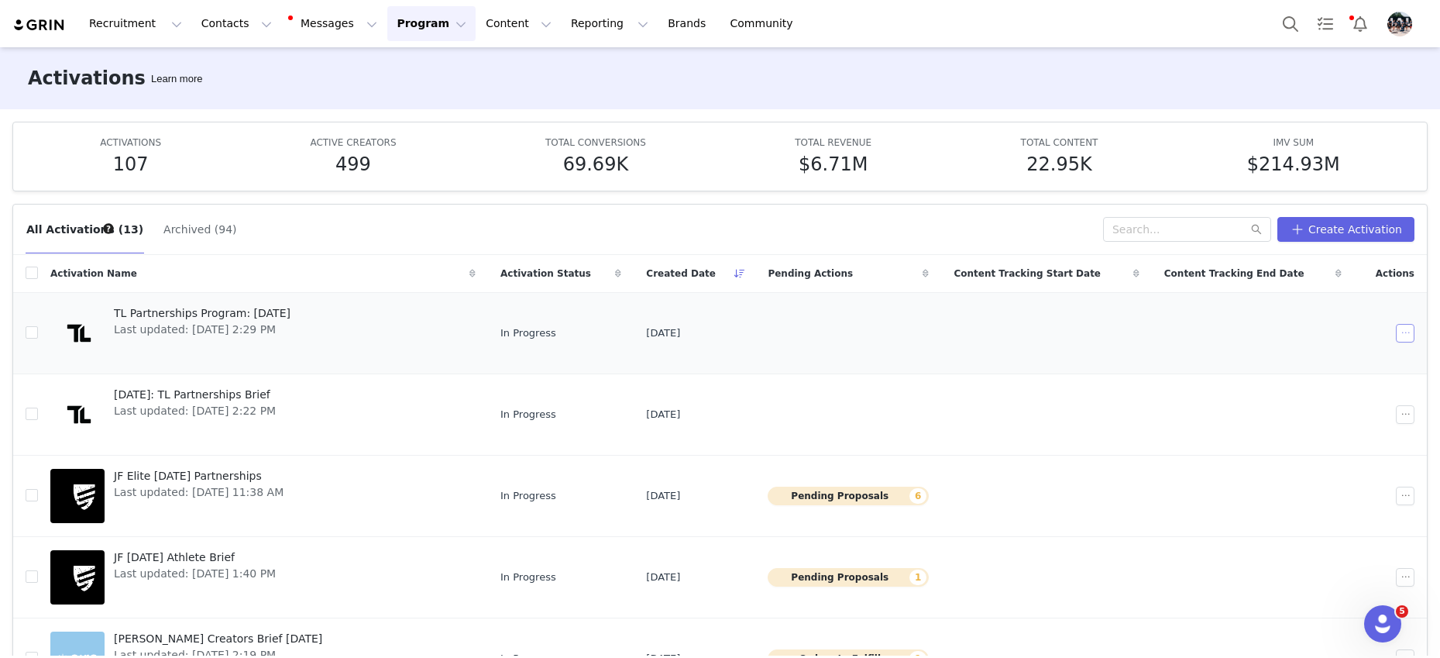
click at [1400, 332] on button "button" at bounding box center [1405, 333] width 19 height 19
click at [1312, 360] on span "Edit" at bounding box center [1307, 360] width 21 height 17
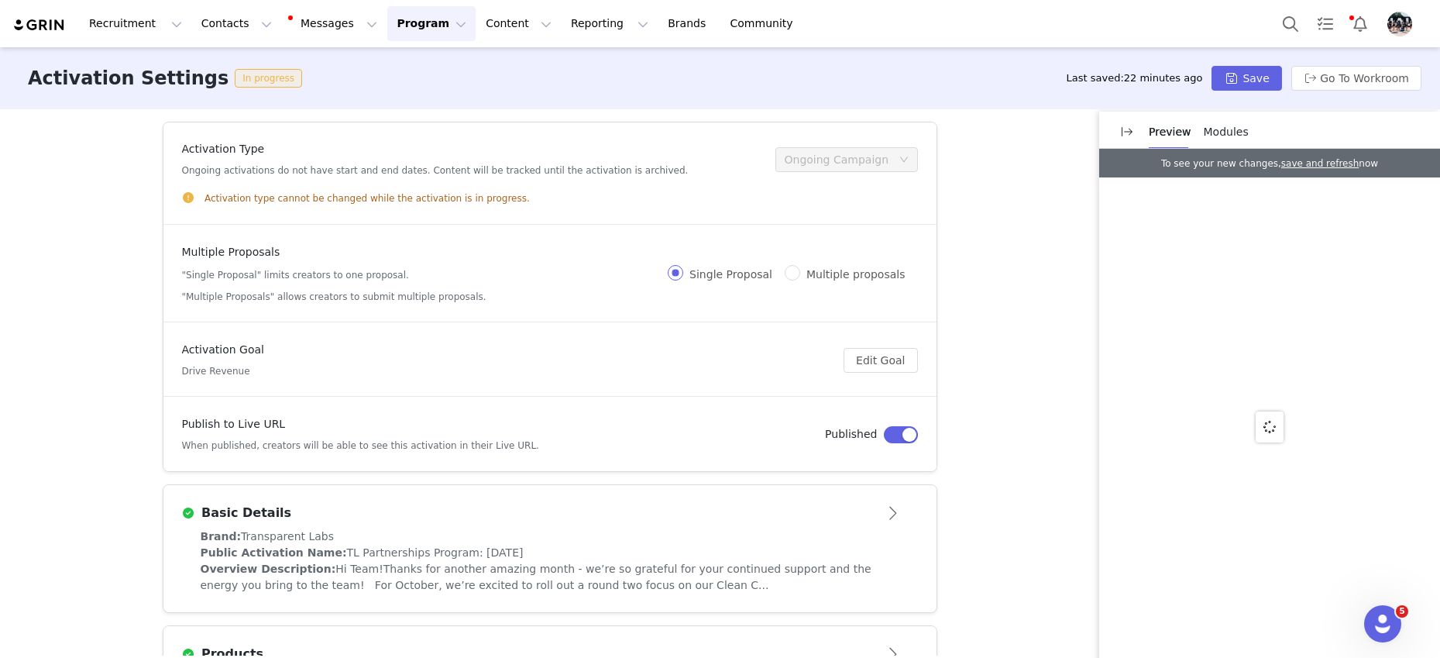
click at [398, 15] on button "Program Program" at bounding box center [431, 23] width 88 height 35
click at [405, 60] on p "Activations" at bounding box center [406, 68] width 60 height 16
